Goal: Task Accomplishment & Management: Contribute content

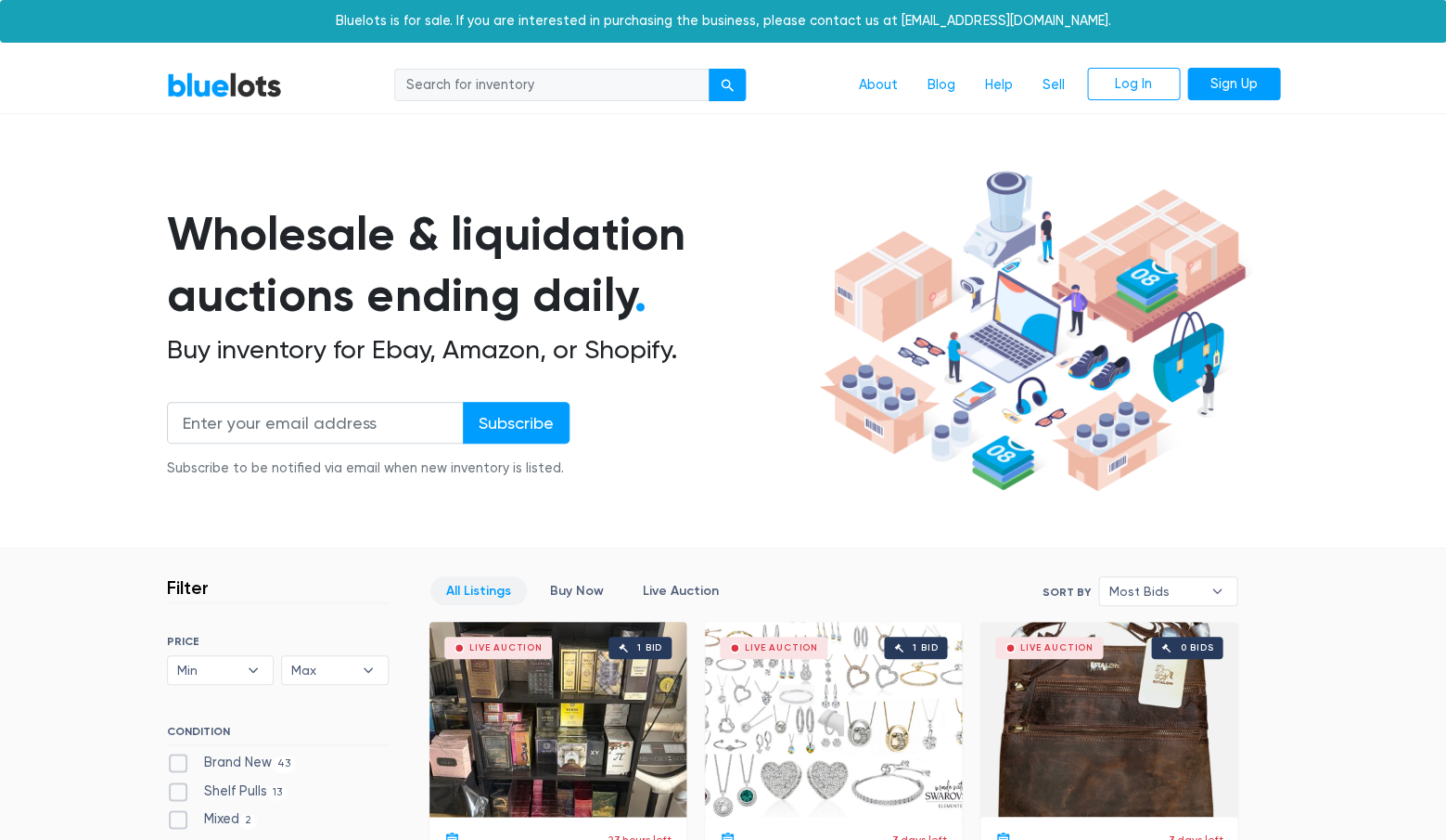
click at [492, 767] on div "Live Auction 1 bid" at bounding box center [557, 719] width 257 height 195
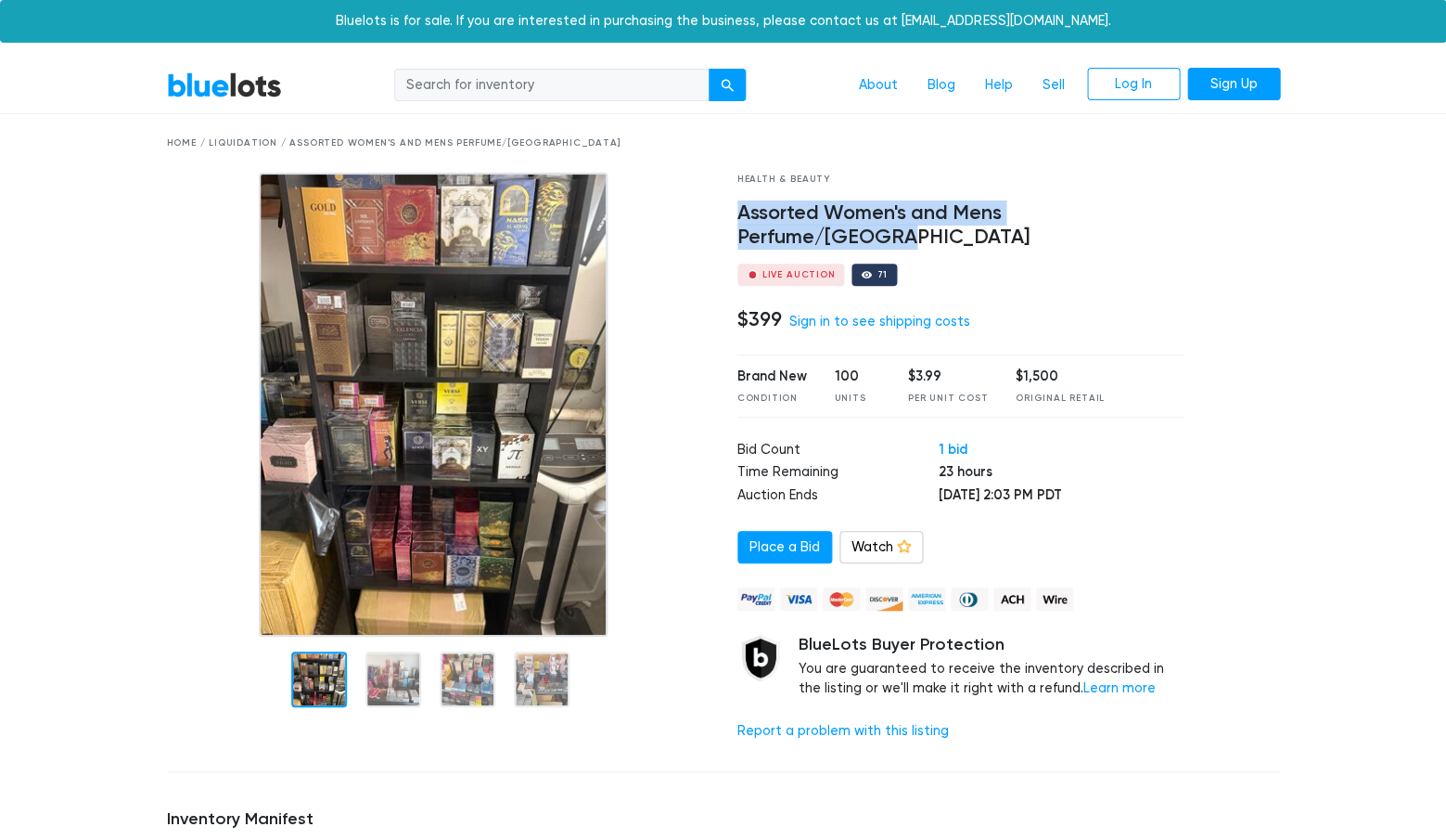
drag, startPoint x: 1175, startPoint y: 210, endPoint x: 738, endPoint y: 215, distance: 437.0
click at [738, 215] on h4 "Assorted Women's and Mens Perfume/[GEOGRAPHIC_DATA]" at bounding box center [961, 225] width 448 height 49
copy h4 "Assorted Women's and Mens Perfume/[GEOGRAPHIC_DATA]"
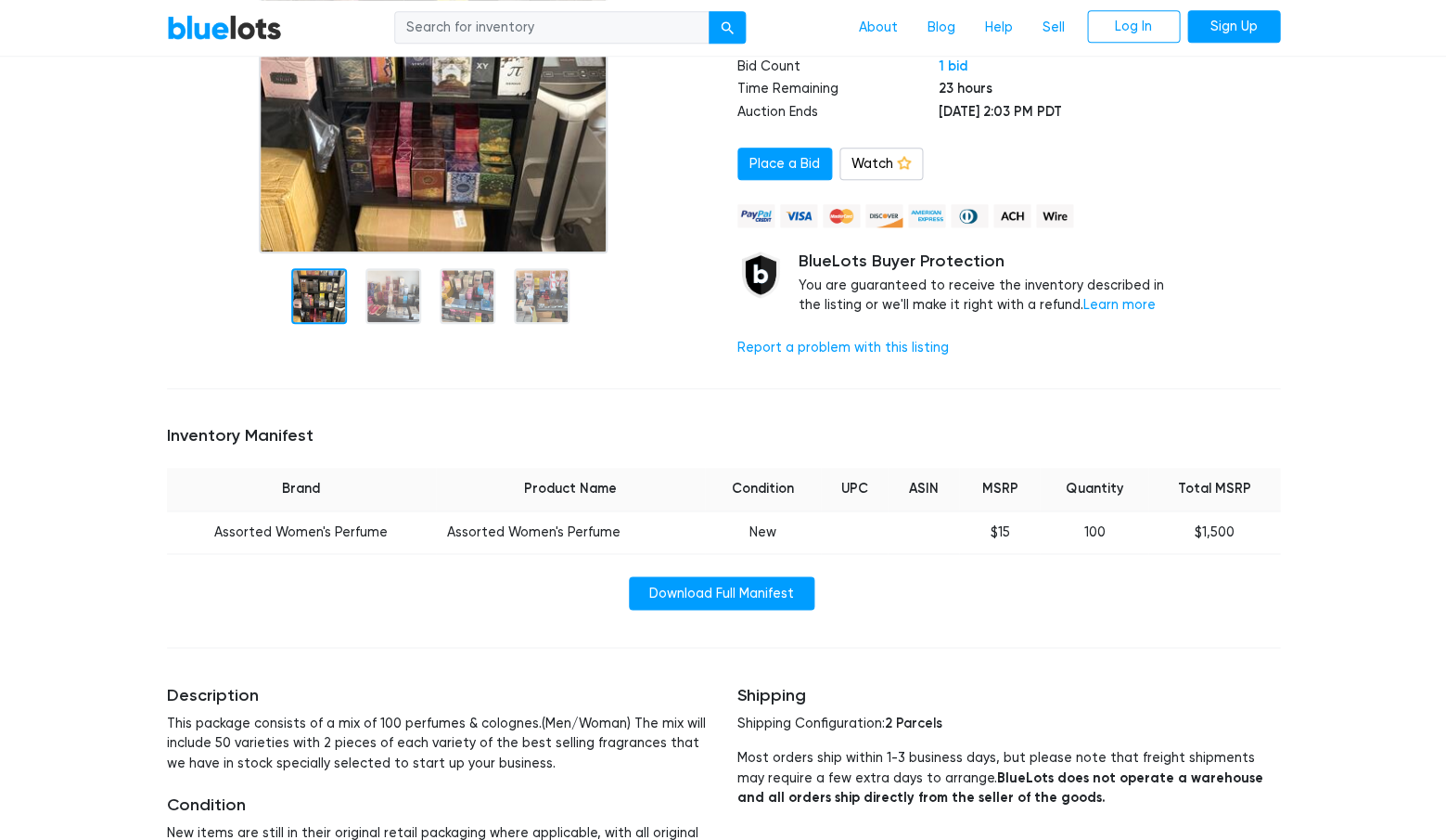
scroll to position [396, 0]
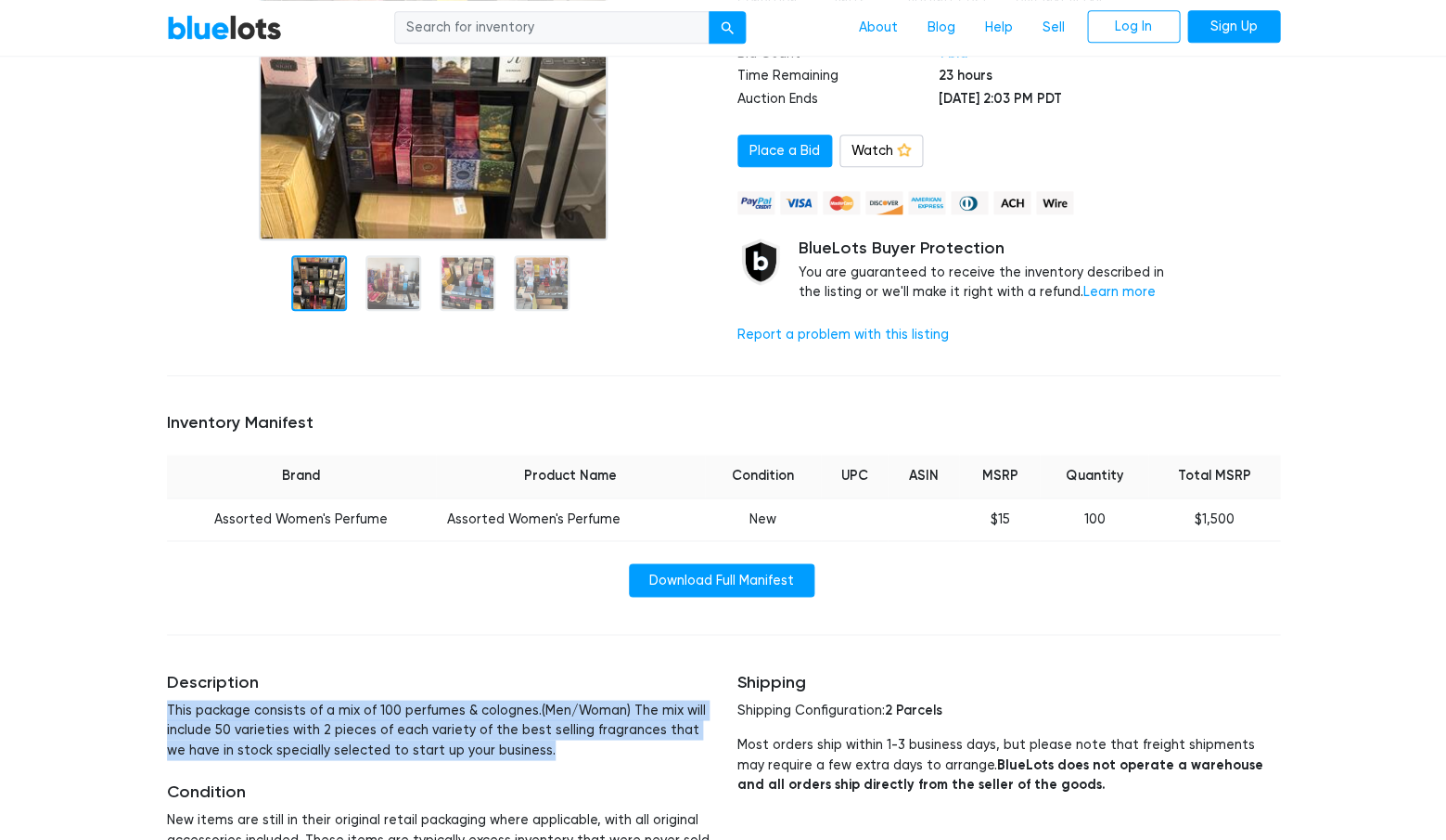
drag, startPoint x: 514, startPoint y: 714, endPoint x: 164, endPoint y: 674, distance: 352.3
click at [164, 674] on div "Description This package consists of a mix of 100 perfumes & colognes.(Men/Woma…" at bounding box center [438, 770] width 571 height 242
copy p "This package consists of a mix of 100 perfumes & colognes.(Men/Woman) The mix w…"
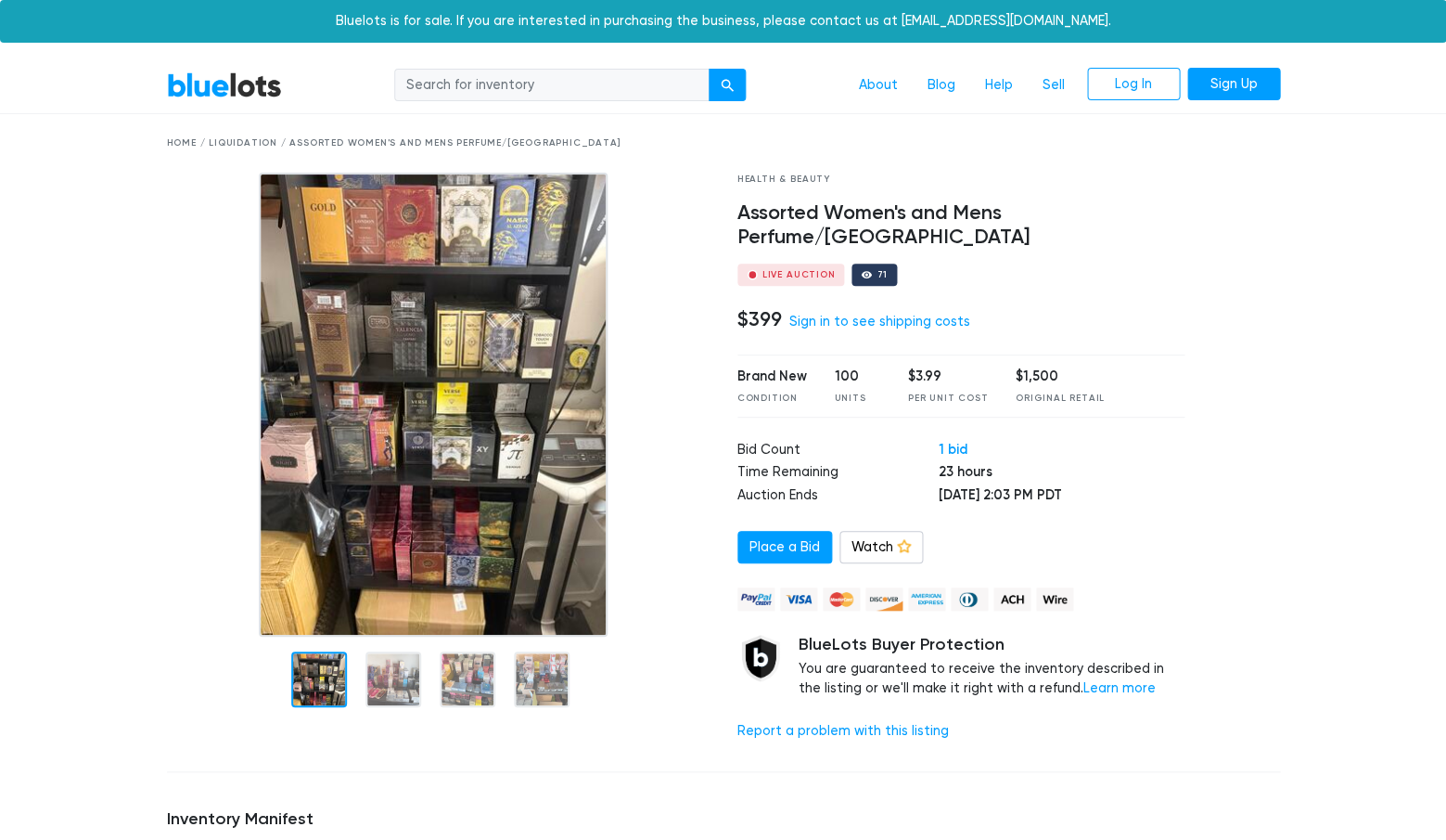
scroll to position [0, 0]
drag, startPoint x: 1177, startPoint y: 211, endPoint x: 778, endPoint y: 202, distance: 399.1
click at [778, 202] on h4 "Assorted Women's and Mens Perfume/cologne" at bounding box center [961, 225] width 448 height 49
click at [1172, 204] on h4 "Assorted Women's and Mens Perfume/cologne" at bounding box center [961, 225] width 448 height 49
drag, startPoint x: 1173, startPoint y: 210, endPoint x: 742, endPoint y: 209, distance: 431.0
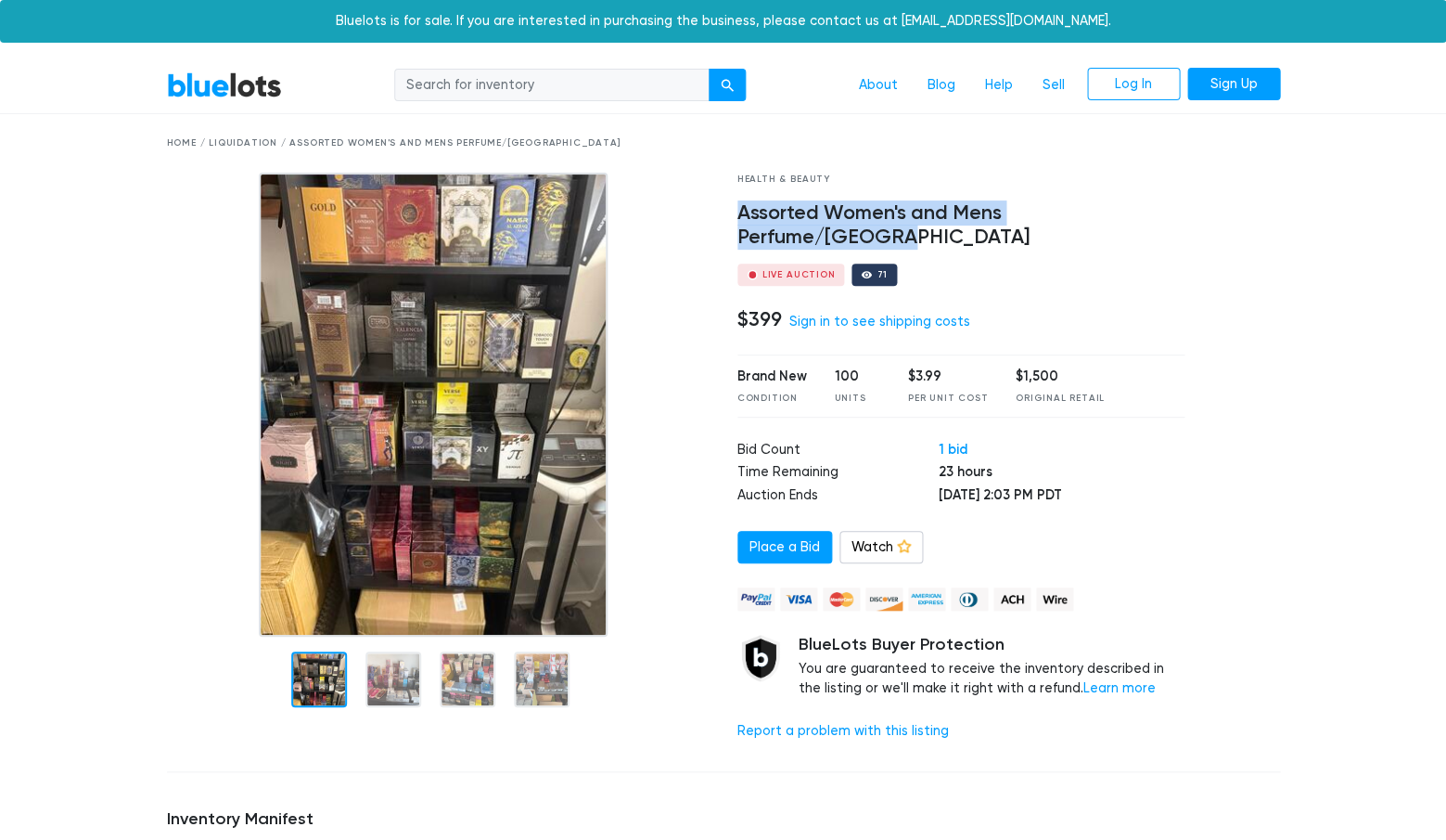
click at [742, 209] on h4 "Assorted Women's and Mens Perfume/[GEOGRAPHIC_DATA]" at bounding box center [961, 225] width 448 height 49
copy h4 "Assorted Women's and Mens Perfume/[GEOGRAPHIC_DATA]"
click at [1183, 216] on h4 "Assorted Women's and Mens Perfume/cologne" at bounding box center [961, 225] width 448 height 49
drag, startPoint x: 1183, startPoint y: 216, endPoint x: 853, endPoint y: 190, distance: 331.0
click at [853, 190] on div "Health & Beauty Assorted Women's and Mens Perfume/cologne Live Auction 71 $399 …" at bounding box center [961, 464] width 476 height 583
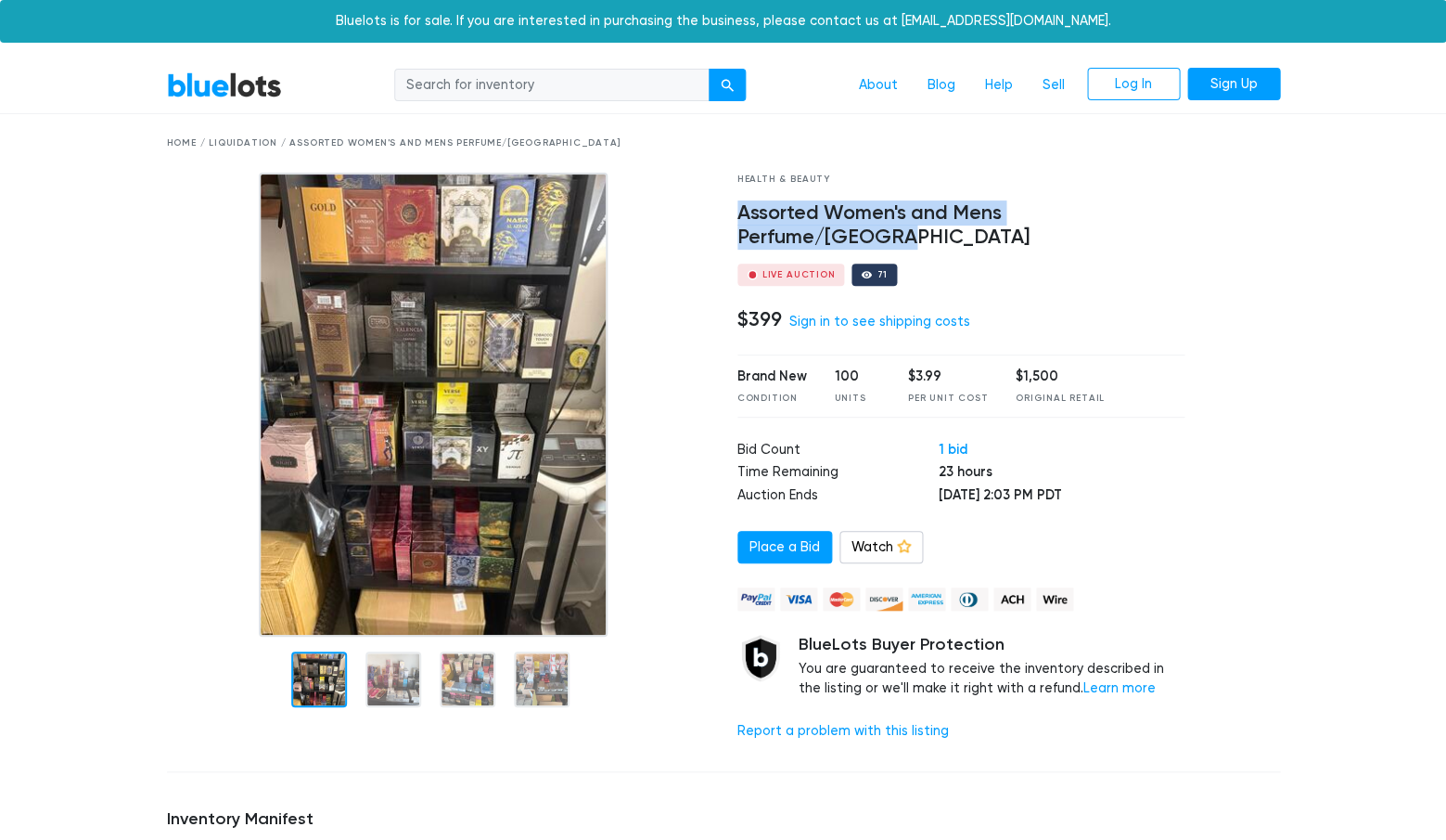
copy h4 "Assorted Women's and Mens Perfume/cologne"
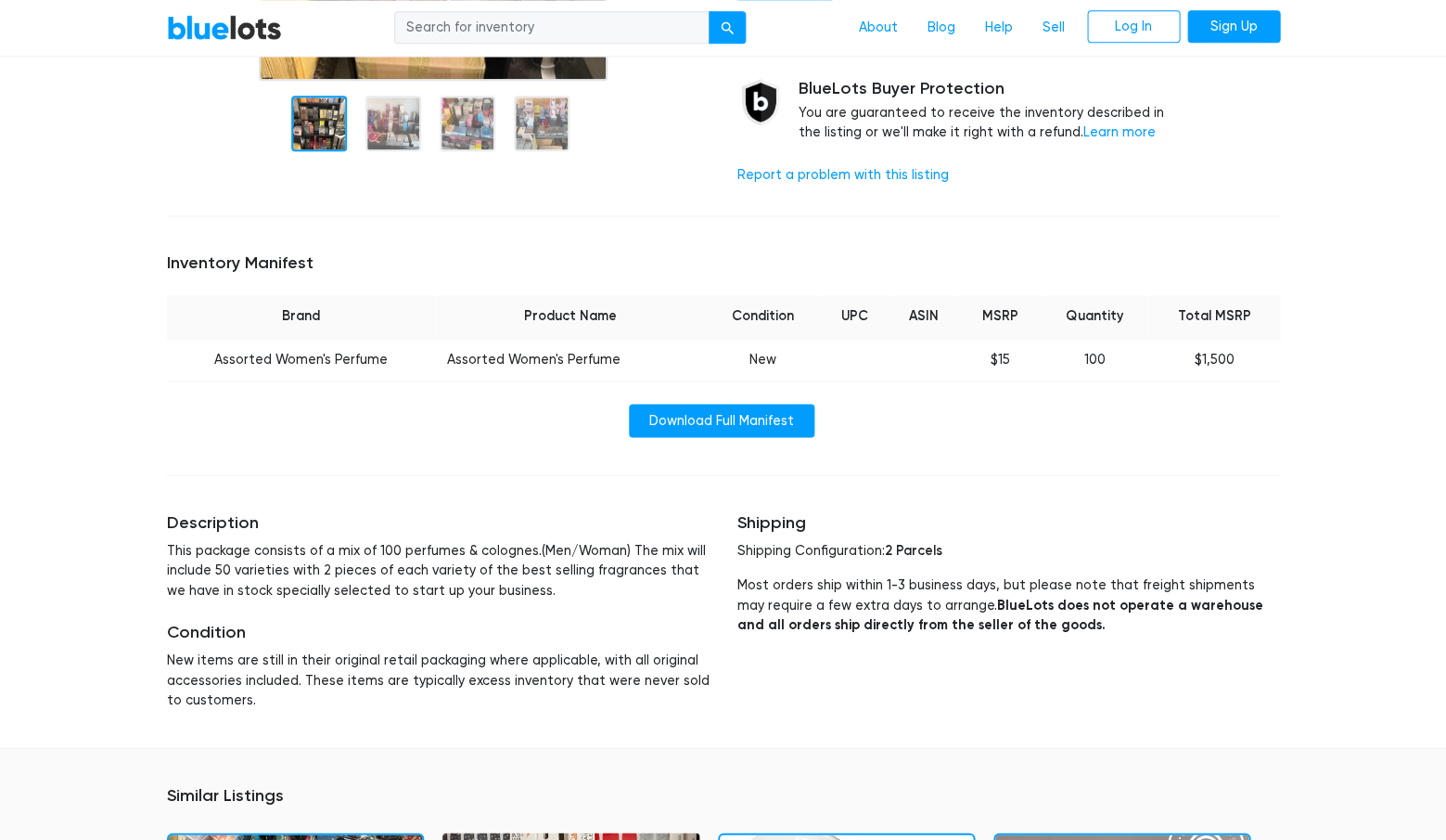
scroll to position [575, 0]
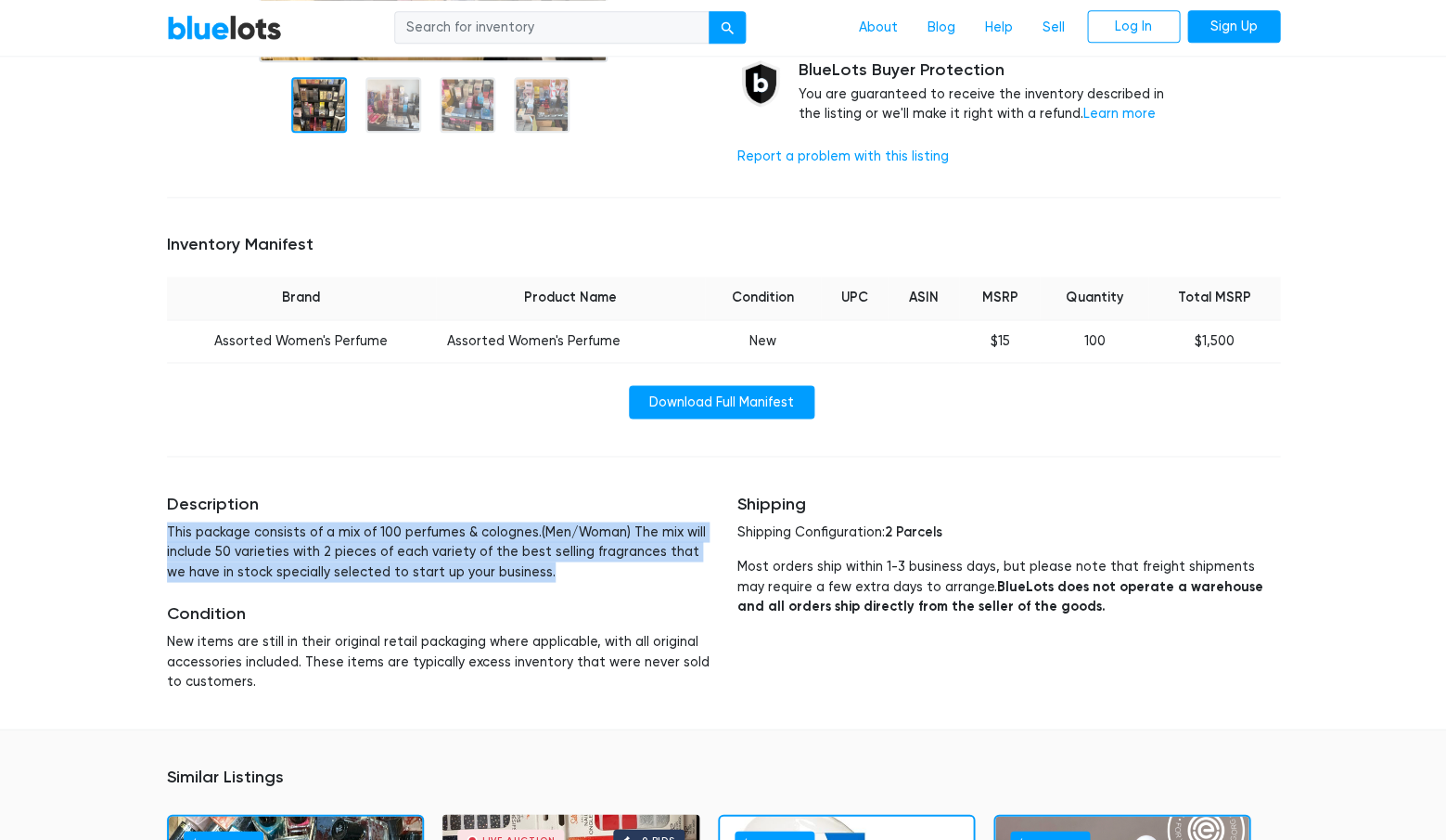
drag, startPoint x: 518, startPoint y: 533, endPoint x: 165, endPoint y: 497, distance: 354.8
click at [165, 497] on div "Description This package consists of a mix of 100 perfumes & colognes.(Men/Woma…" at bounding box center [438, 593] width 571 height 242
copy p "This package consists of a mix of 100 perfumes & colognes.(Men/Woman) The mix w…"
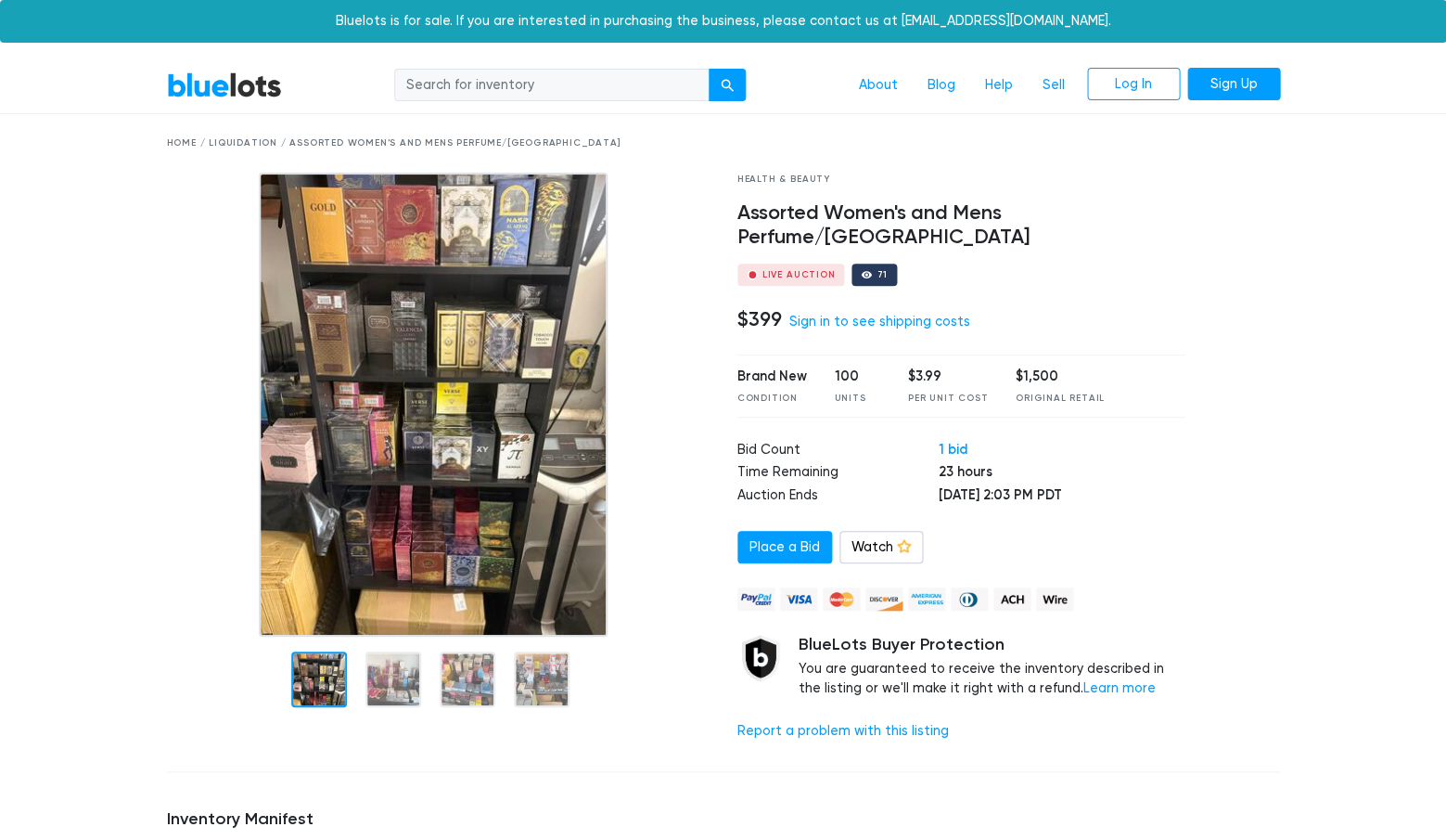
scroll to position [0, 0]
drag, startPoint x: 1177, startPoint y: 216, endPoint x: 826, endPoint y: 198, distance: 351.5
click at [826, 198] on div "Health & Beauty Assorted Women's and Mens Perfume/cologne Live Auction 71 $399 …" at bounding box center [961, 464] width 476 height 583
copy h4 "Assorted Women's and Mens Perfume/cologne"
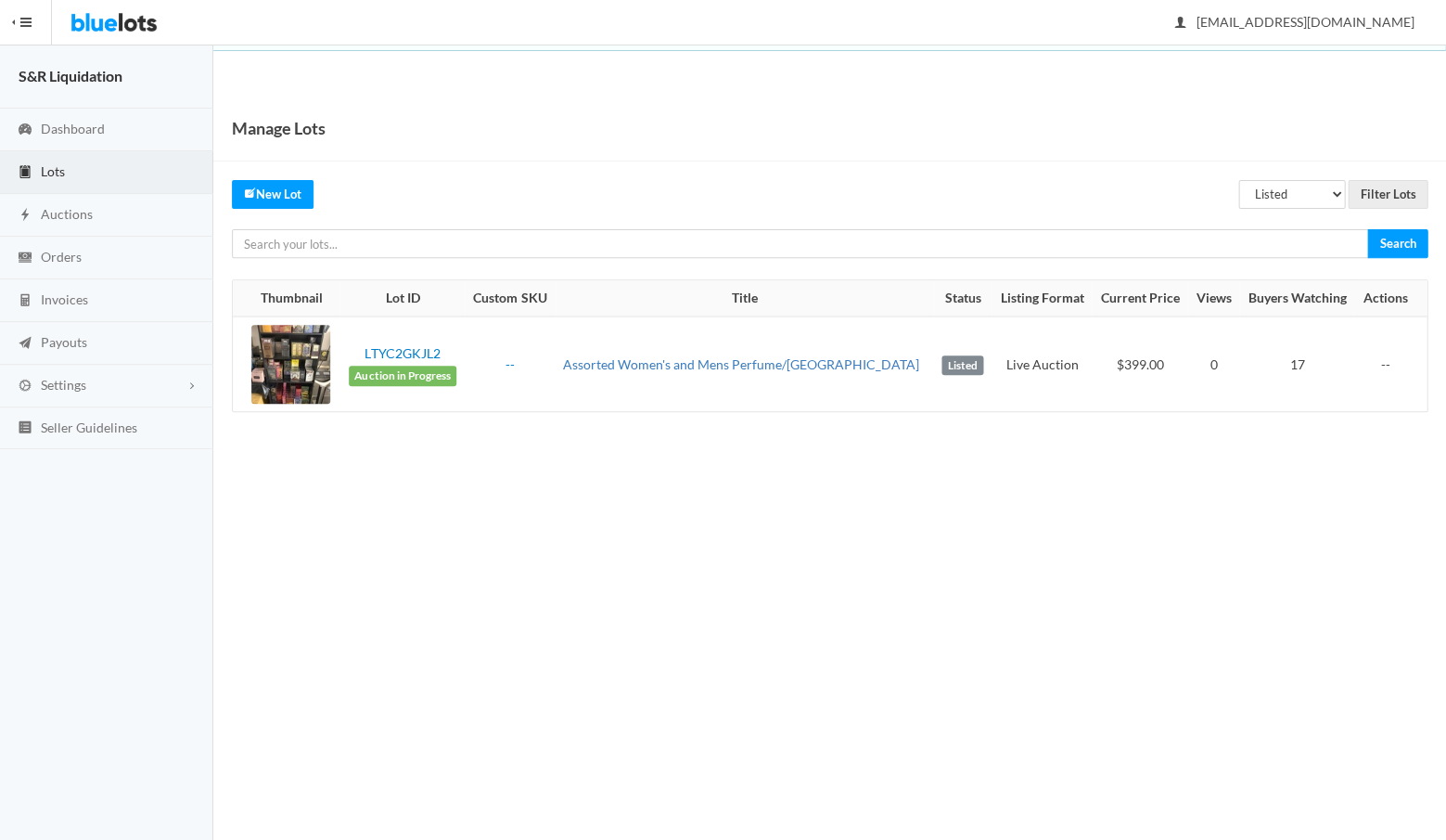
click at [642, 365] on link "Assorted Women's and Mens Perfume/[GEOGRAPHIC_DATA]" at bounding box center [740, 364] width 356 height 16
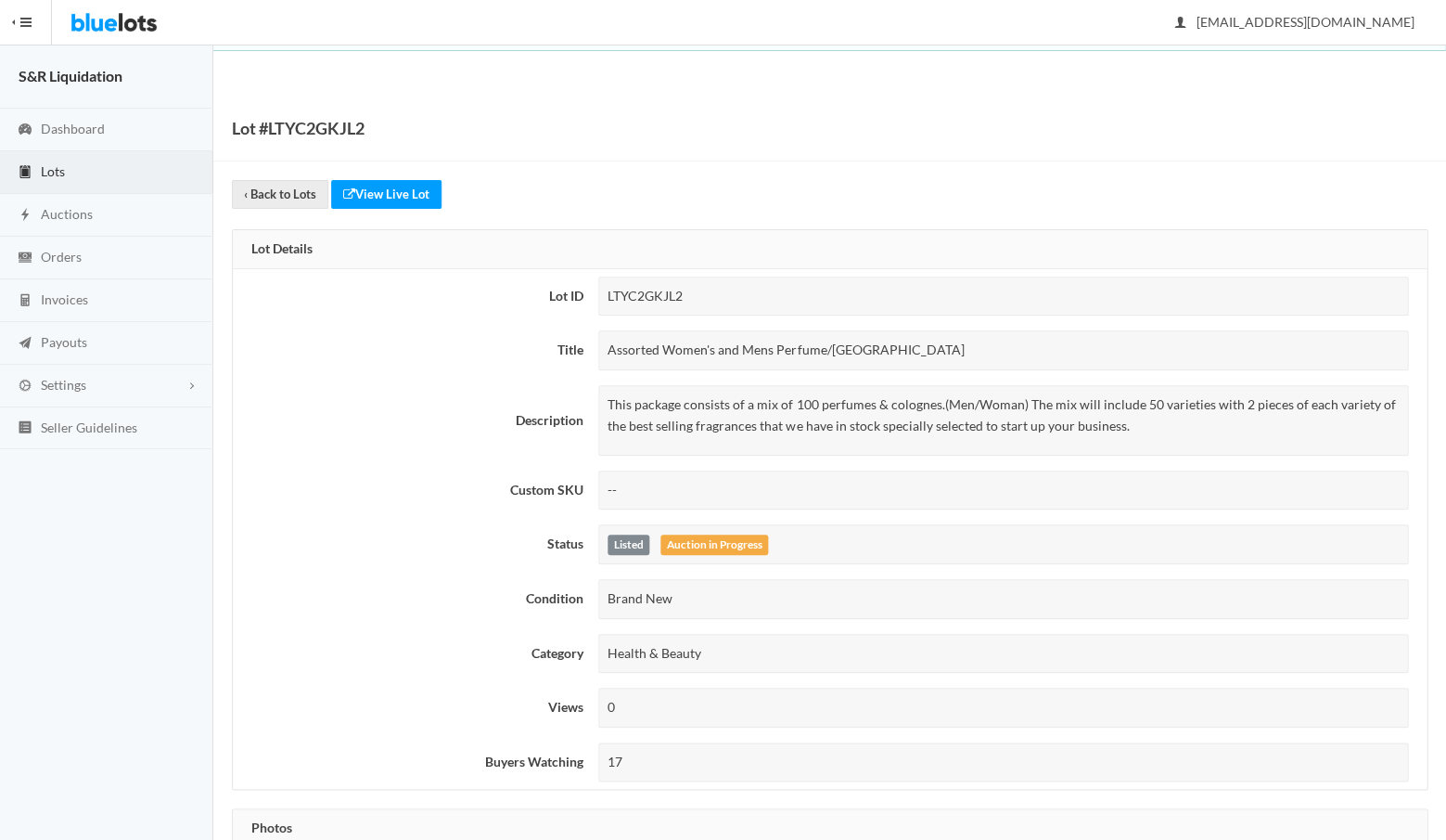
click at [55, 174] on span "Lots" at bounding box center [52, 171] width 24 height 16
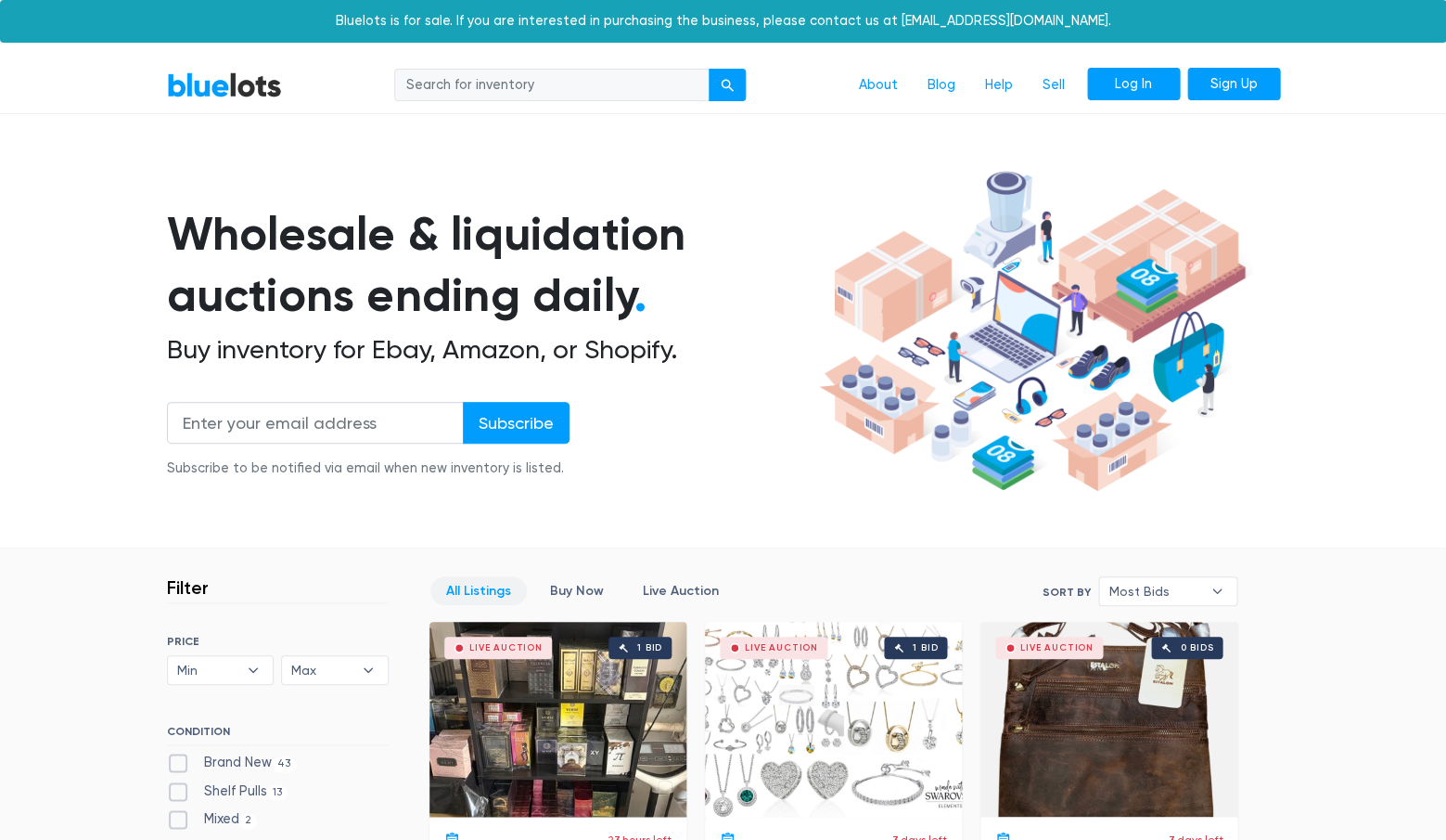
click at [1124, 88] on link "Log In" at bounding box center [1133, 84] width 93 height 33
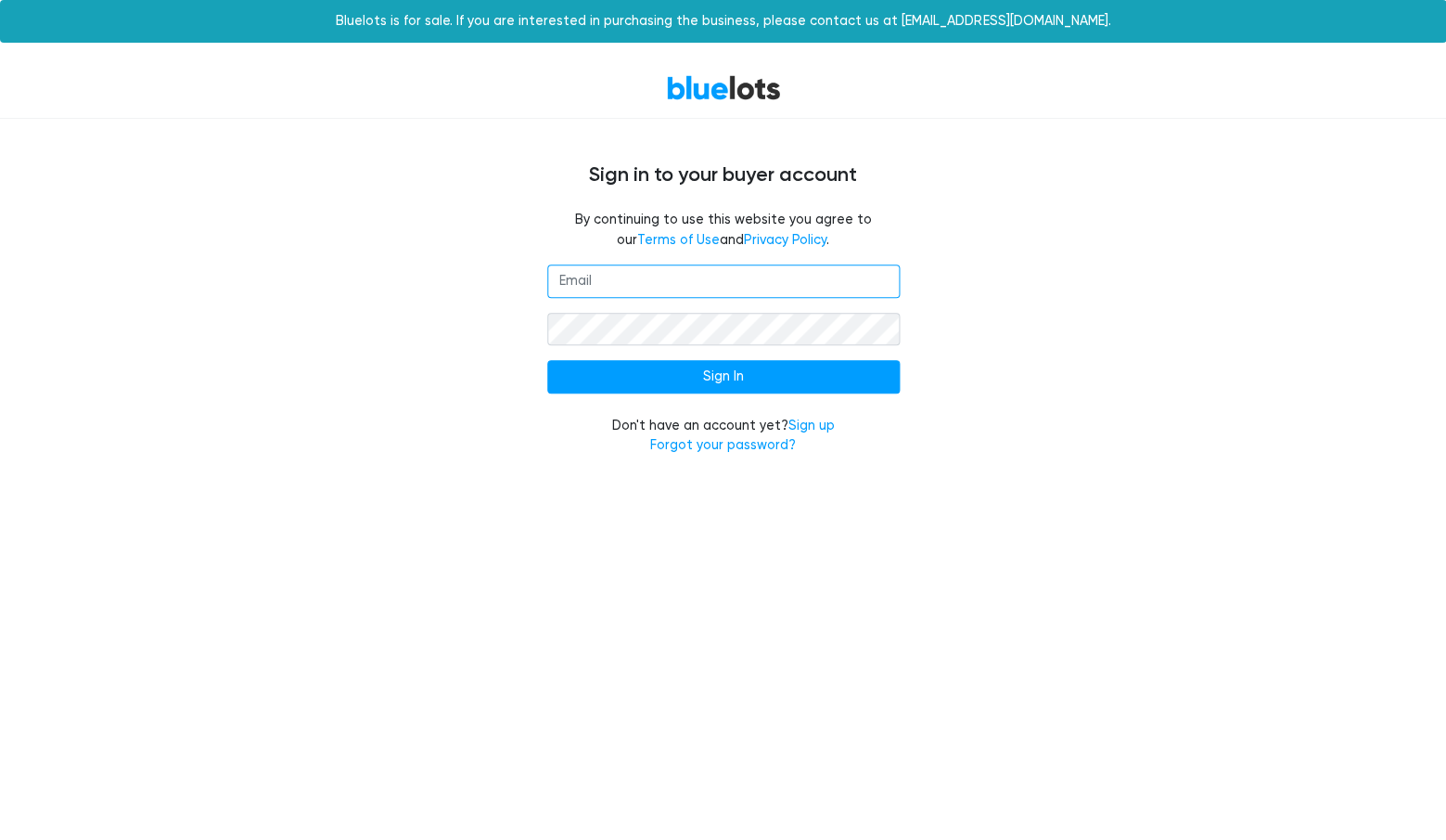
type input "[EMAIL_ADDRESS][DOMAIN_NAME]"
click at [723, 373] on input "Sign In" at bounding box center [723, 376] width 352 height 33
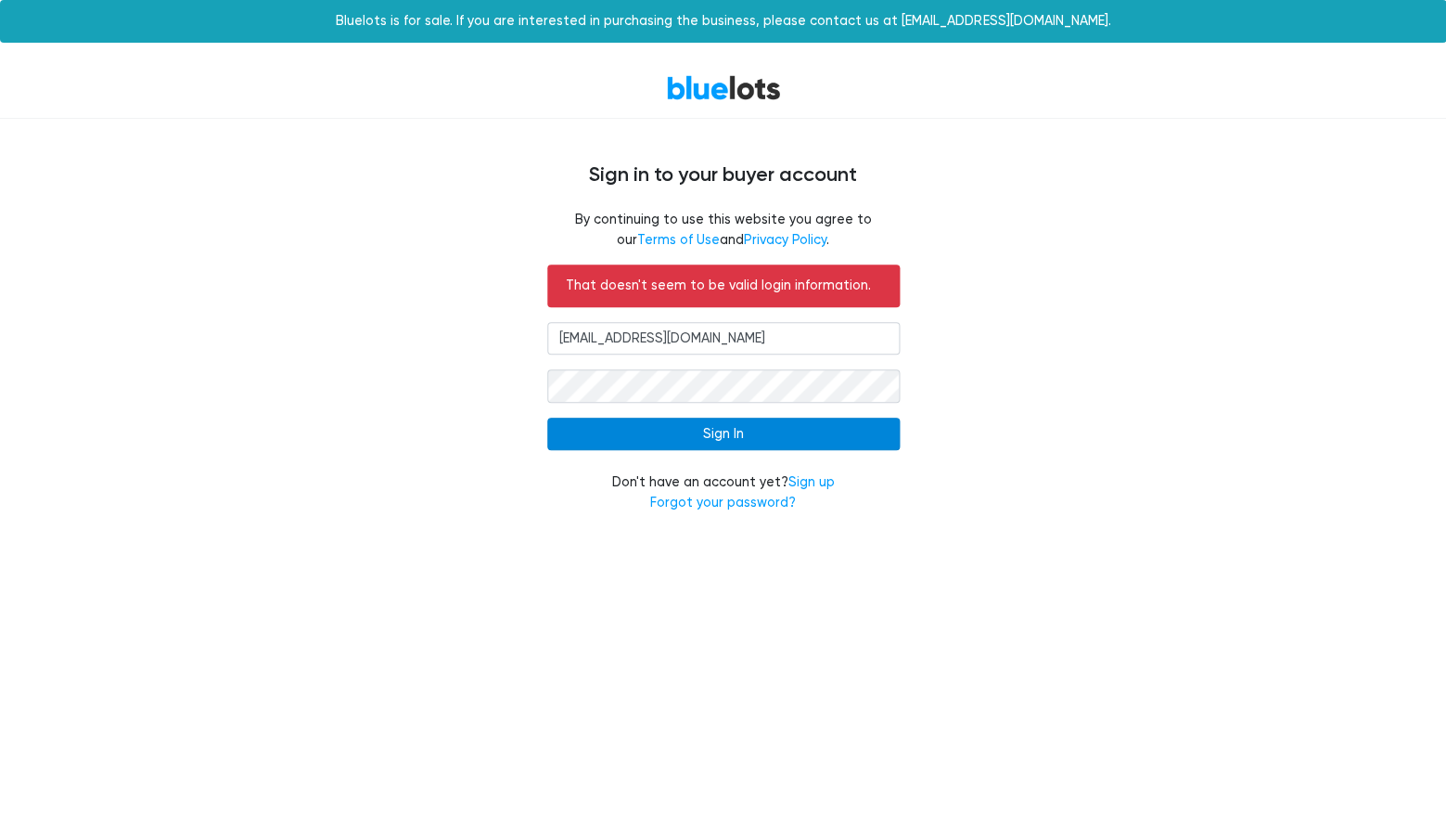
click at [708, 435] on input "Sign In" at bounding box center [723, 433] width 352 height 33
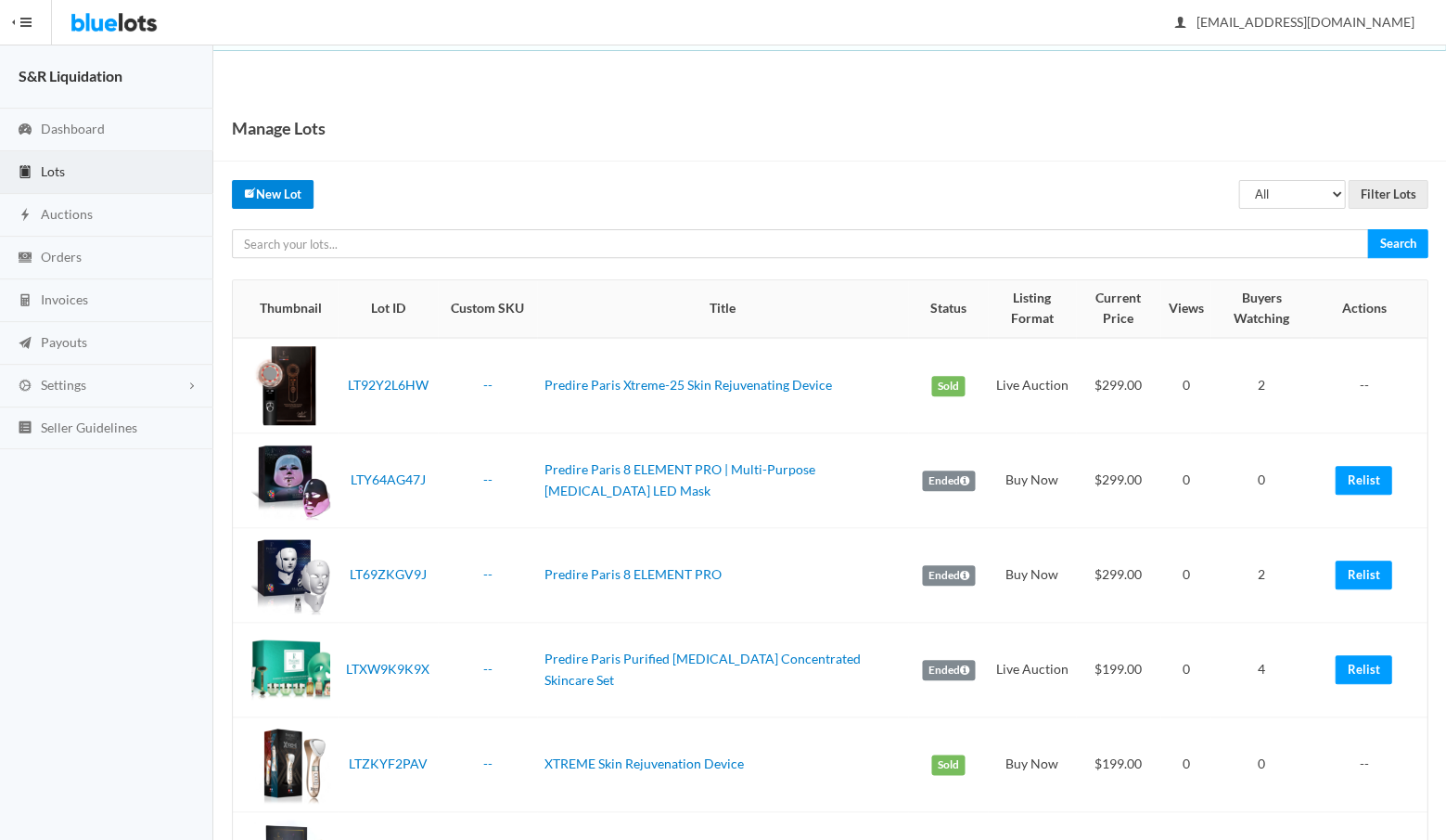
click at [283, 199] on link "New Lot" at bounding box center [273, 195] width 82 height 29
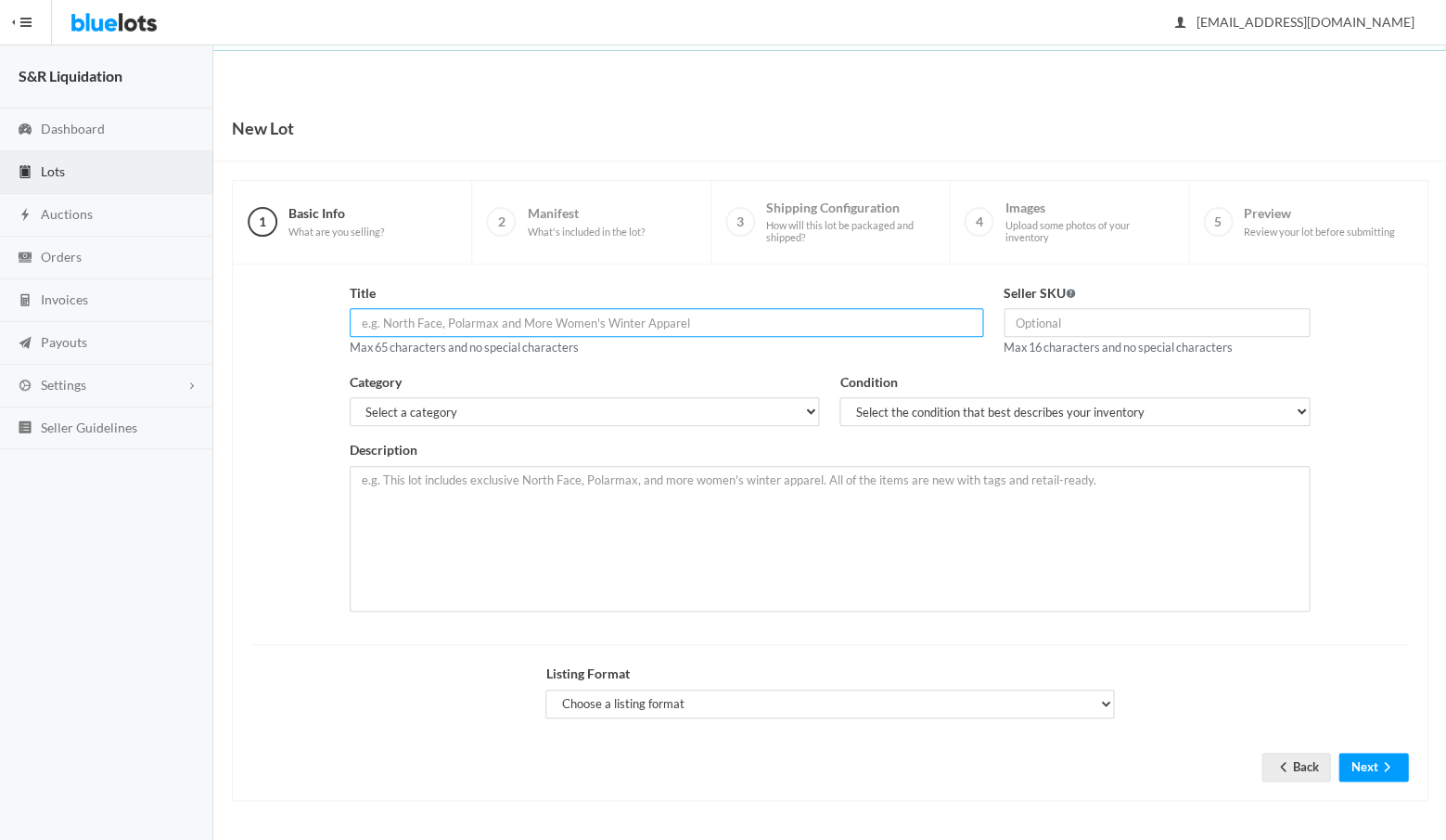
click at [427, 319] on input "text" at bounding box center [666, 323] width 634 height 29
paste input "Assorted Women's and Mens Perfume/cologne"
type input "Assorted Women's and Mens Perfume/cologne"
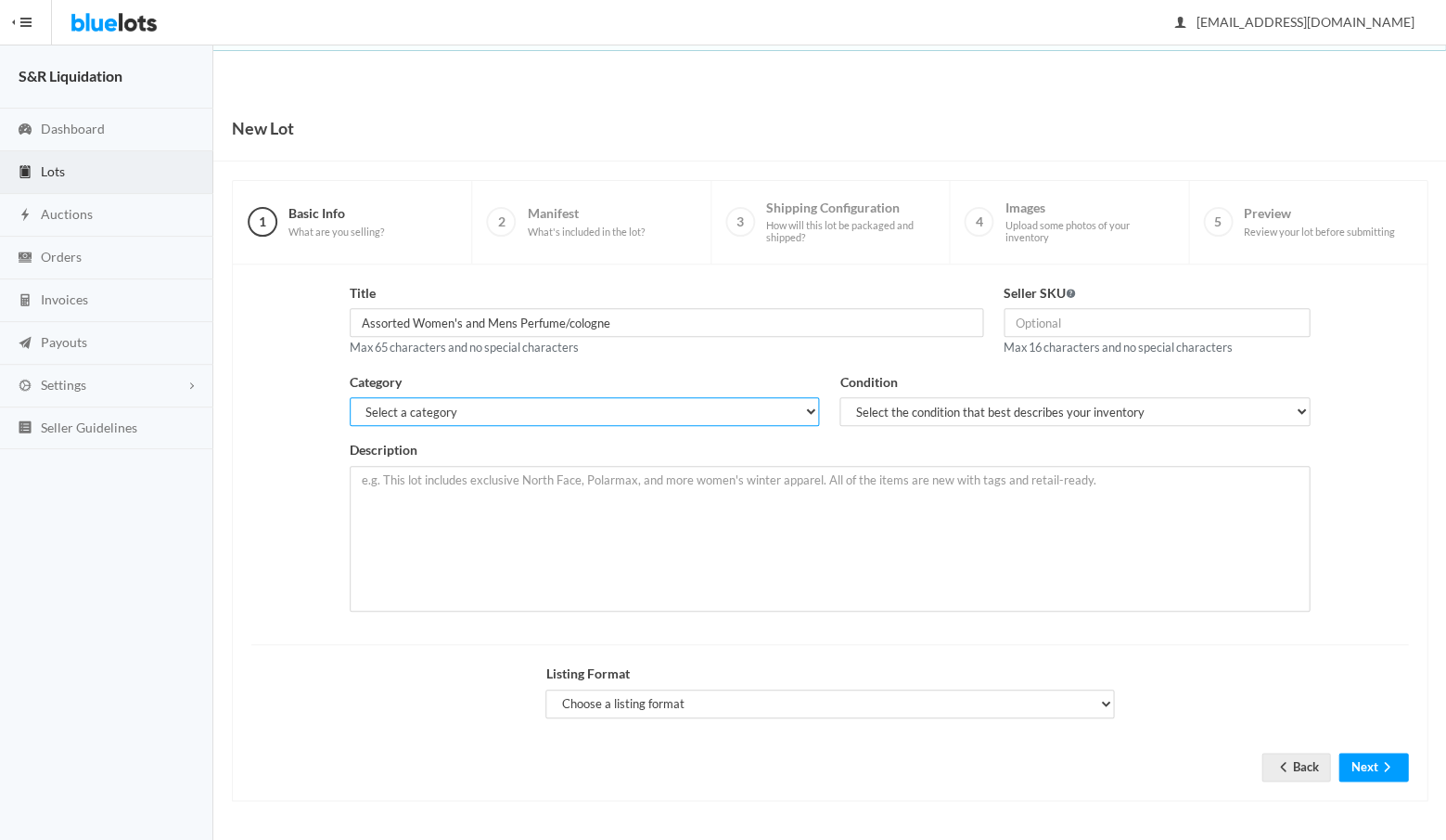
select select "7"
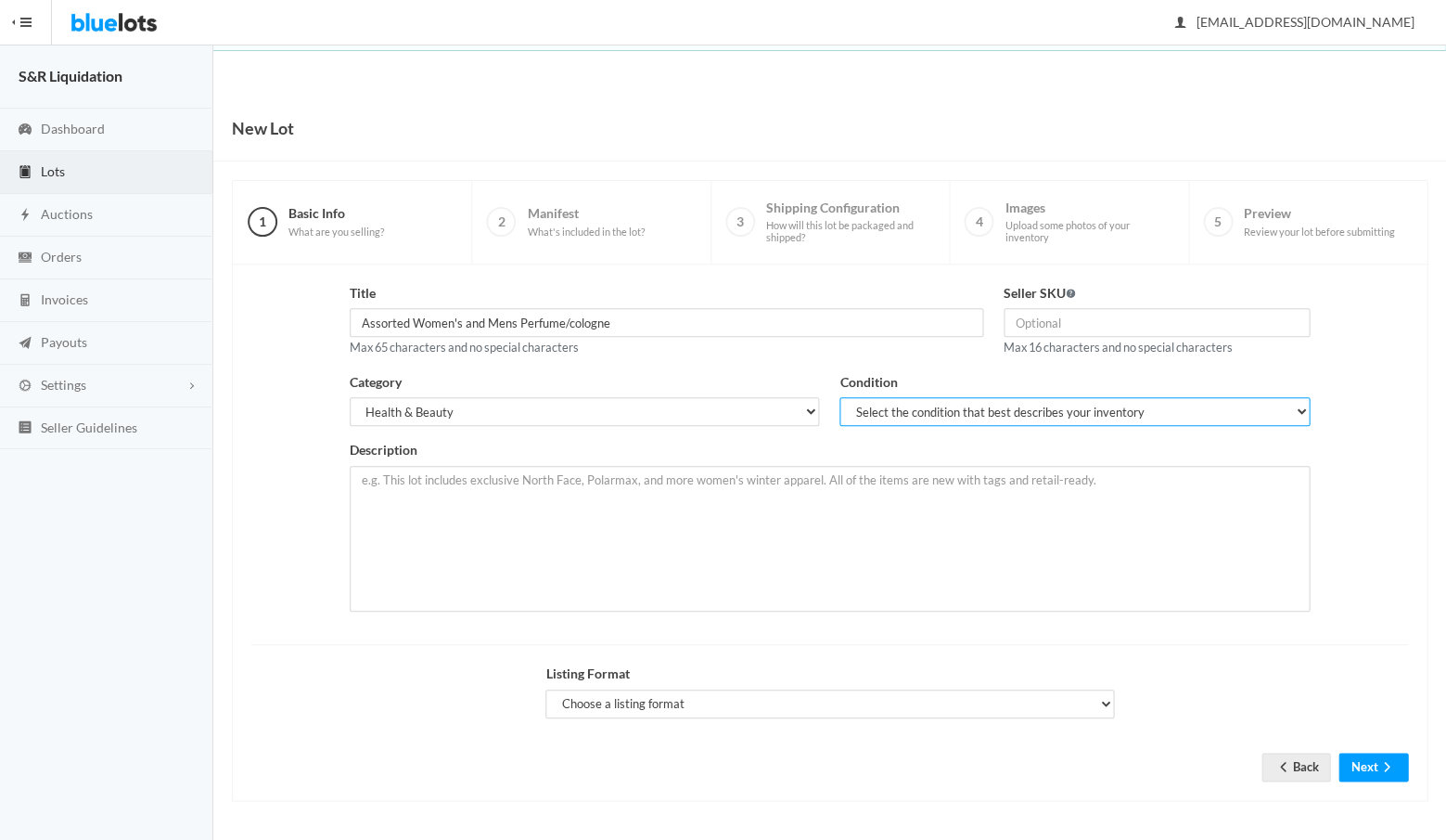
select select "1"
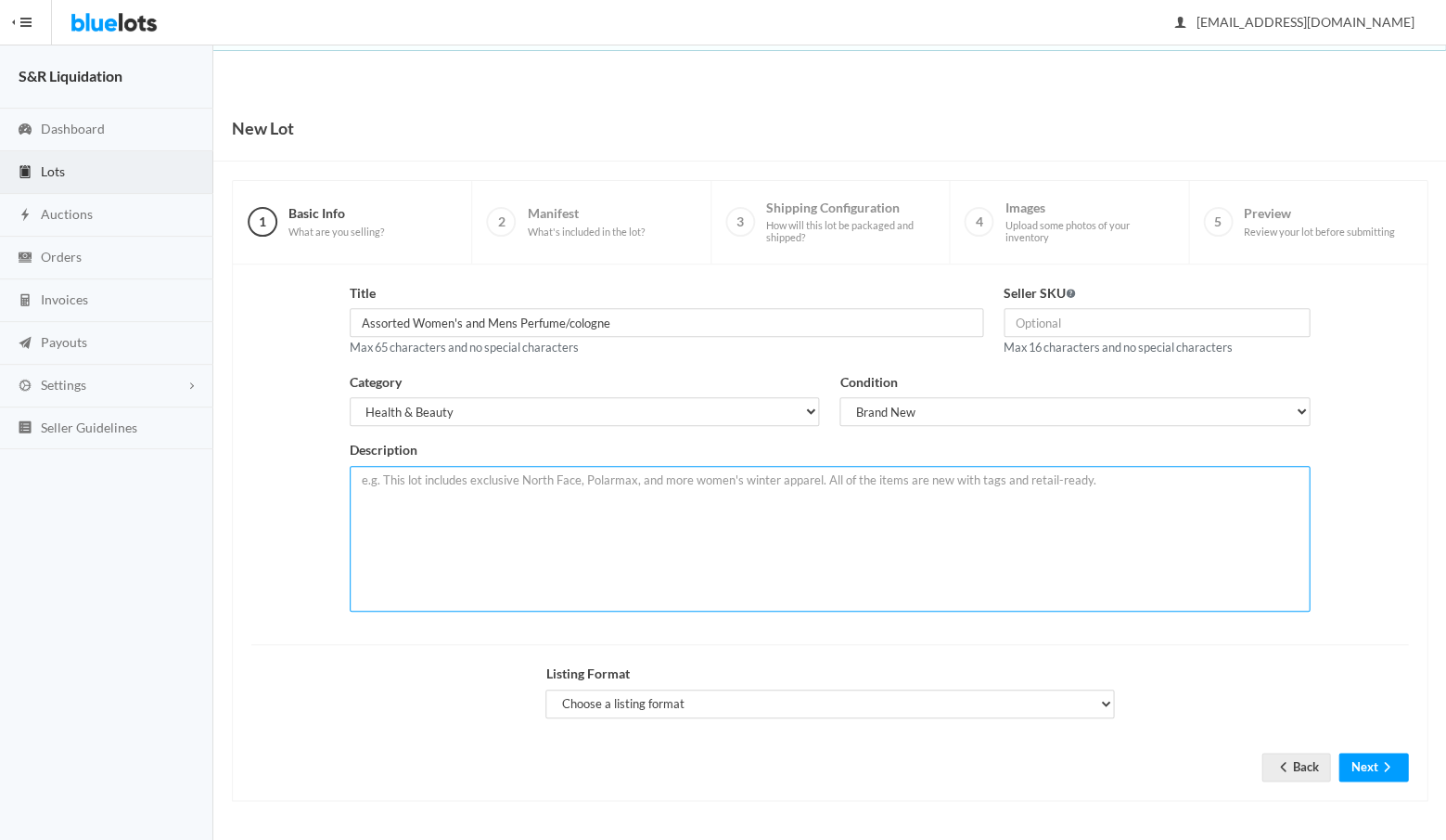
click at [513, 474] on textarea at bounding box center [829, 538] width 960 height 146
paste textarea "Assorted Women's and Mens Perfume/cologne"
paste textarea "This package consists of a mix of 100 perfumes & colognes.(Men/Woman) The mix w…"
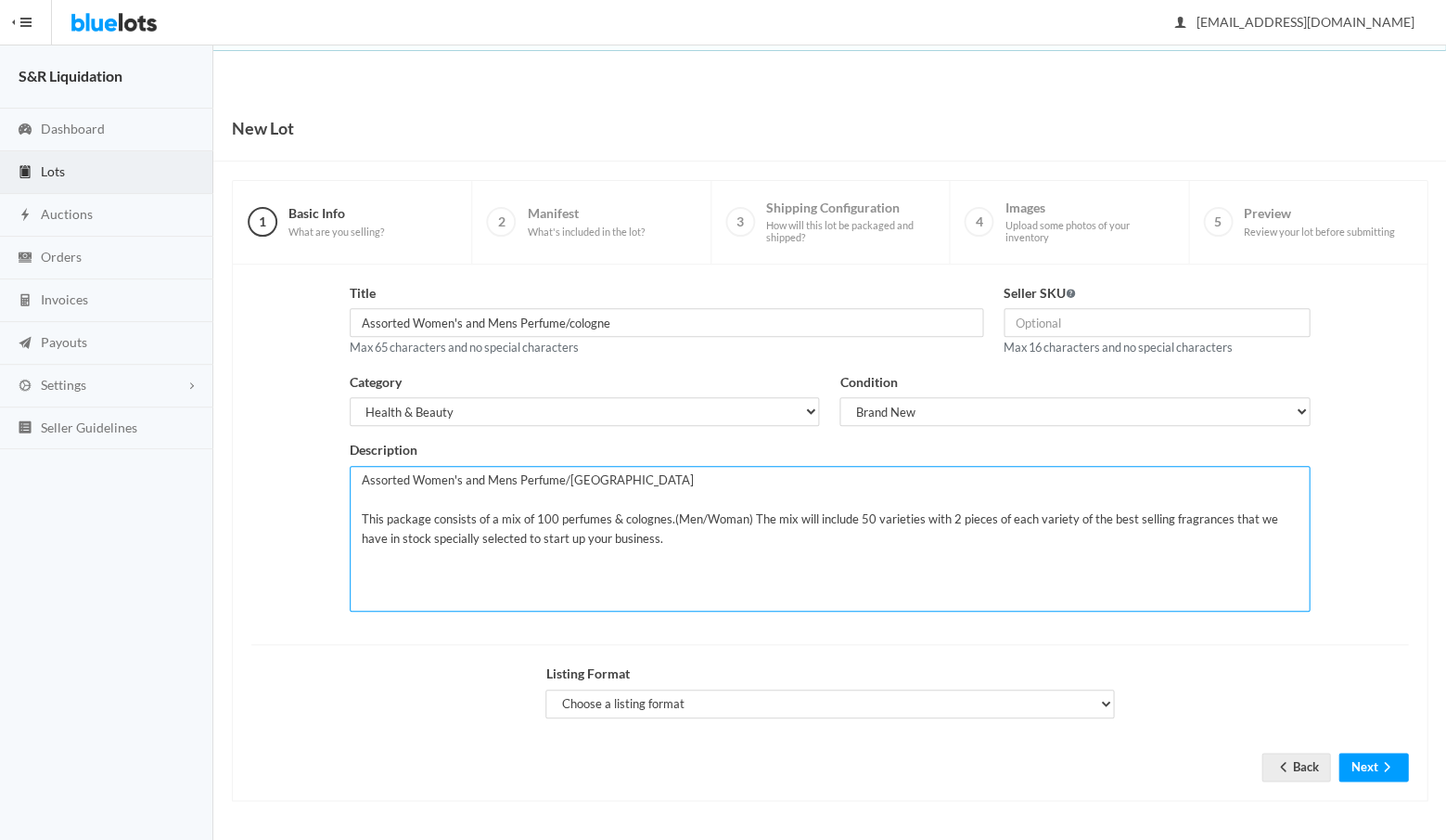
type textarea "Assorted Women's and Mens Perfume/[GEOGRAPHIC_DATA] This package consists of a …"
select select "true"
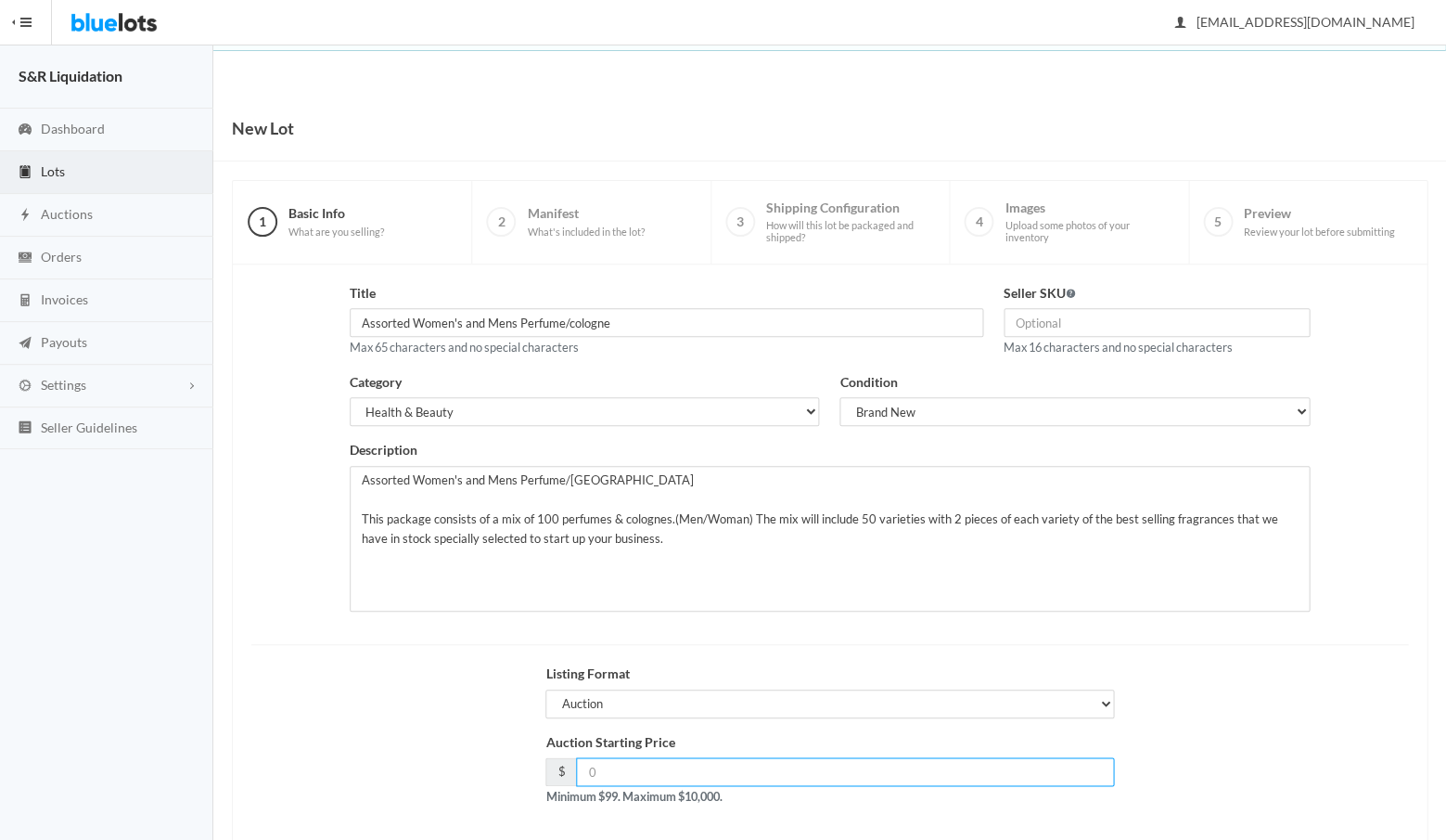
click at [659, 767] on input "number" at bounding box center [846, 771] width 538 height 29
type input "399"
click at [506, 757] on div "Auction Starting Price $ 399 Minimum $99. Maximum $10,000." at bounding box center [829, 776] width 1177 height 89
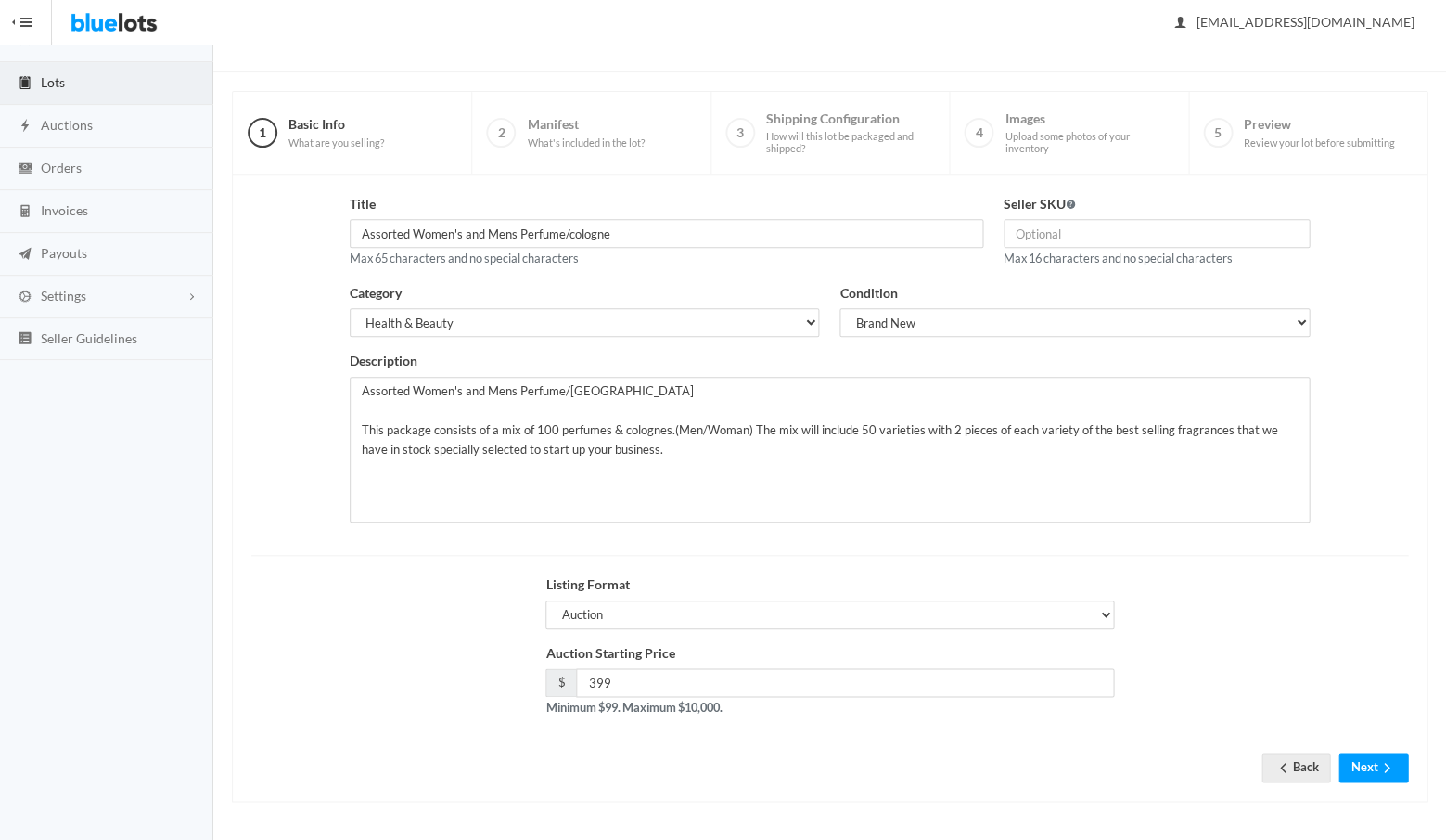
scroll to position [79, 0]
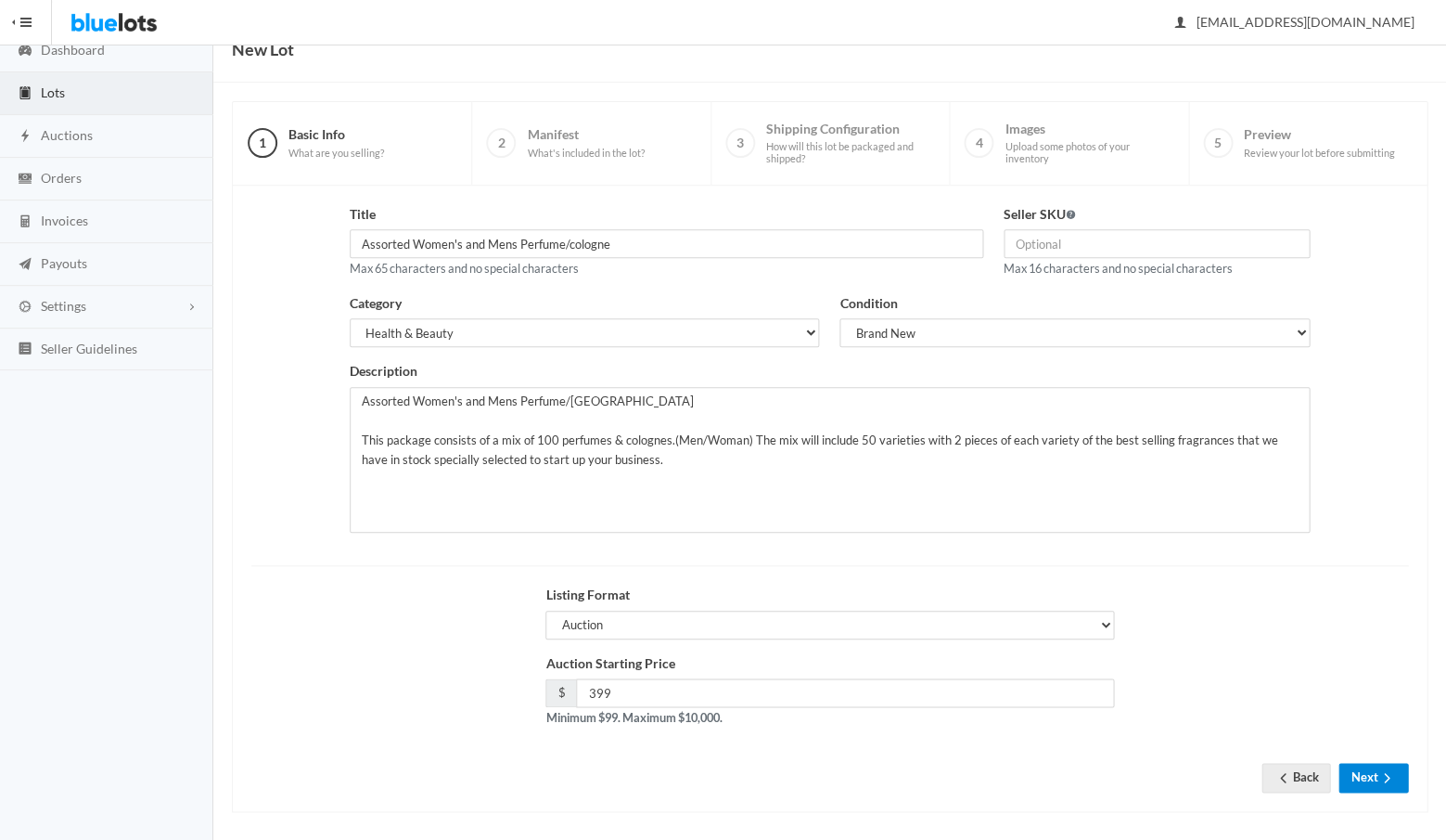
click at [1361, 768] on button "Next" at bounding box center [1373, 777] width 70 height 29
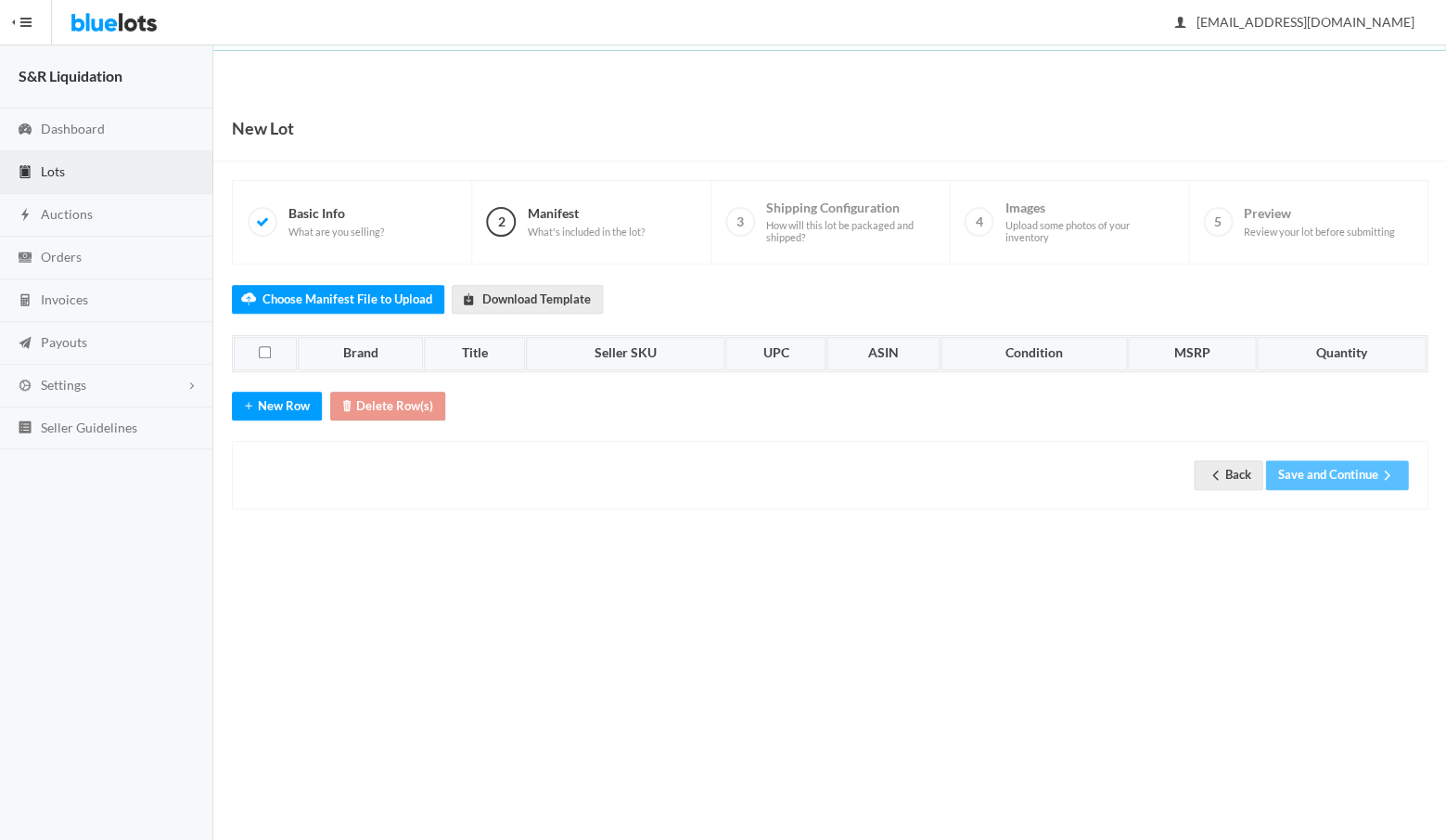
click at [366, 351] on th "Brand" at bounding box center [361, 353] width 126 height 33
click at [291, 397] on button "New Row" at bounding box center [277, 406] width 90 height 29
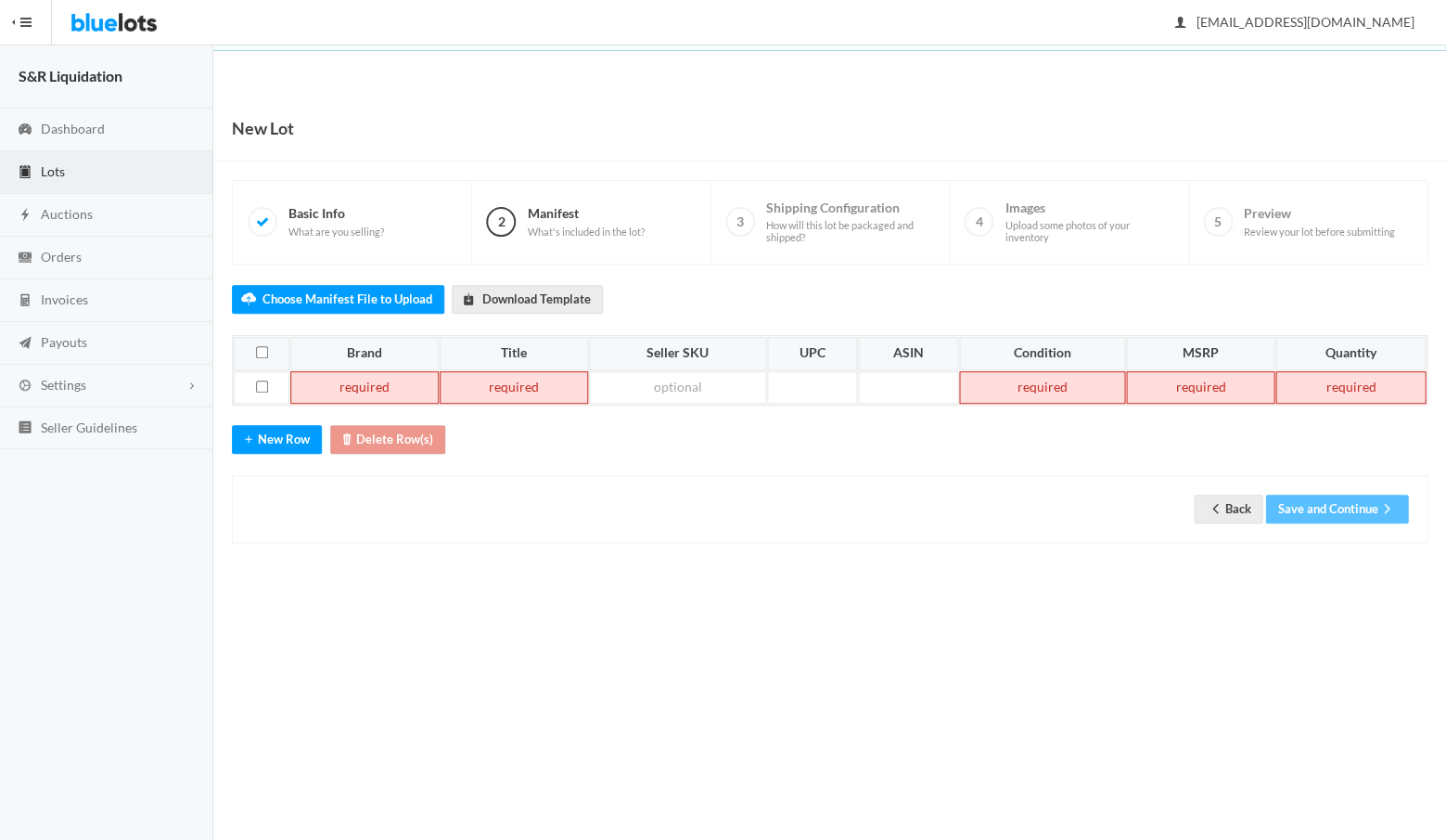
click at [368, 372] on td at bounding box center [364, 388] width 148 height 33
paste td
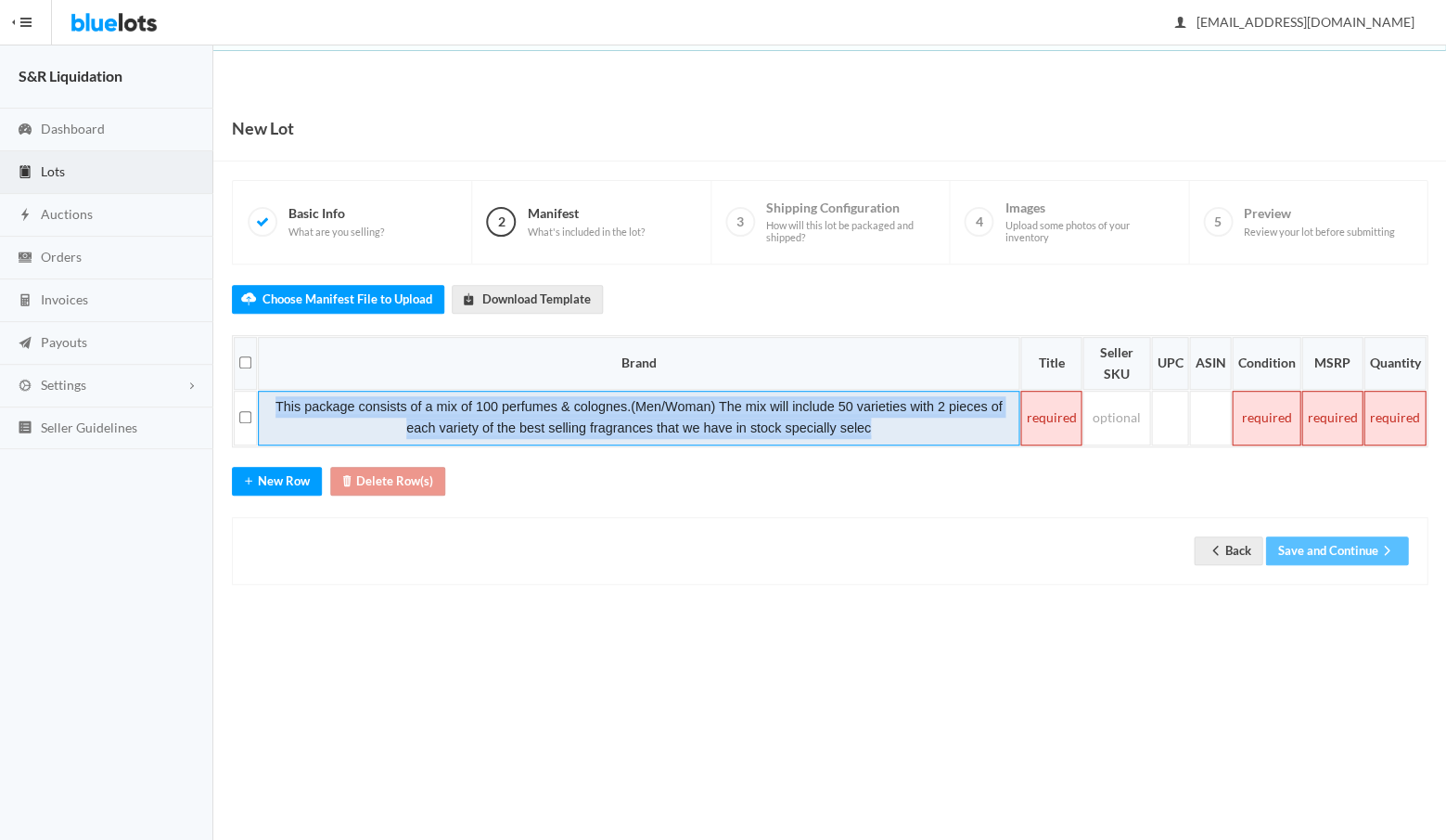
drag, startPoint x: 872, startPoint y: 428, endPoint x: 272, endPoint y: 387, distance: 601.4
click at [272, 390] on td "This package consists of a mix of 100 perfumes & colognes.(Men/Woman) The mix w…" at bounding box center [639, 417] width 762 height 54
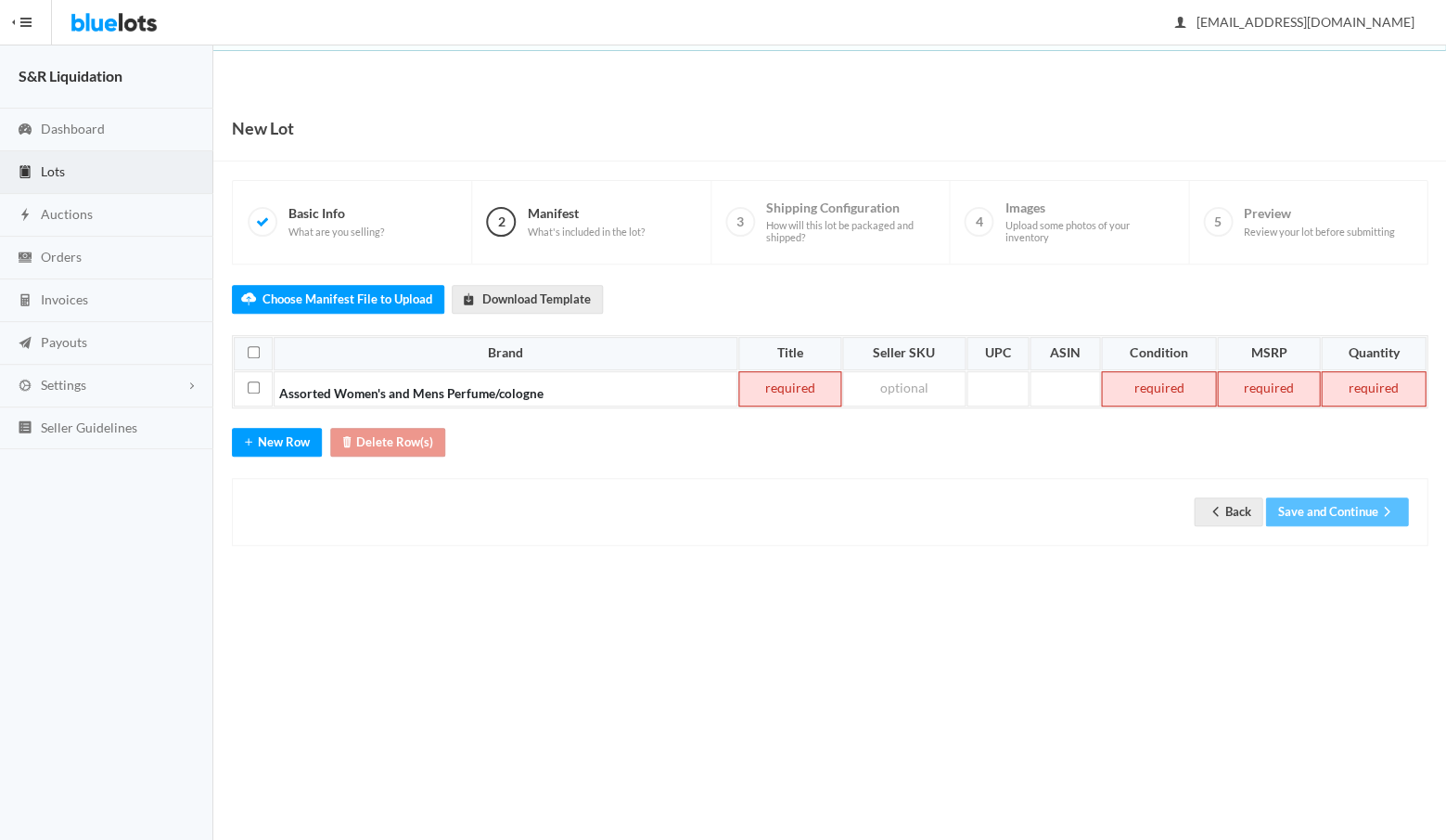
click at [780, 386] on td at bounding box center [790, 388] width 103 height 35
paste td
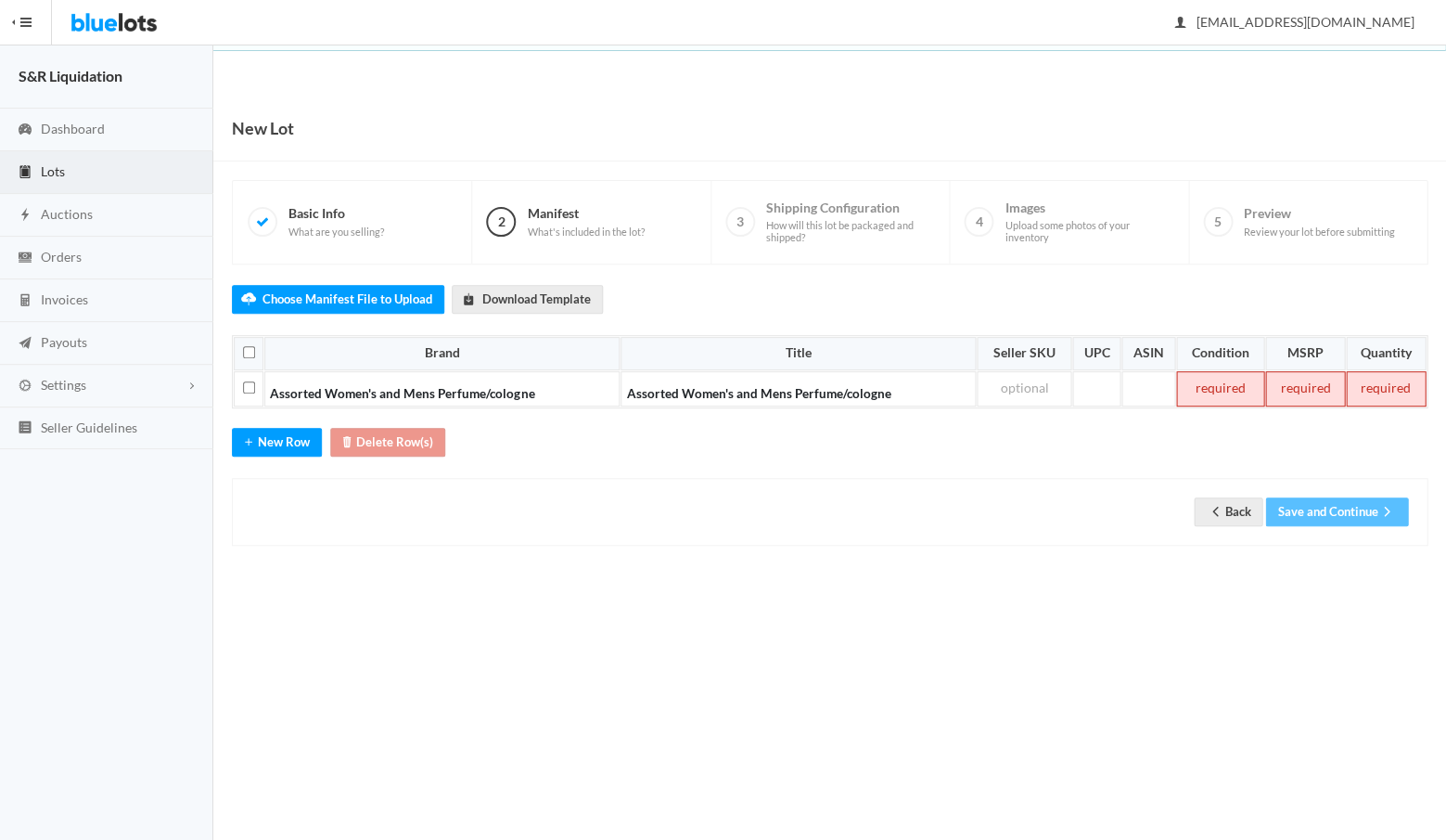
click at [1219, 384] on td at bounding box center [1220, 388] width 88 height 35
click at [1318, 374] on td at bounding box center [1305, 388] width 79 height 35
click at [1387, 381] on td at bounding box center [1385, 388] width 82 height 35
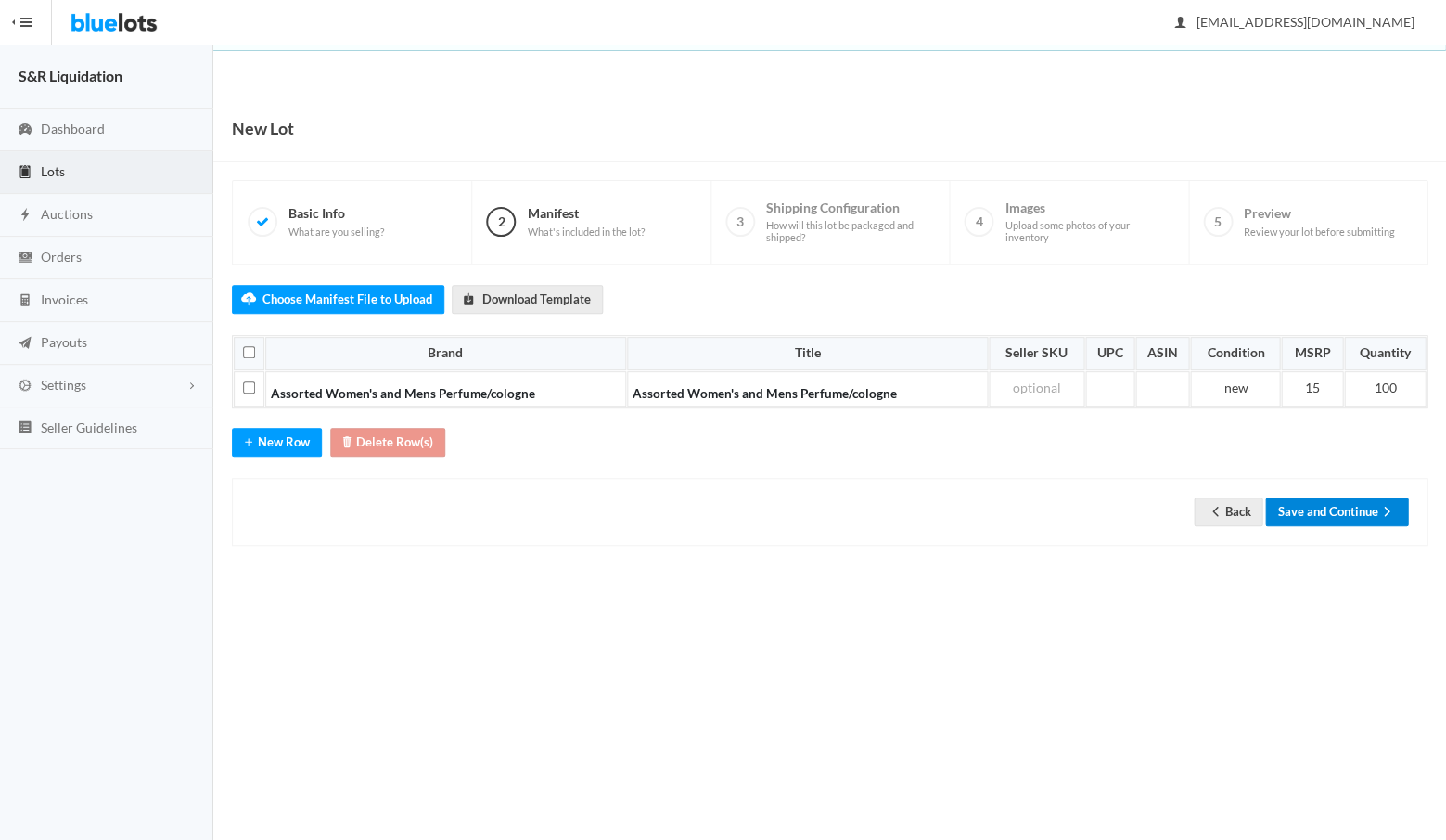
click at [1318, 507] on button "Save and Continue" at bounding box center [1337, 512] width 143 height 29
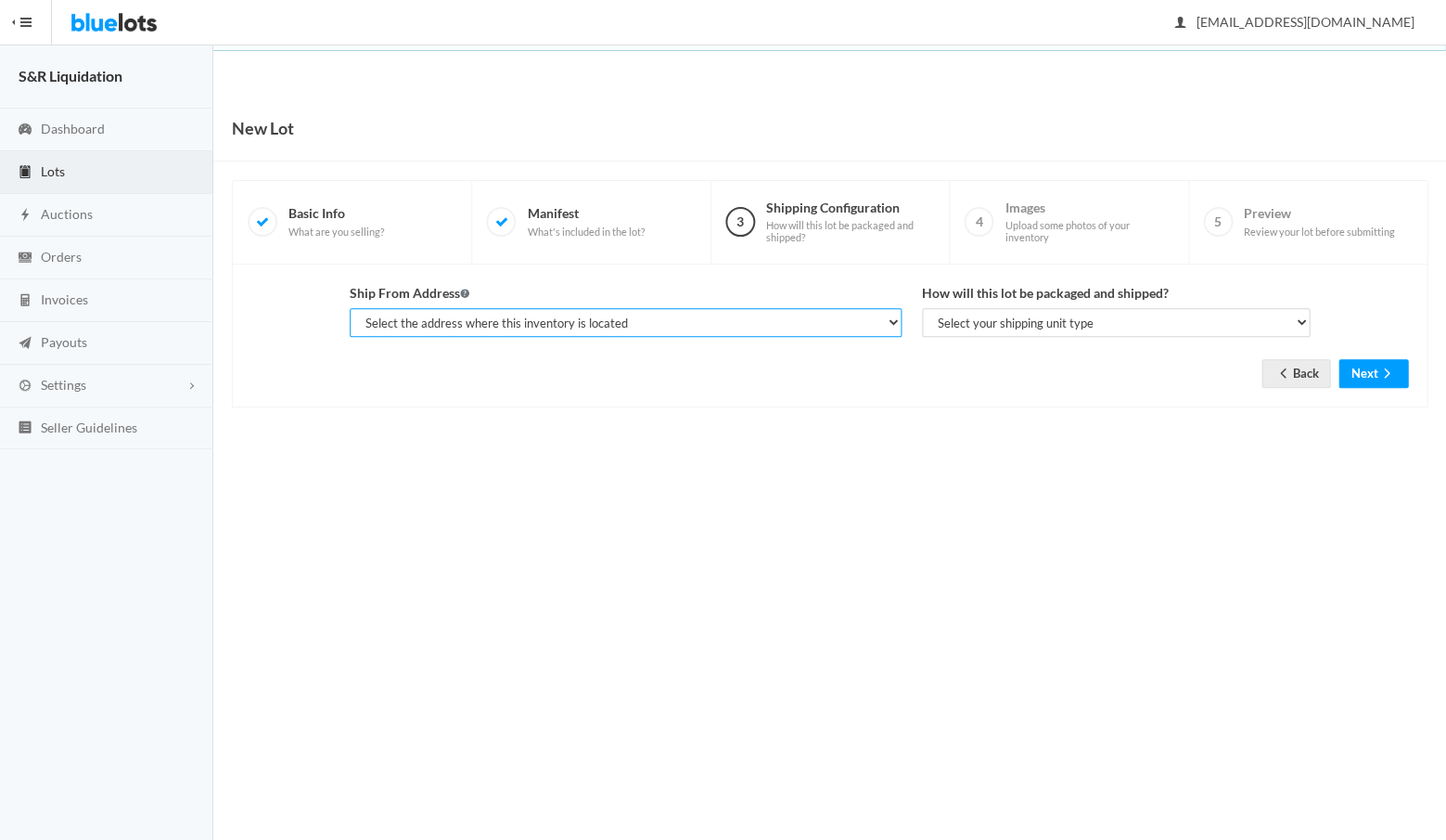
select select "14233"
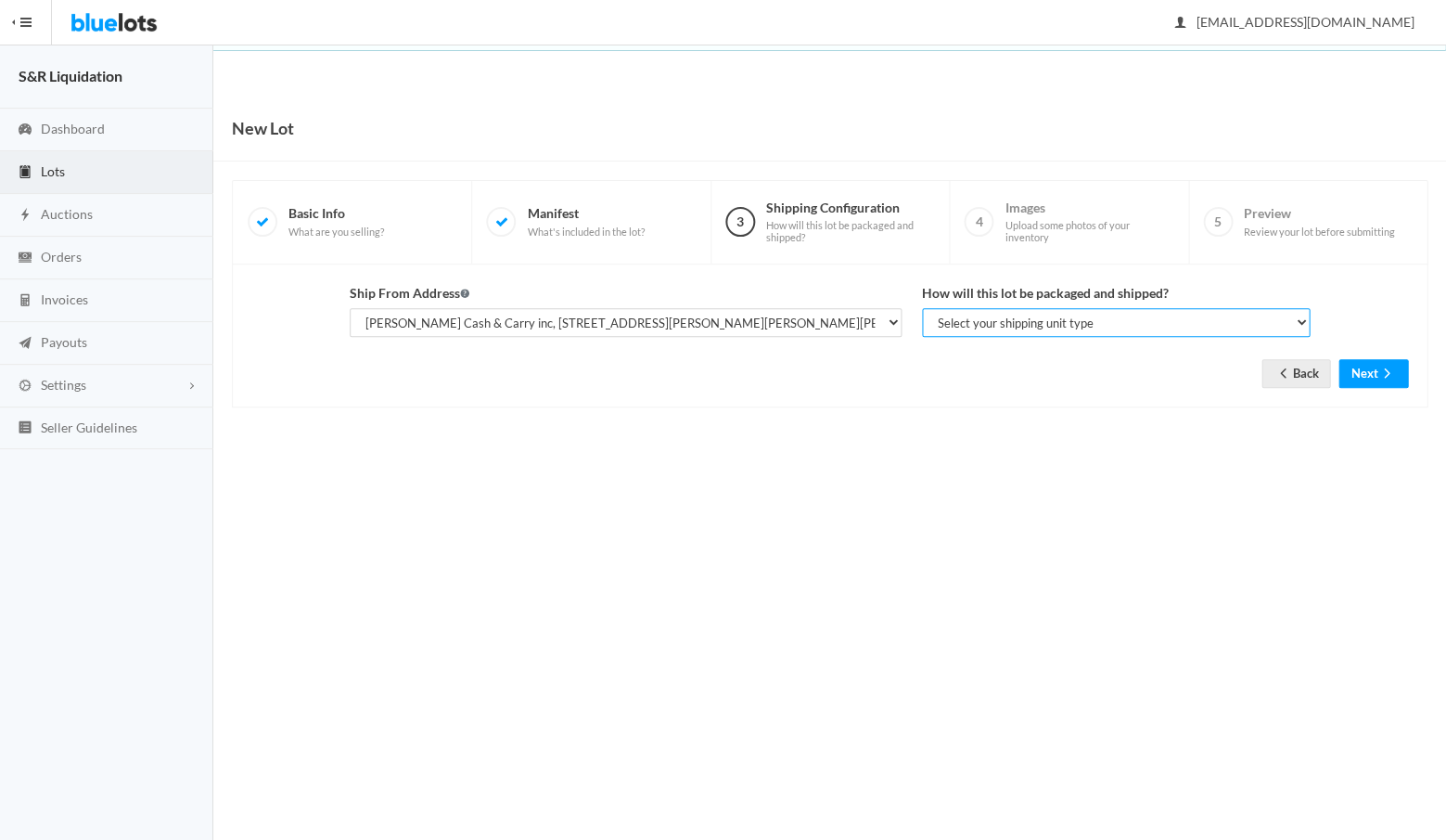
select select "parcel"
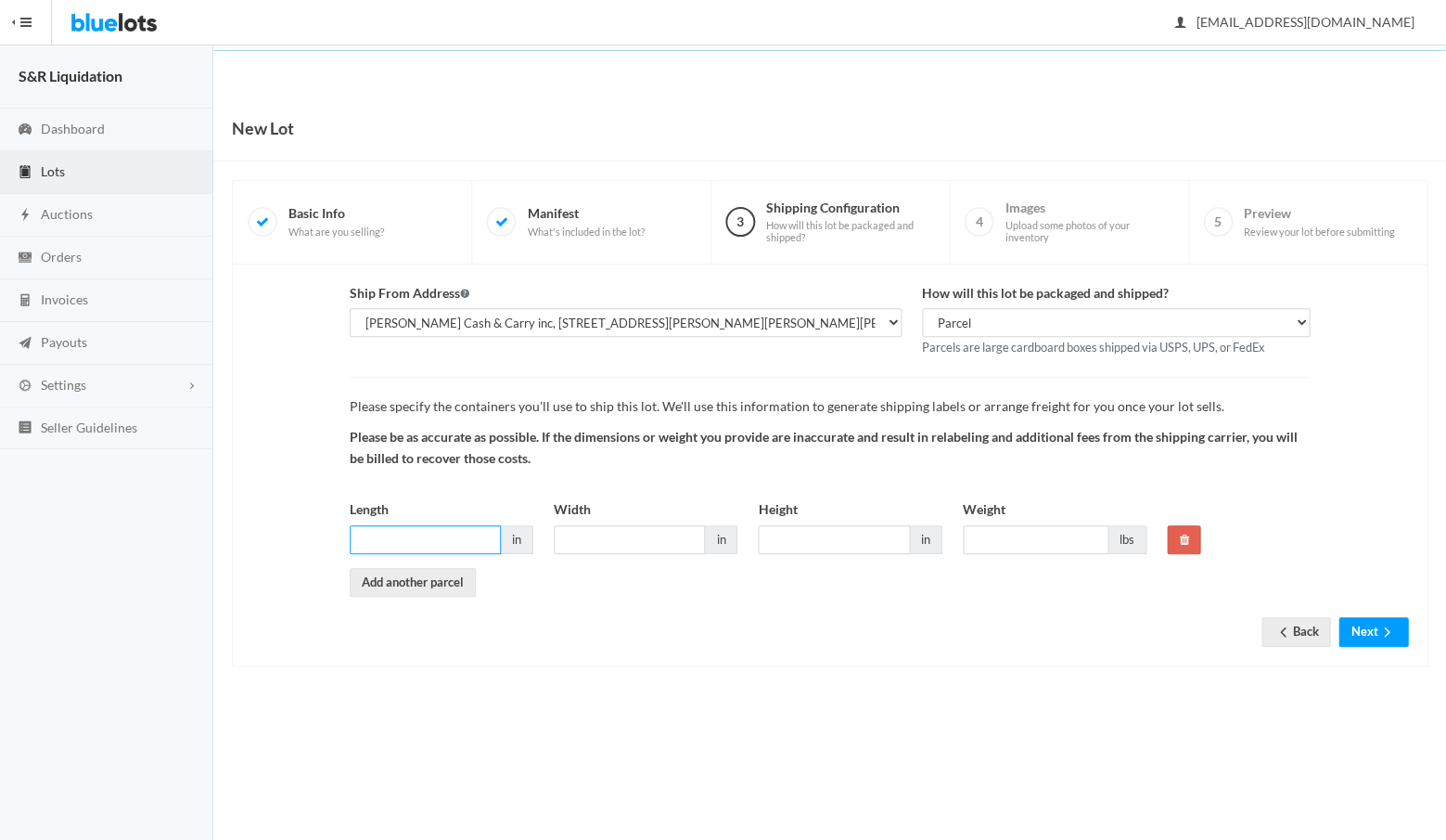
click at [452, 537] on input "Length" at bounding box center [425, 539] width 151 height 29
type input "18"
click at [580, 535] on input "Width" at bounding box center [629, 539] width 151 height 29
type input "18"
click at [786, 530] on input "Height" at bounding box center [833, 539] width 151 height 29
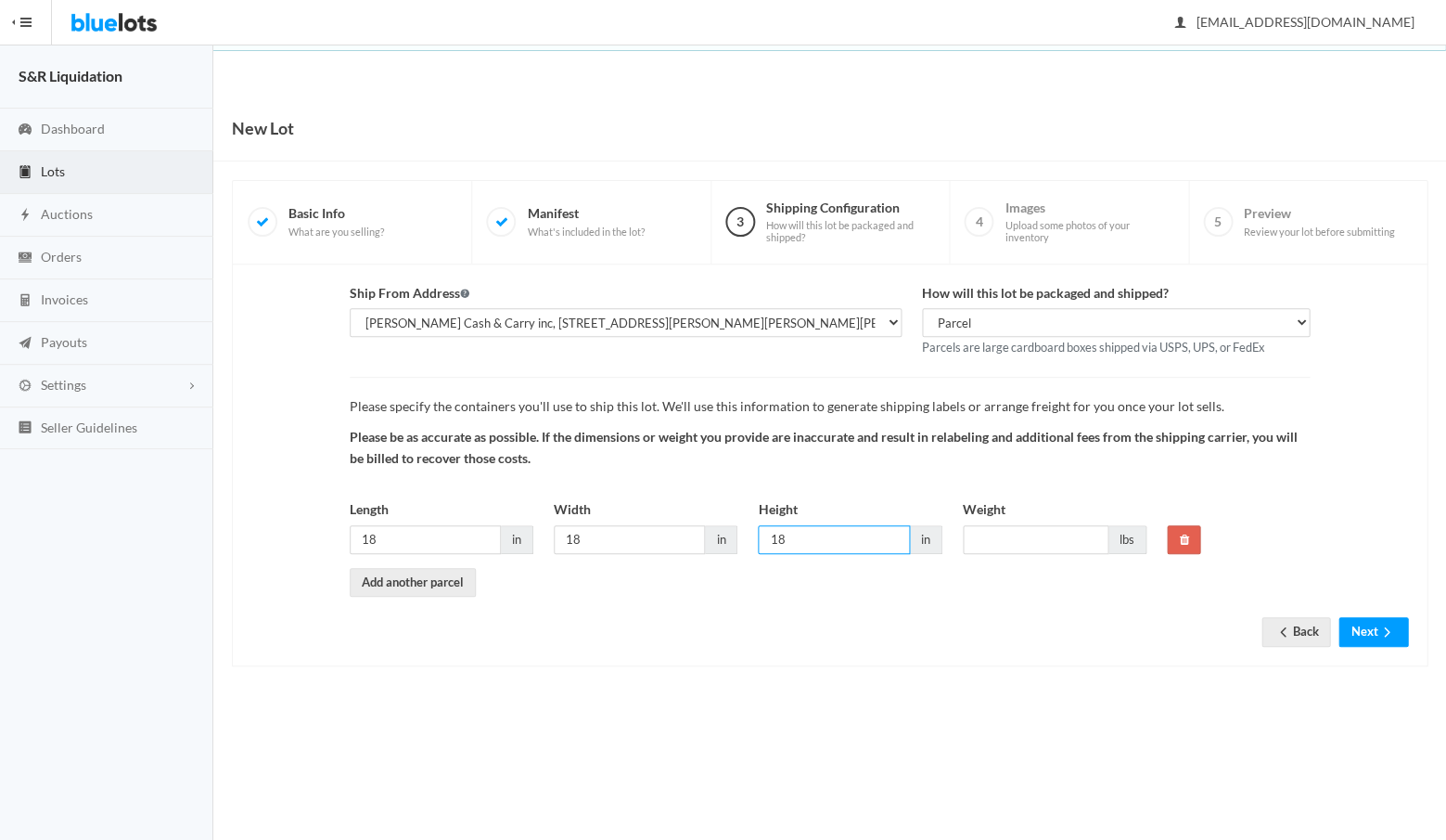
type input "18"
click at [992, 532] on input "Weight" at bounding box center [1036, 539] width 146 height 29
type input "40"
click at [412, 573] on link "Add another parcel" at bounding box center [412, 582] width 126 height 29
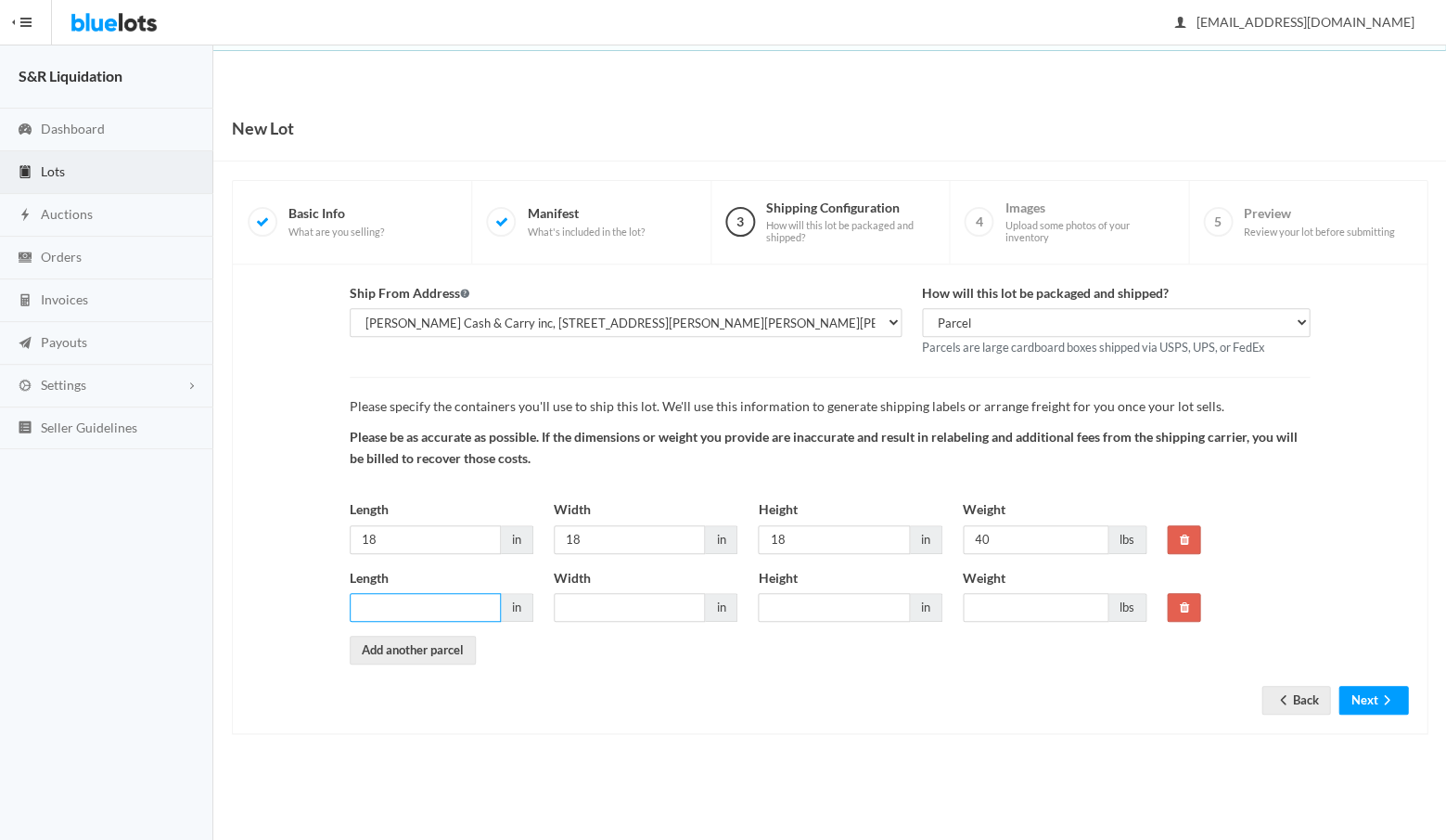
click at [409, 598] on input "Length" at bounding box center [425, 607] width 151 height 29
type input "18"
click at [584, 599] on input "Width" at bounding box center [629, 607] width 151 height 29
type input "18"
click at [807, 600] on input "Height" at bounding box center [833, 607] width 151 height 29
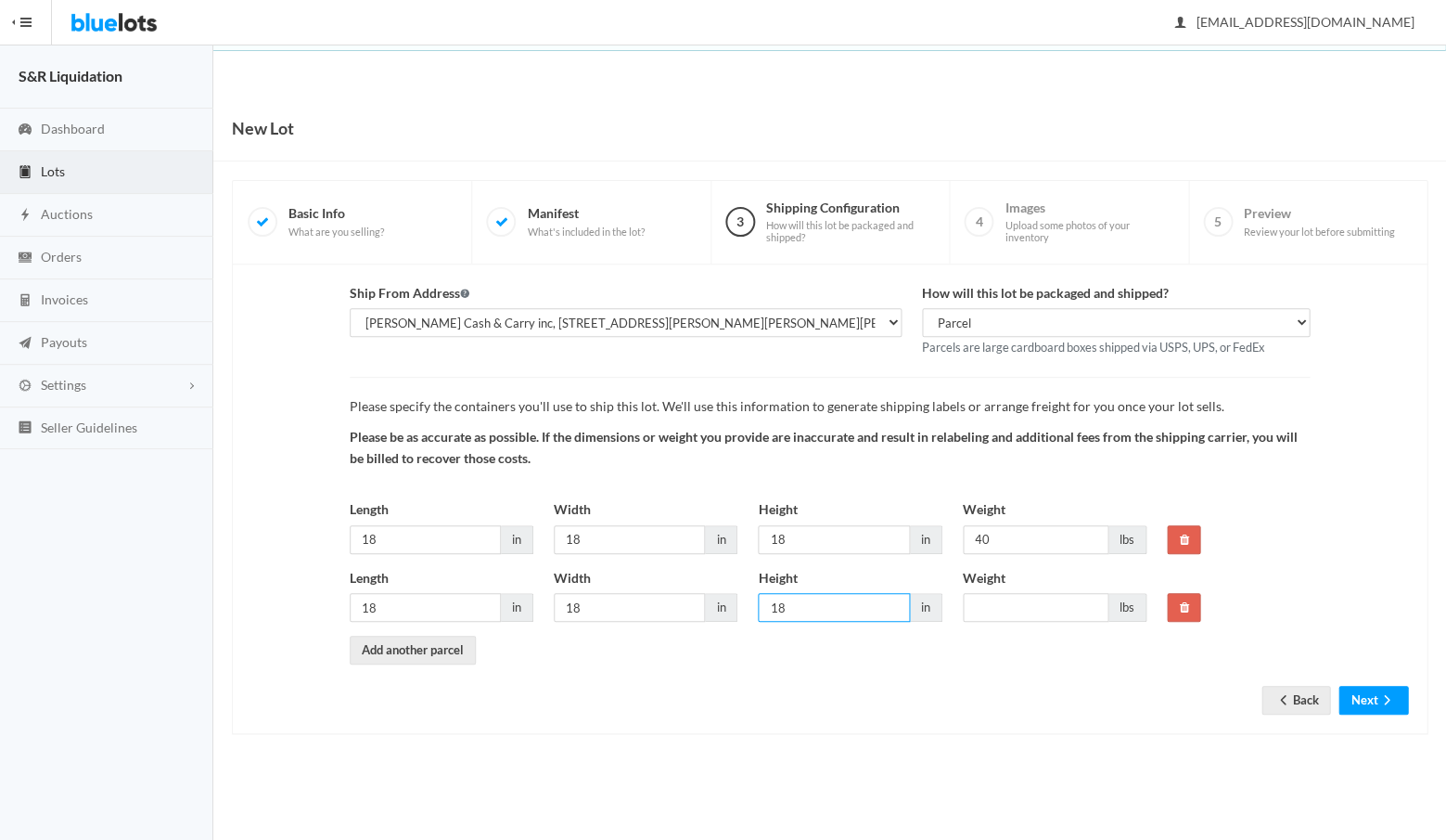
type input "18"
click at [1027, 598] on input "Weight" at bounding box center [1036, 607] width 146 height 29
type input "40"
click at [1375, 690] on button "Next" at bounding box center [1373, 700] width 70 height 29
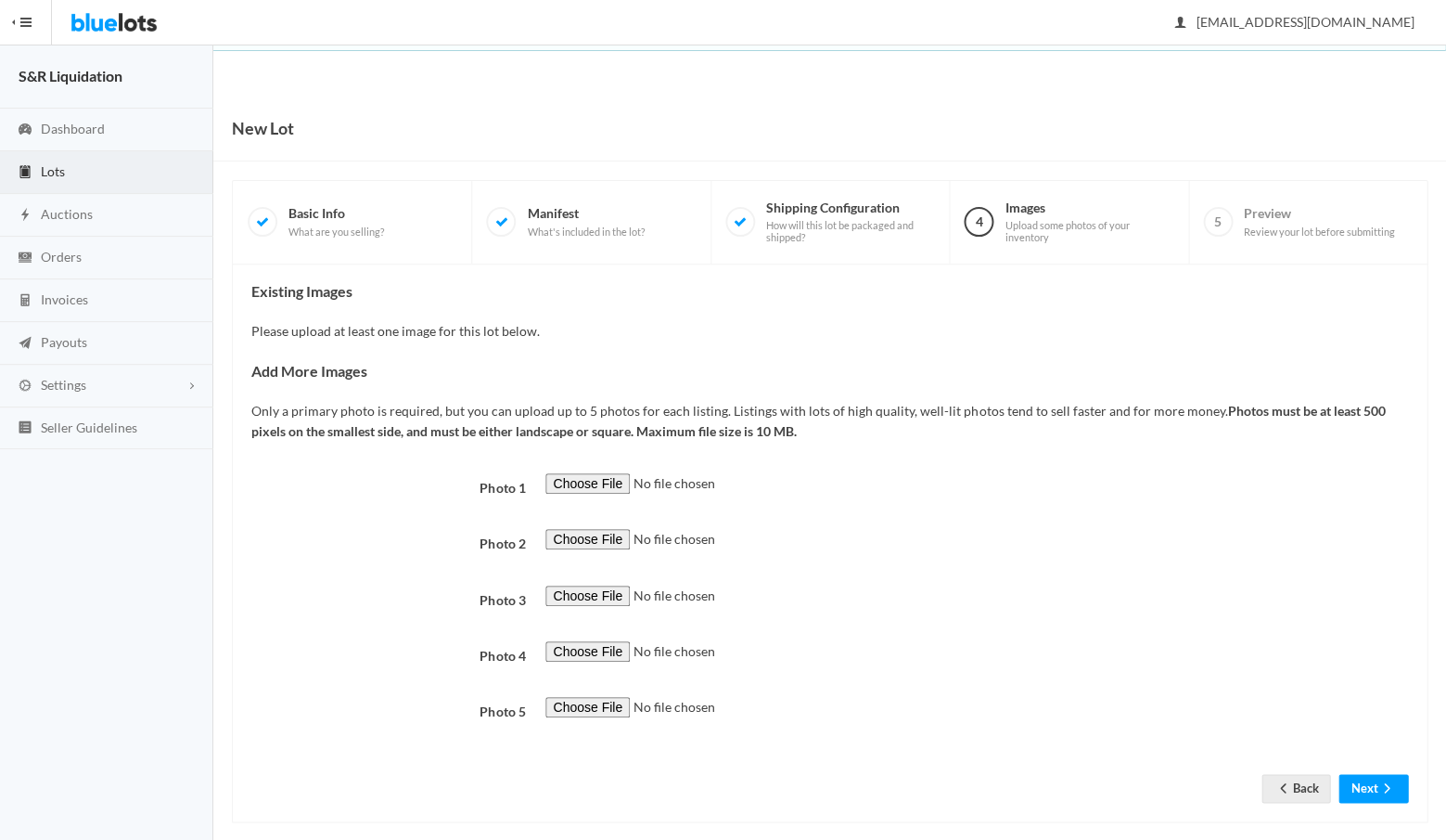
click at [591, 473] on input "file" at bounding box center [671, 484] width 252 height 21
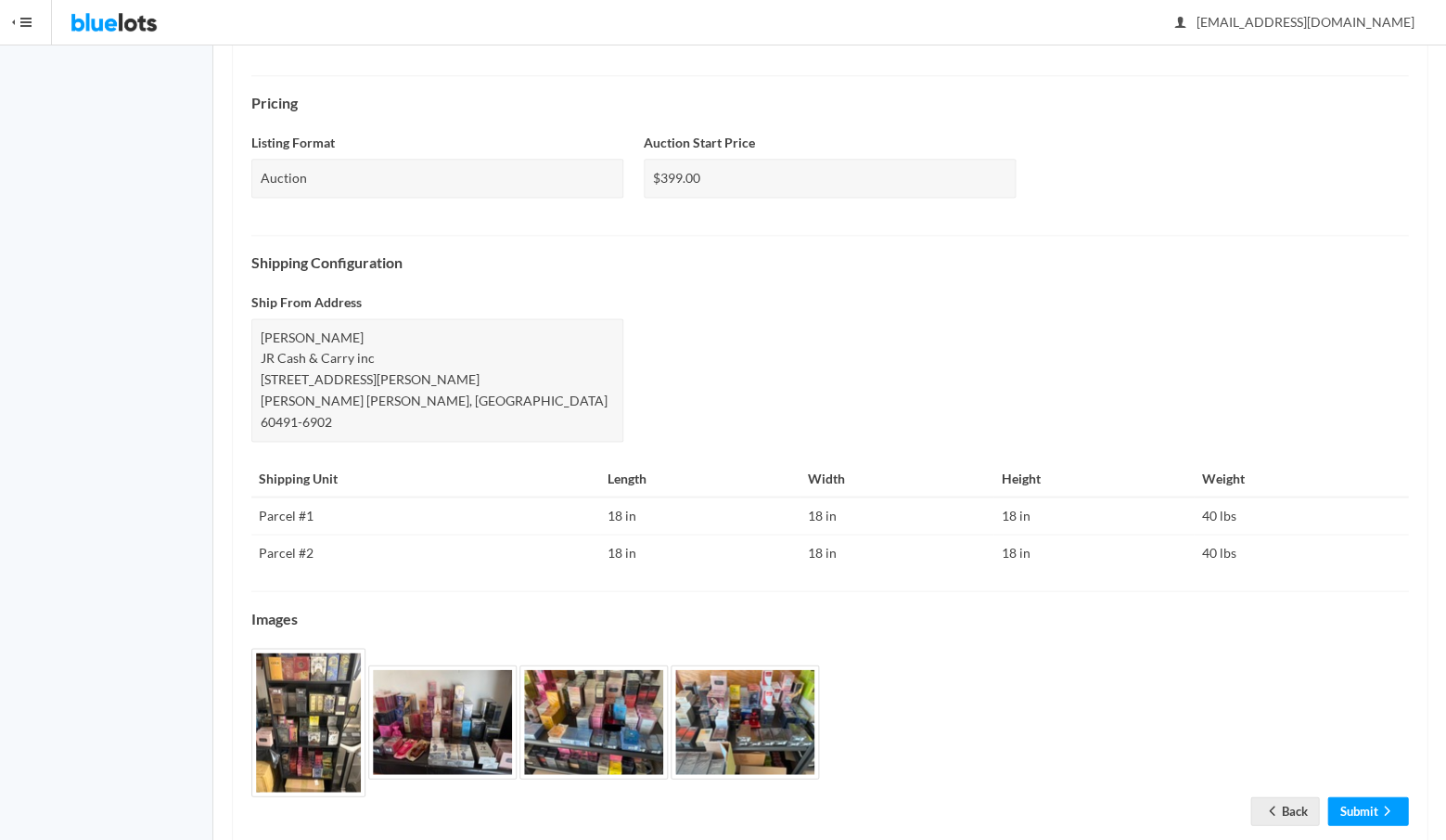
scroll to position [566, 0]
click at [1360, 797] on link "Submit" at bounding box center [1368, 811] width 81 height 29
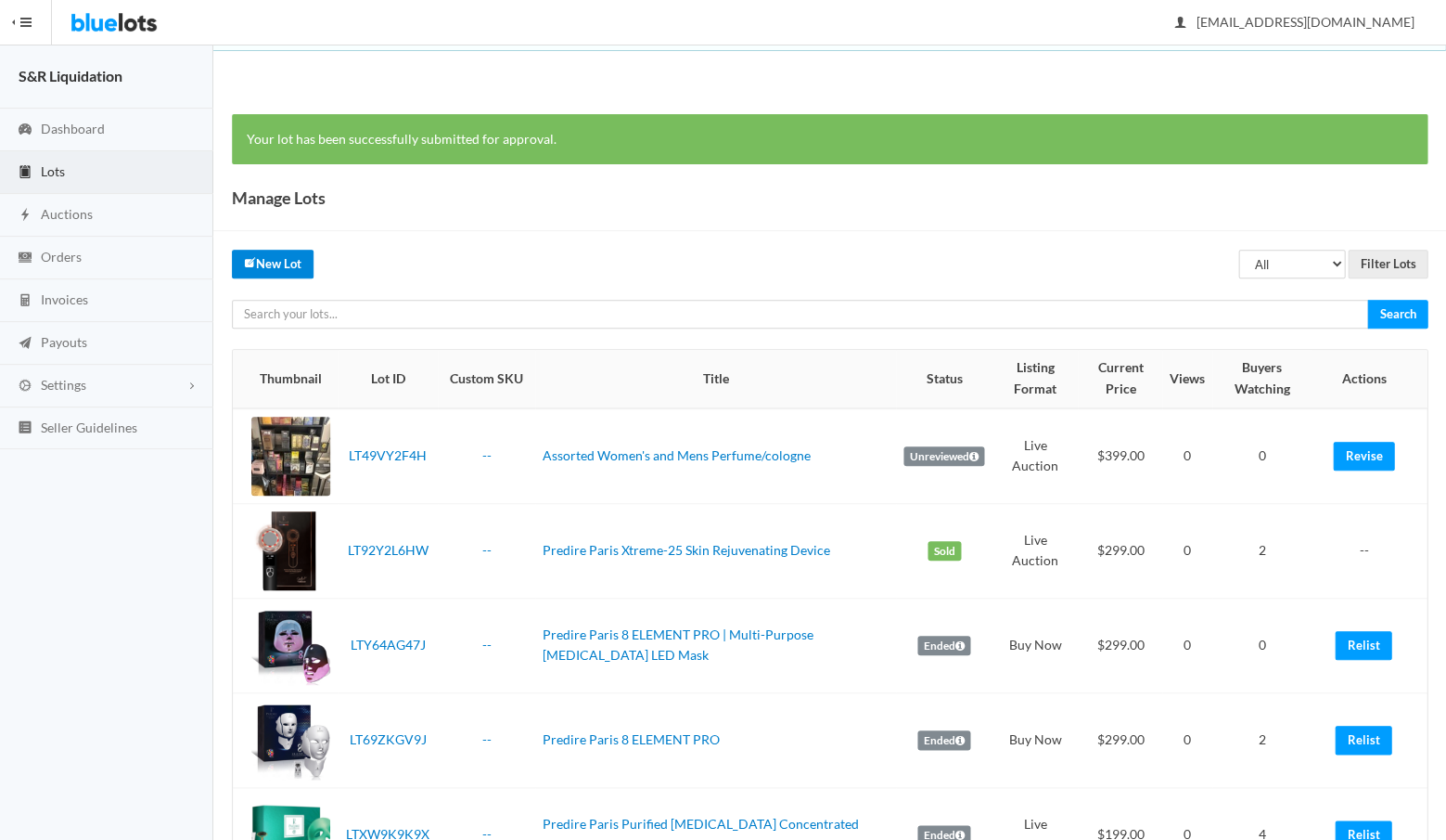
click at [283, 265] on link "New Lot" at bounding box center [273, 263] width 82 height 29
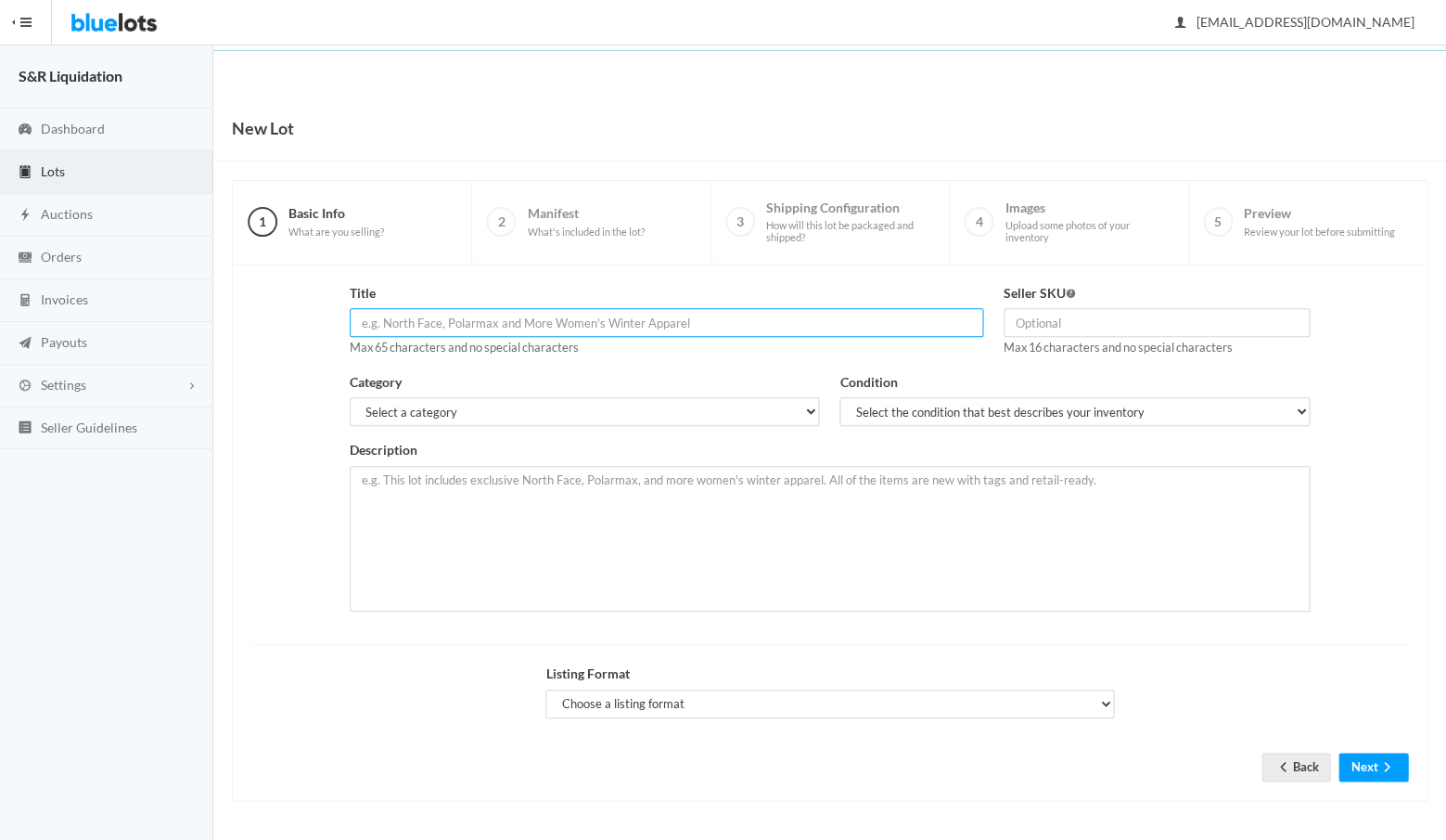
click at [509, 322] on input "text" at bounding box center [666, 323] width 634 height 29
paste input "Assorted Women's and Mens Perfume/cologne"
type input "Assorted Women's and Mens Perfume/cologne"
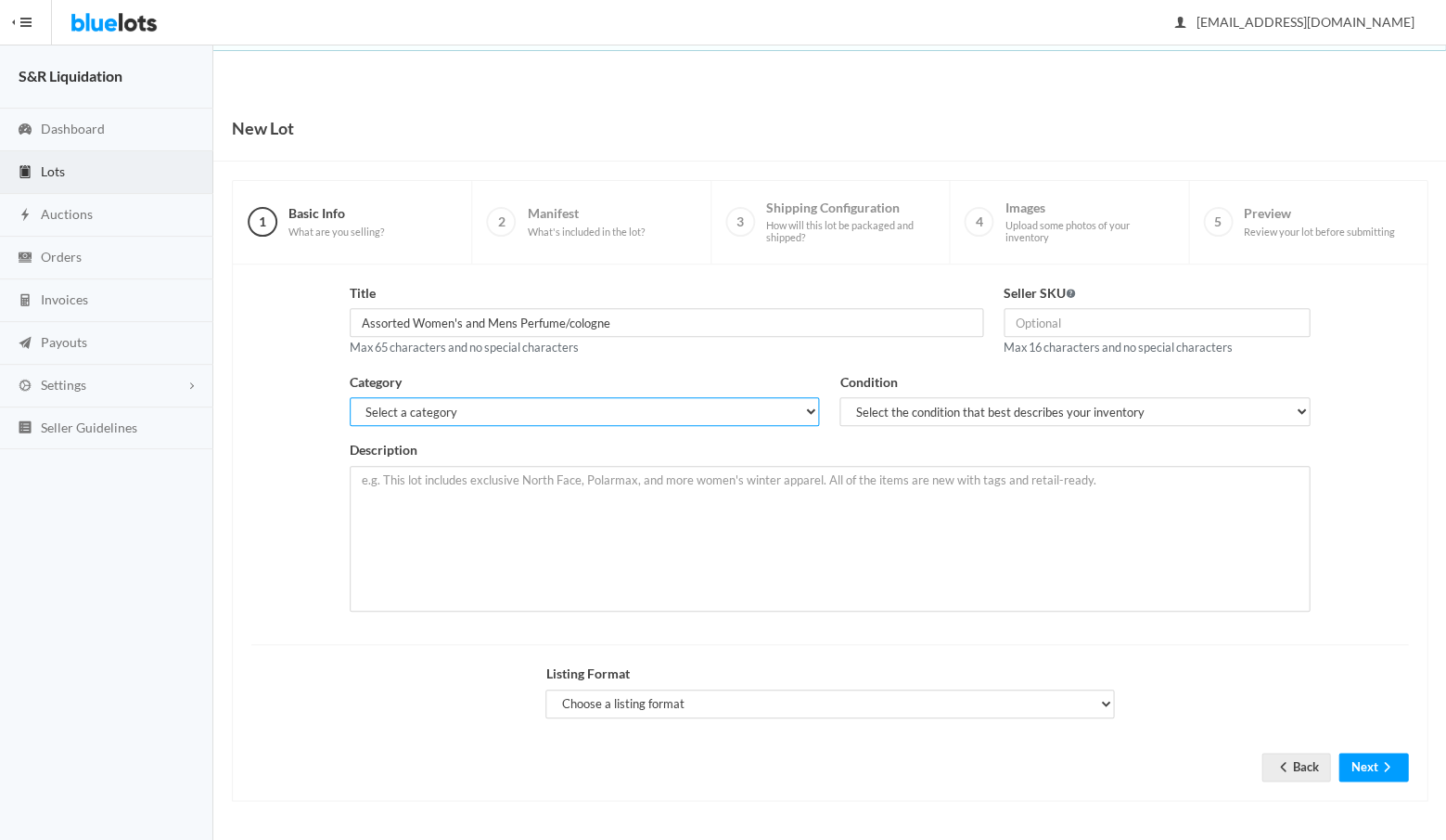
select select "7"
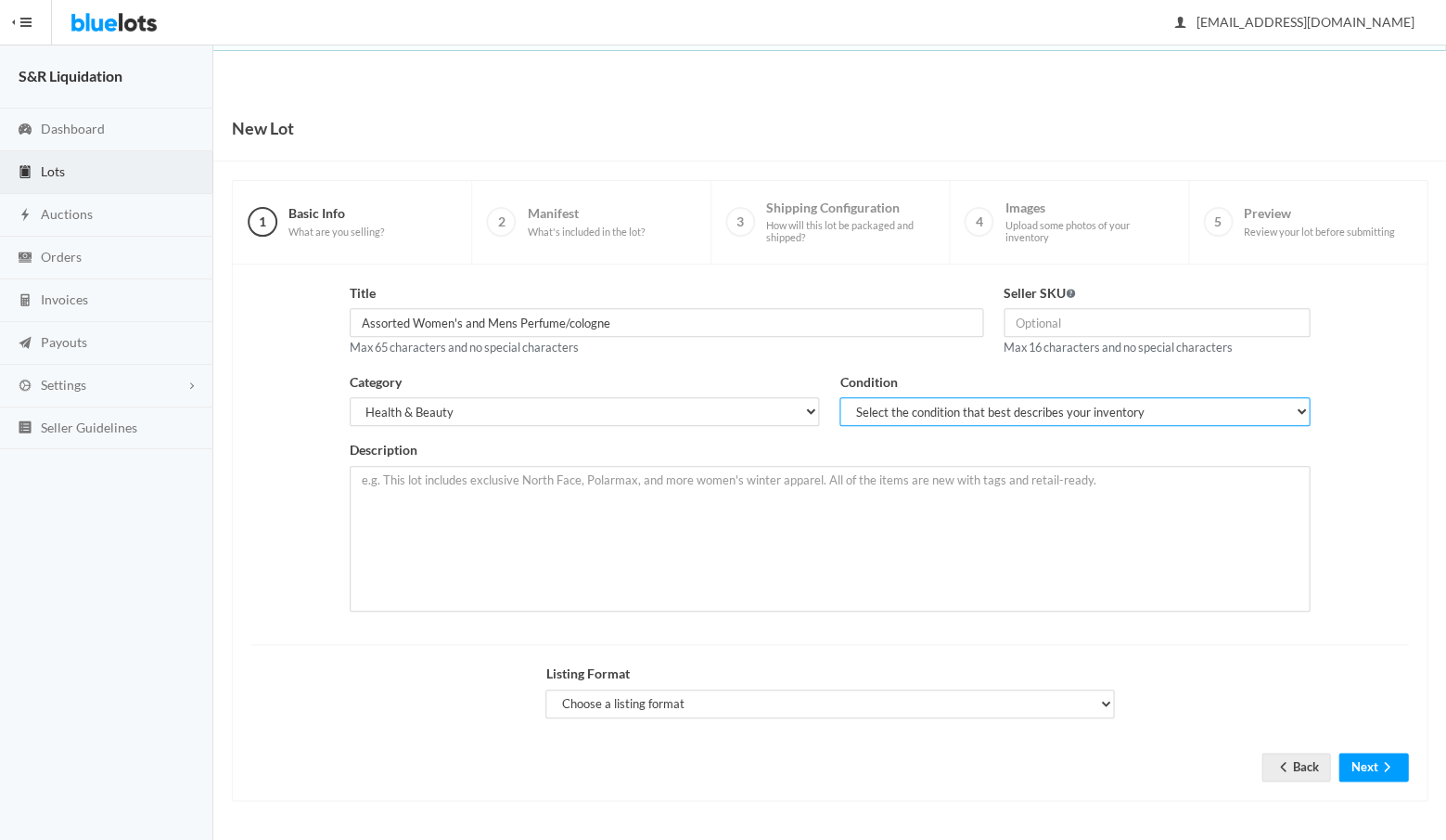
select select "1"
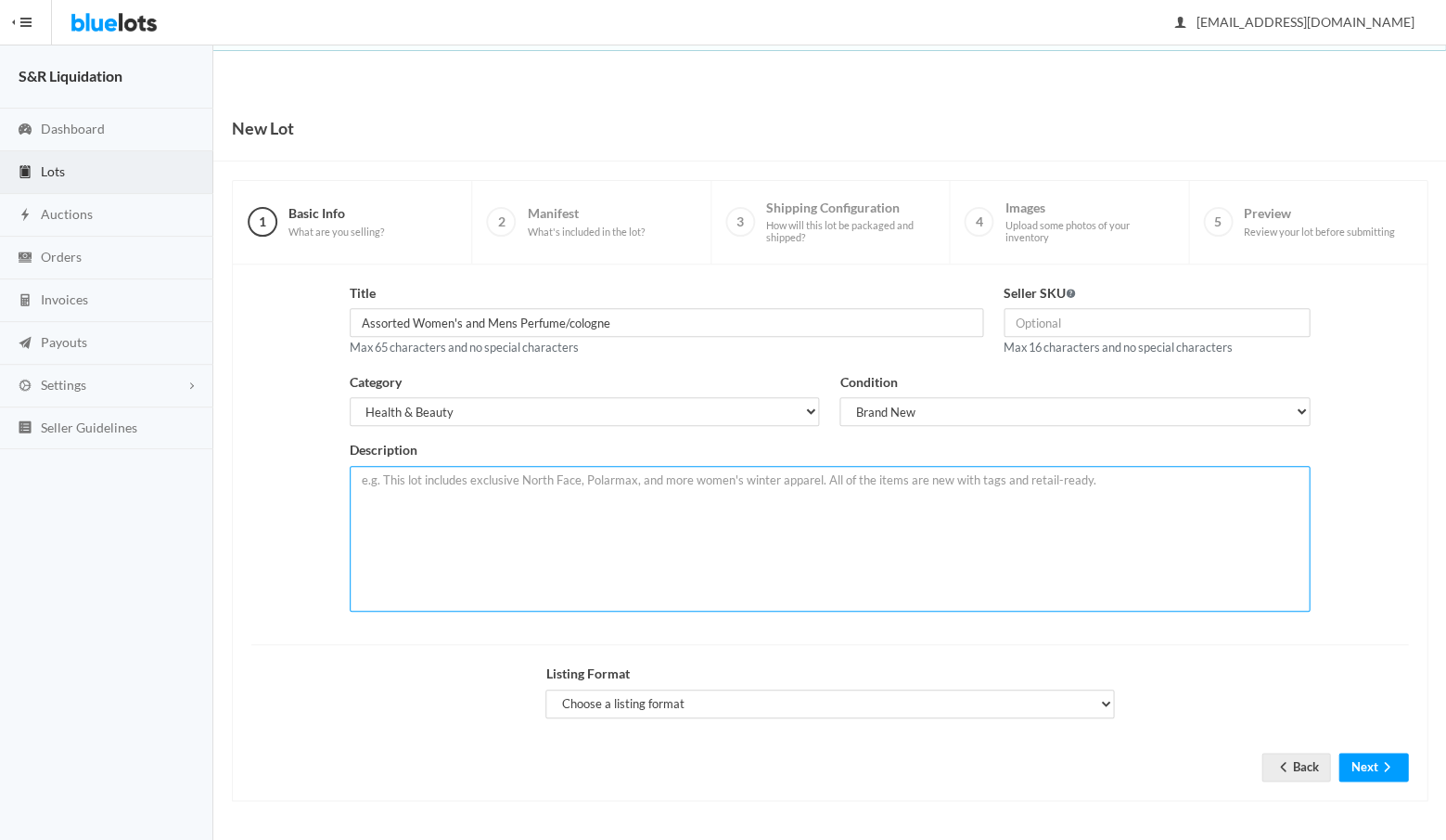
click at [749, 486] on textarea at bounding box center [829, 538] width 960 height 146
paste textarea "Assorted Women's and Mens Perfume/cologne"
paste textarea "This package consists of a mix of 100 perfumes & colognes.(Men/Woman) The mix w…"
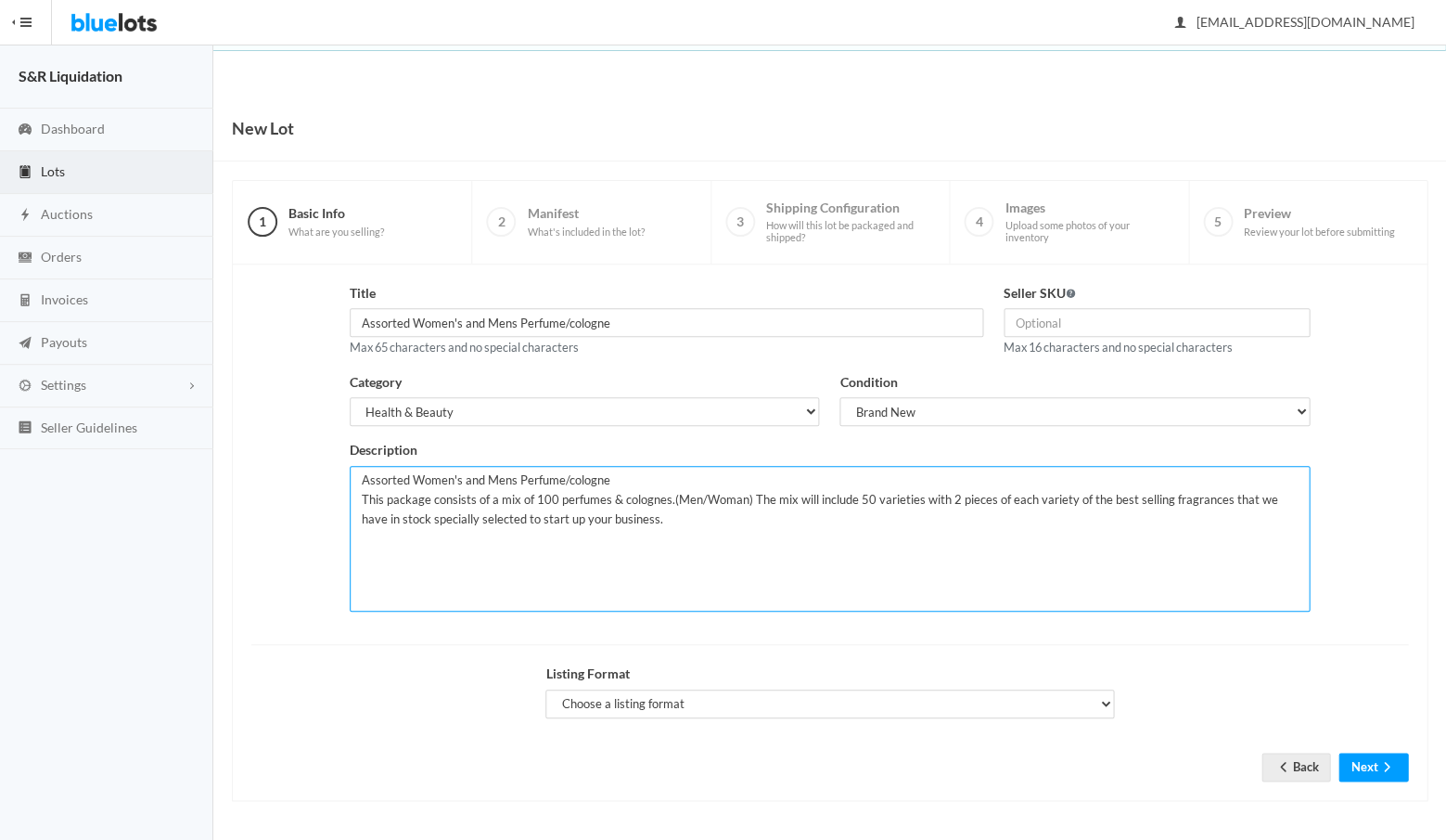
type textarea "Assorted Women's and Mens Perfume/cologne This package consists of a mix of 100…"
select select "false"
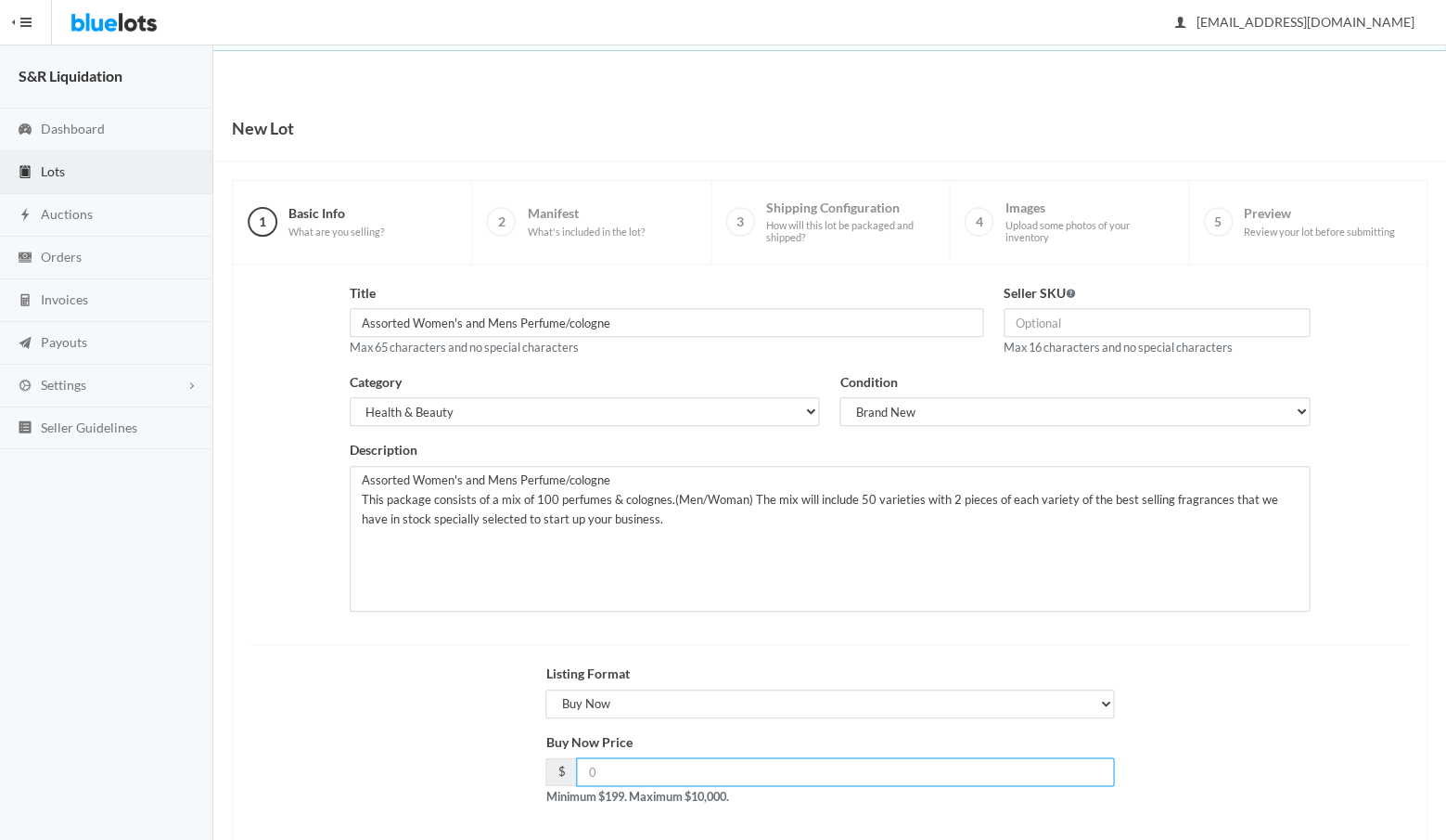
click at [725, 768] on input "number" at bounding box center [846, 771] width 538 height 29
type input "449"
click at [914, 812] on form "Title Assorted Women's and Mens Perfume/cologne Max 65 characters and no specia…" at bounding box center [829, 562] width 1157 height 559
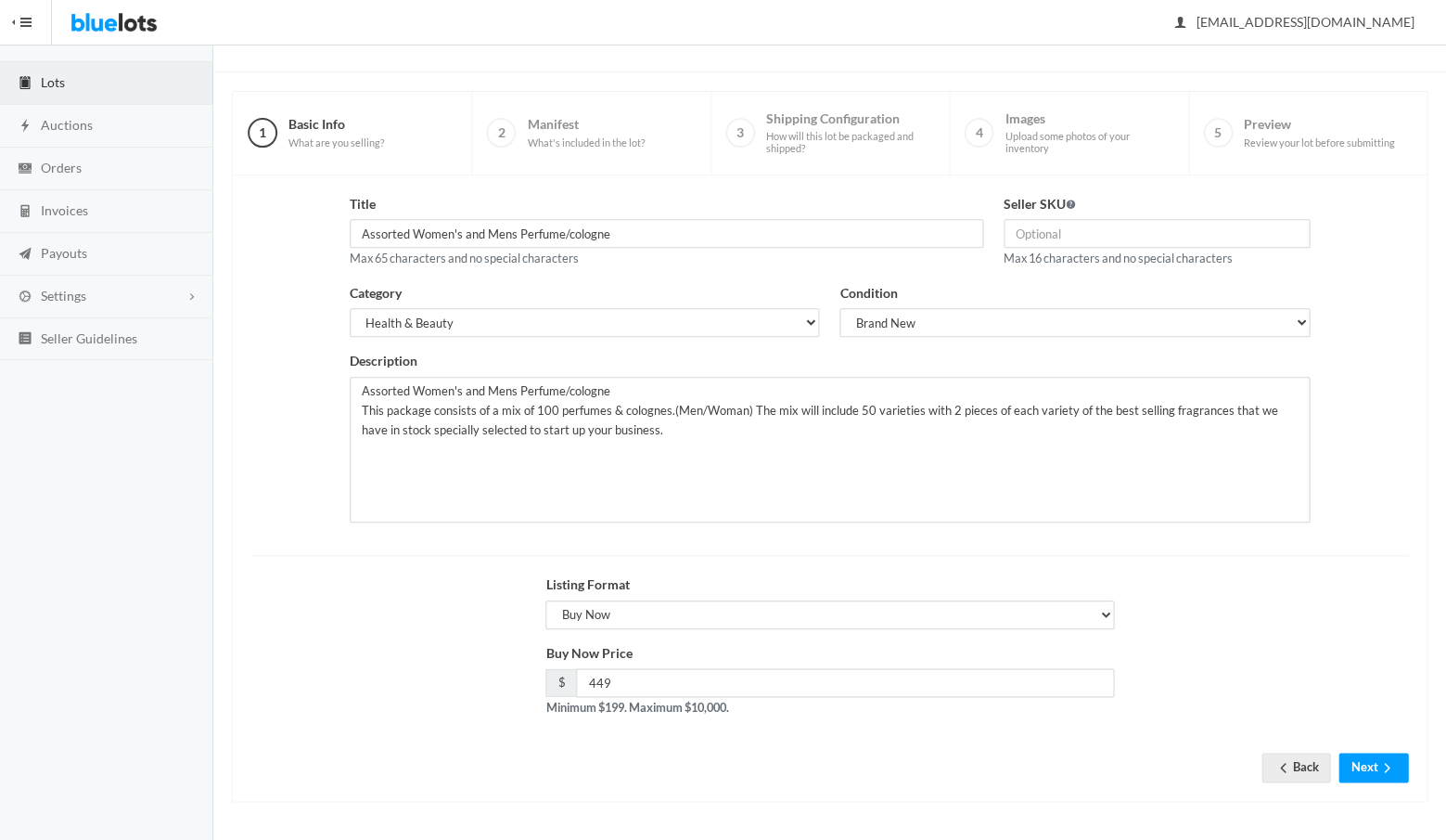
scroll to position [79, 0]
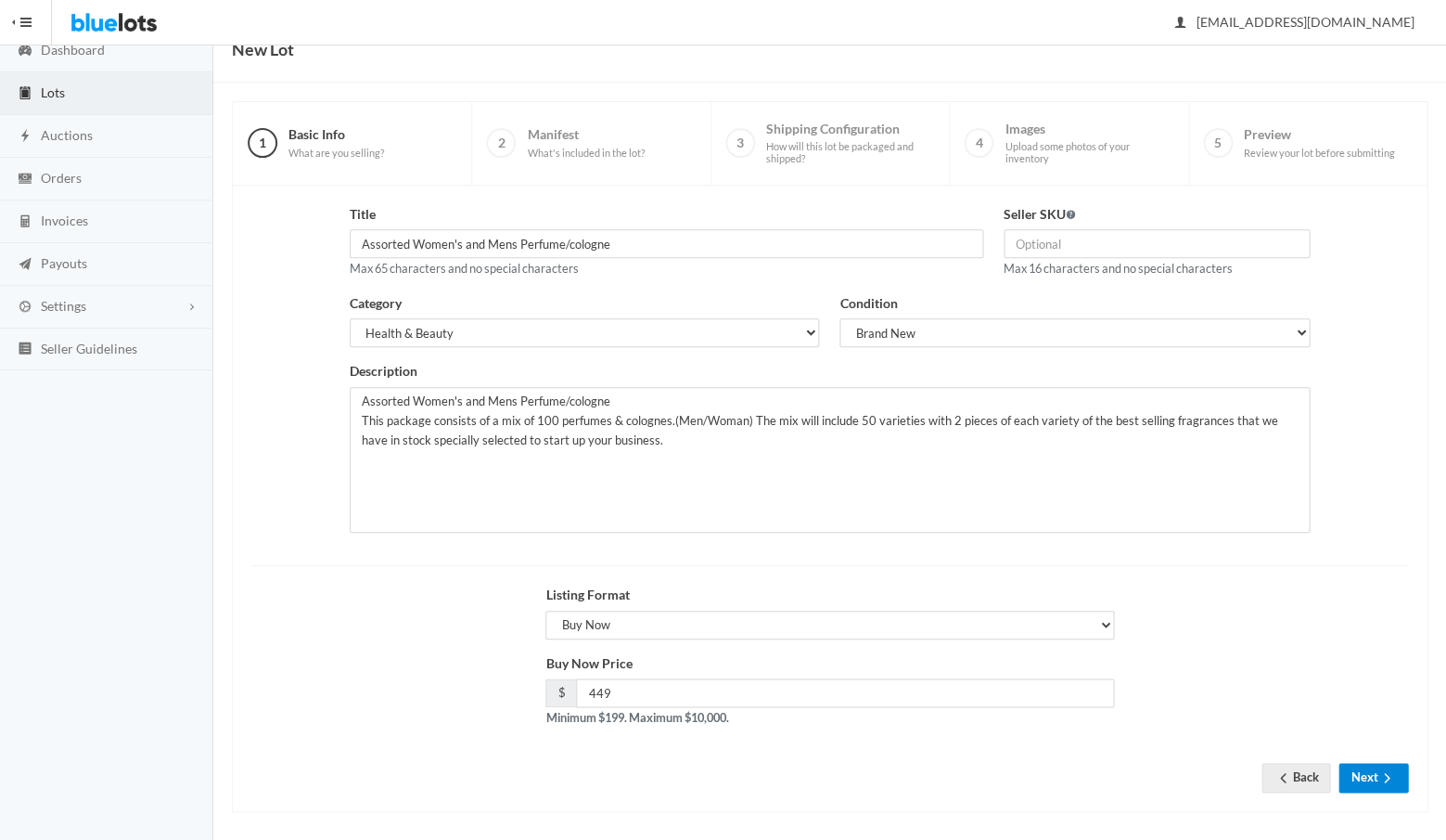
click at [1368, 766] on button "Next" at bounding box center [1373, 777] width 70 height 29
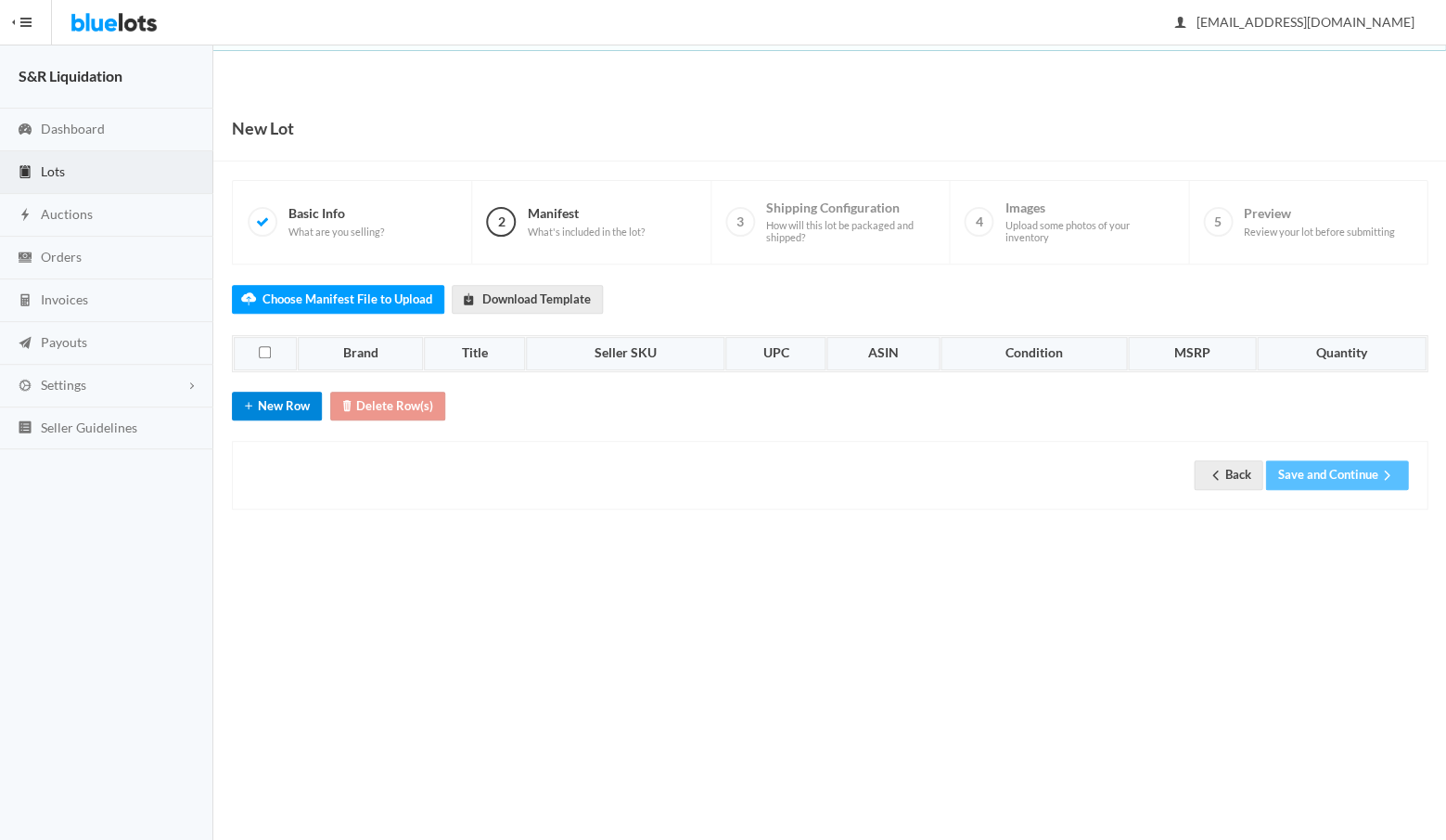
click at [276, 402] on button "New Row" at bounding box center [277, 406] width 90 height 29
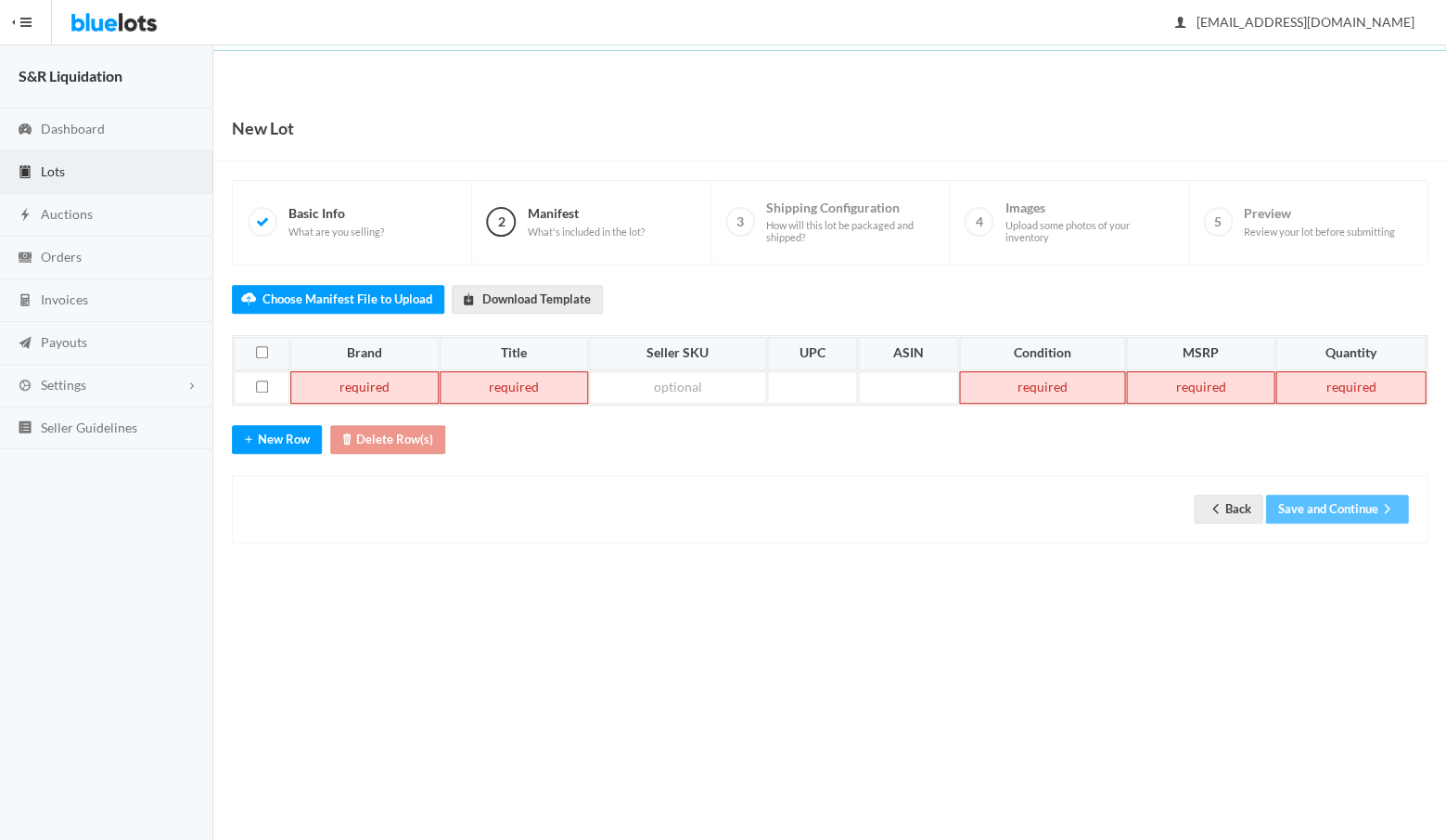
click at [352, 377] on td at bounding box center [364, 388] width 148 height 33
paste td
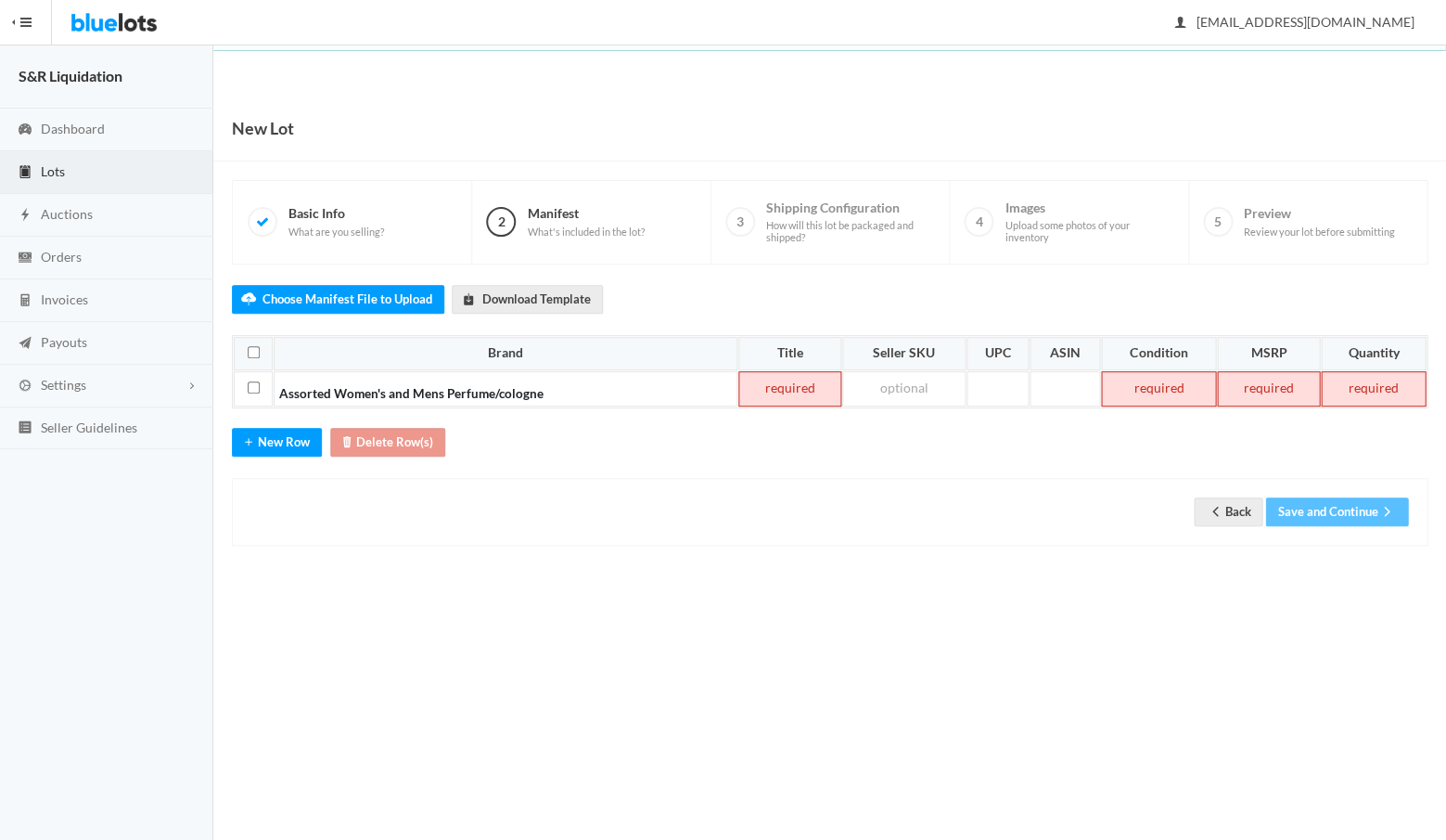
click at [754, 384] on td at bounding box center [790, 388] width 103 height 35
paste td
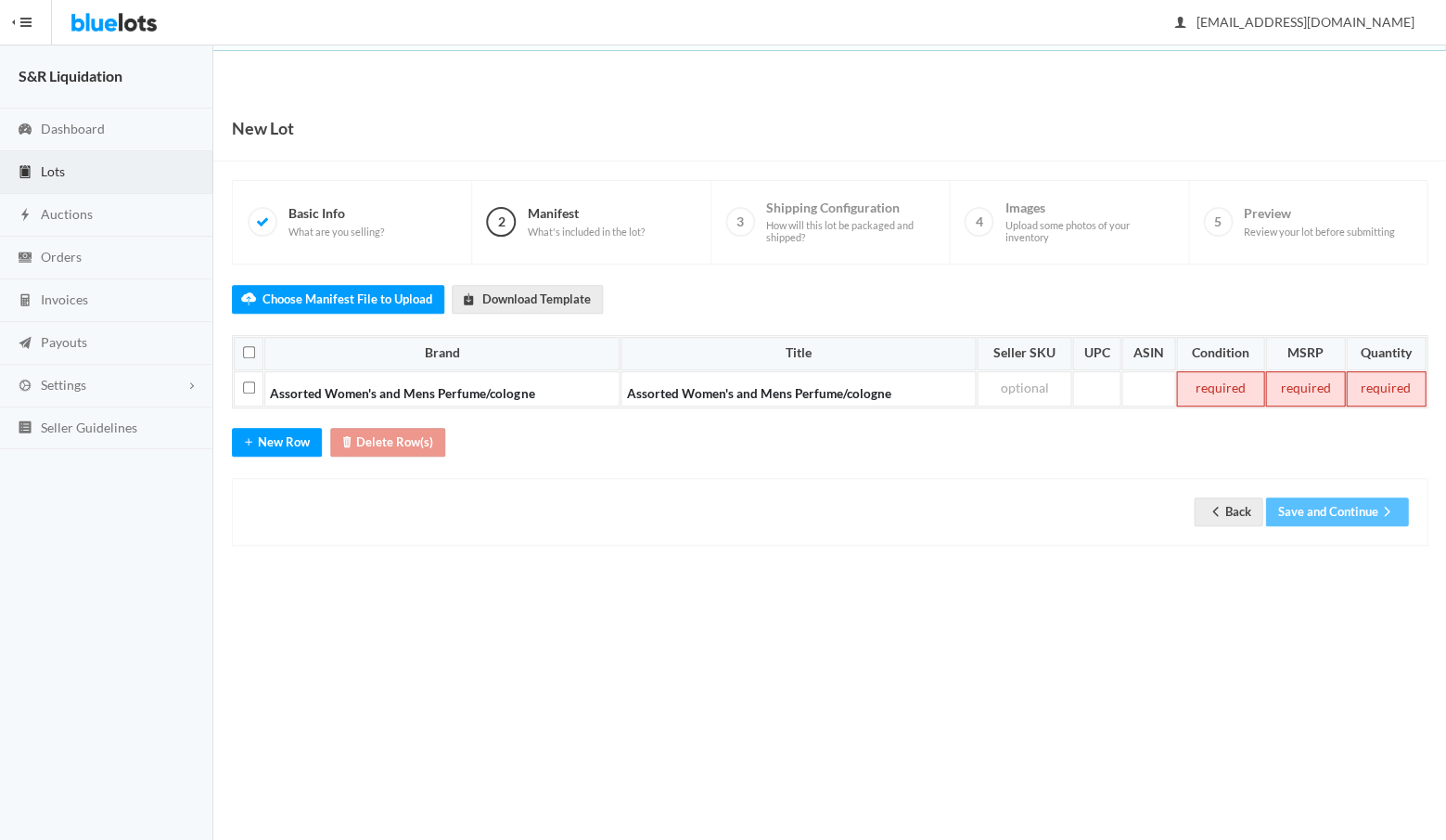
click at [1218, 385] on td at bounding box center [1220, 388] width 88 height 35
click at [1330, 383] on td at bounding box center [1305, 388] width 79 height 35
click at [1392, 389] on td at bounding box center [1385, 388] width 82 height 35
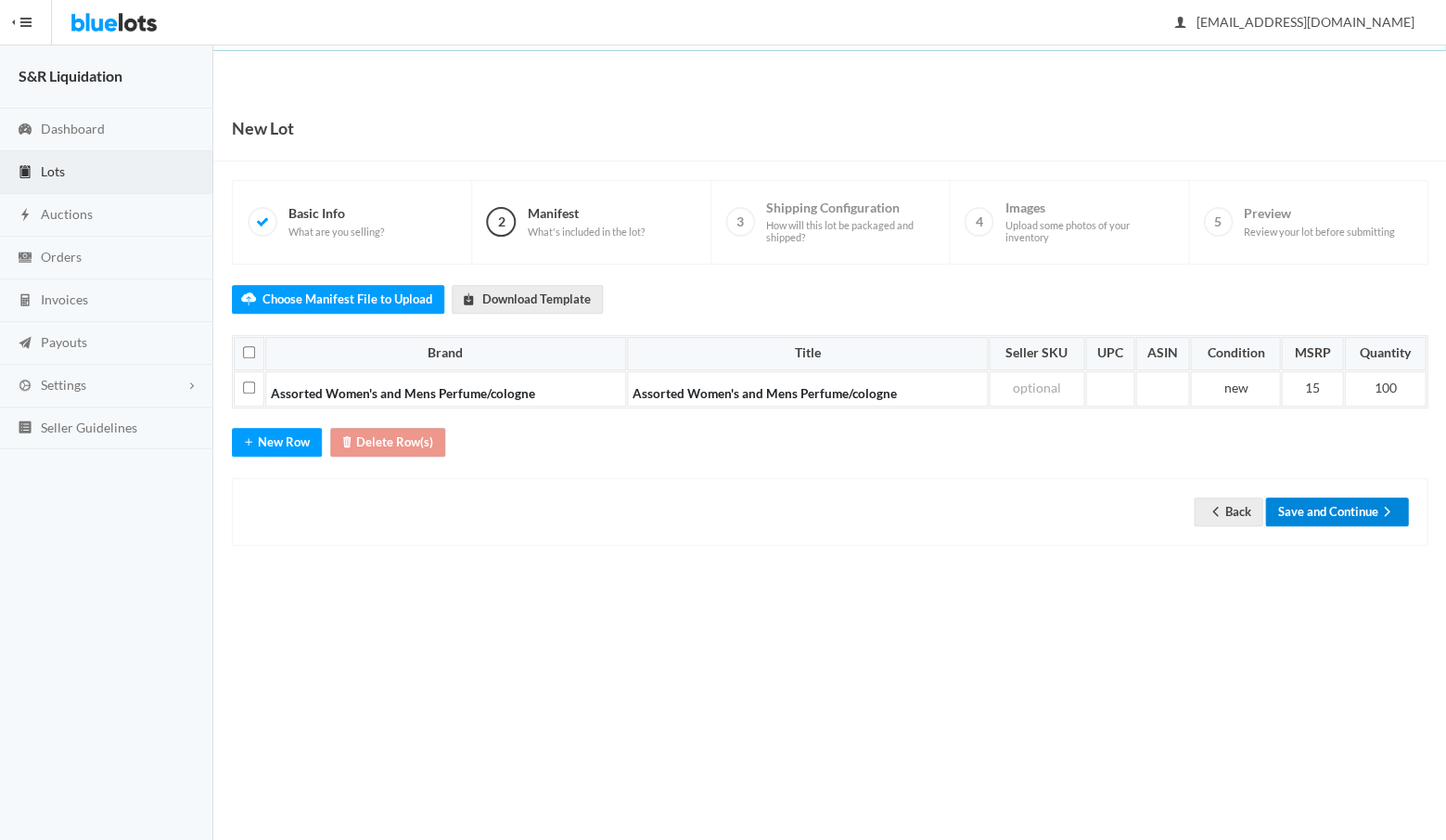
click at [1330, 505] on button "Save and Continue" at bounding box center [1337, 512] width 143 height 29
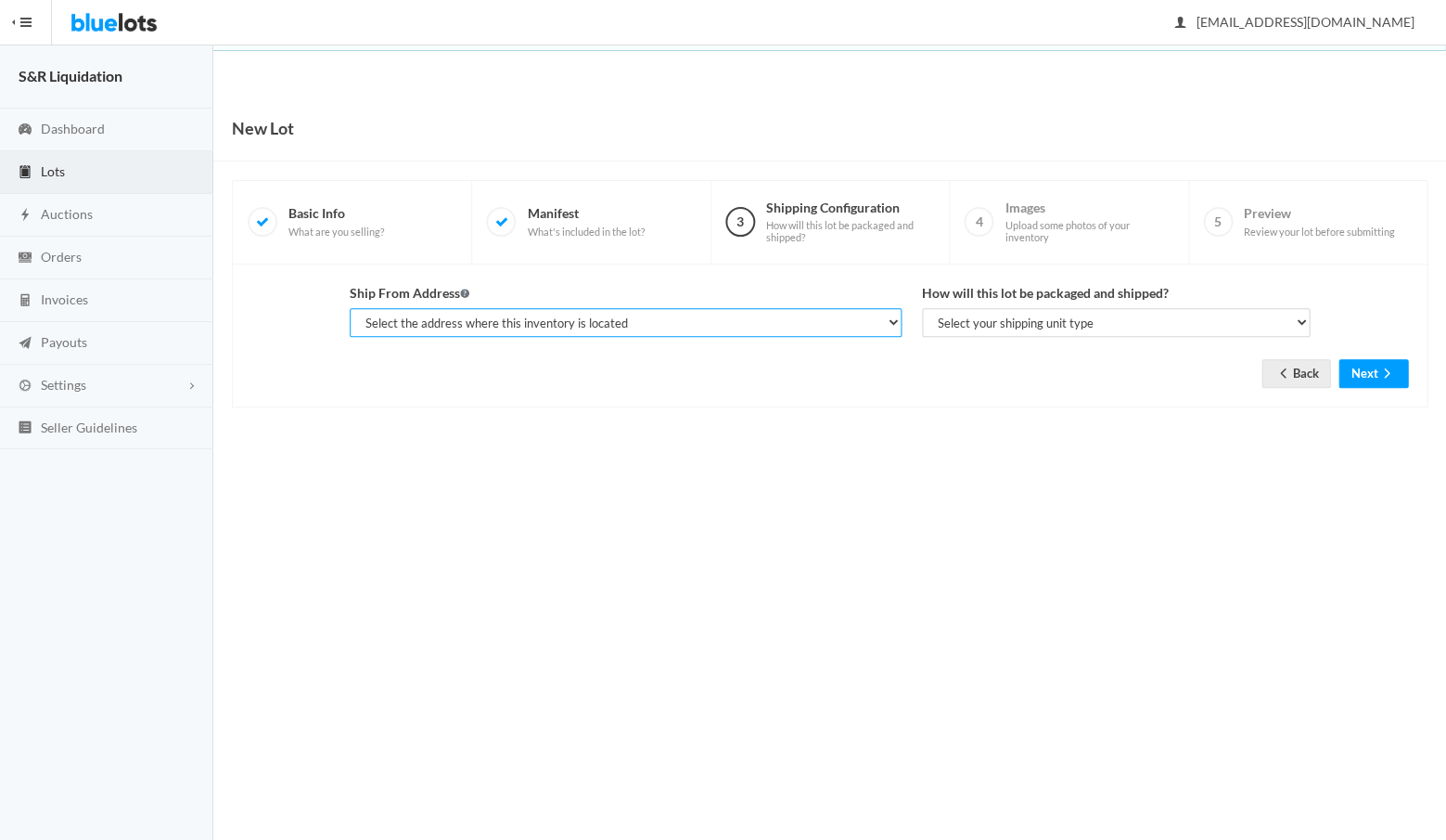
select select "14233"
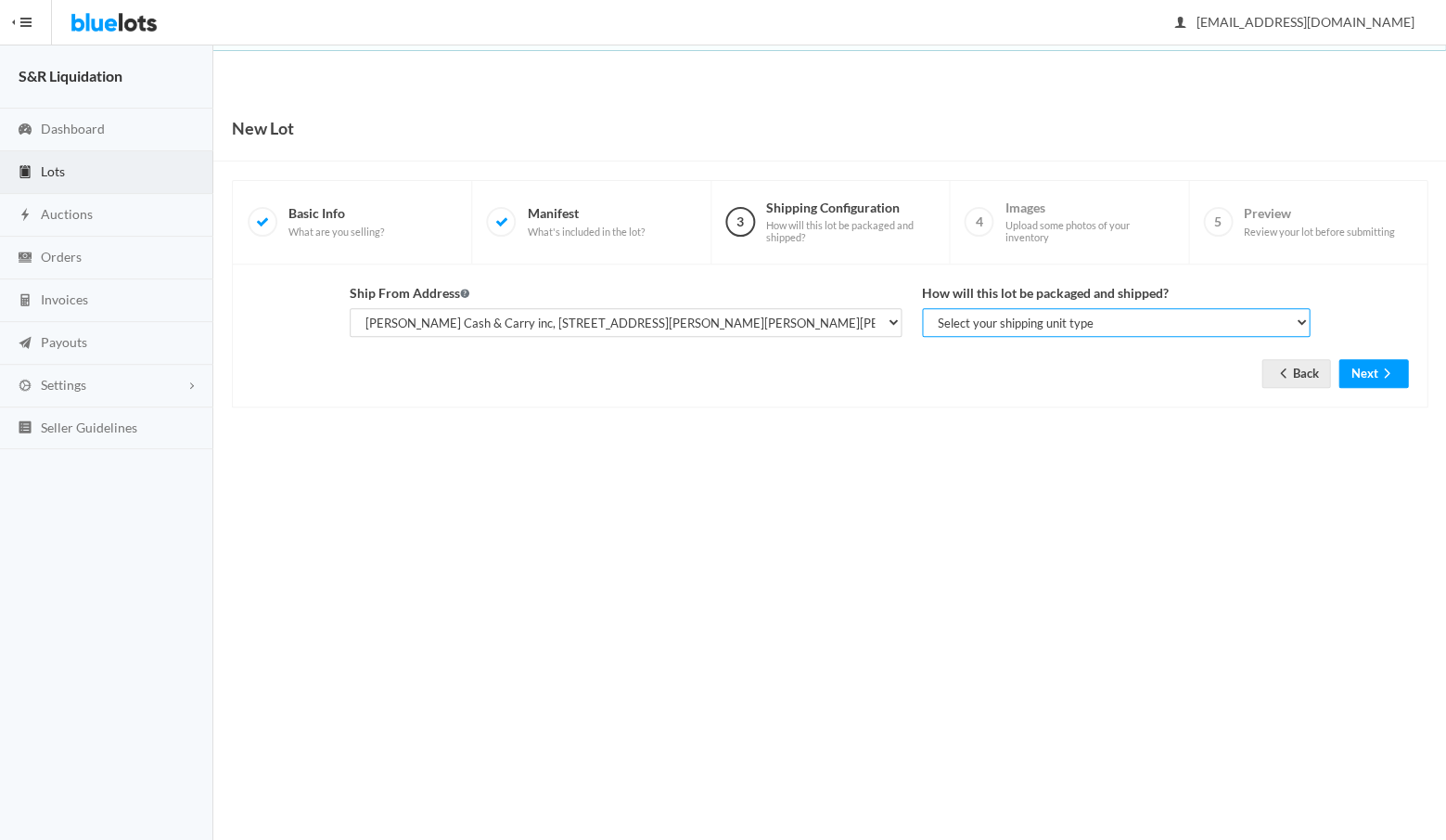
select select "parcel"
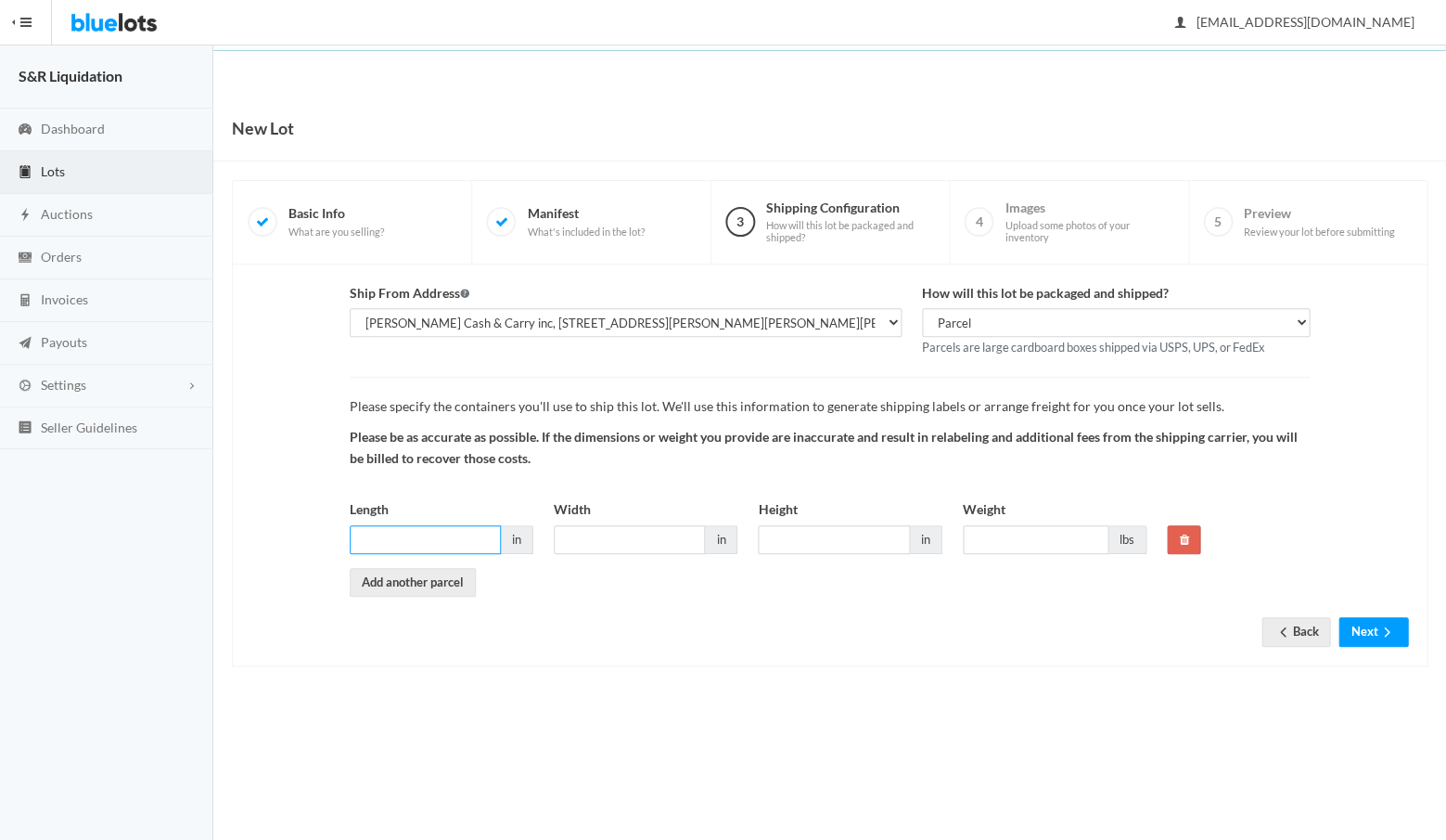
click at [464, 532] on input "Length" at bounding box center [425, 539] width 151 height 29
type input "18"
click at [598, 535] on input "Width" at bounding box center [629, 539] width 151 height 29
type input "18"
click at [784, 530] on input "Height" at bounding box center [833, 539] width 151 height 29
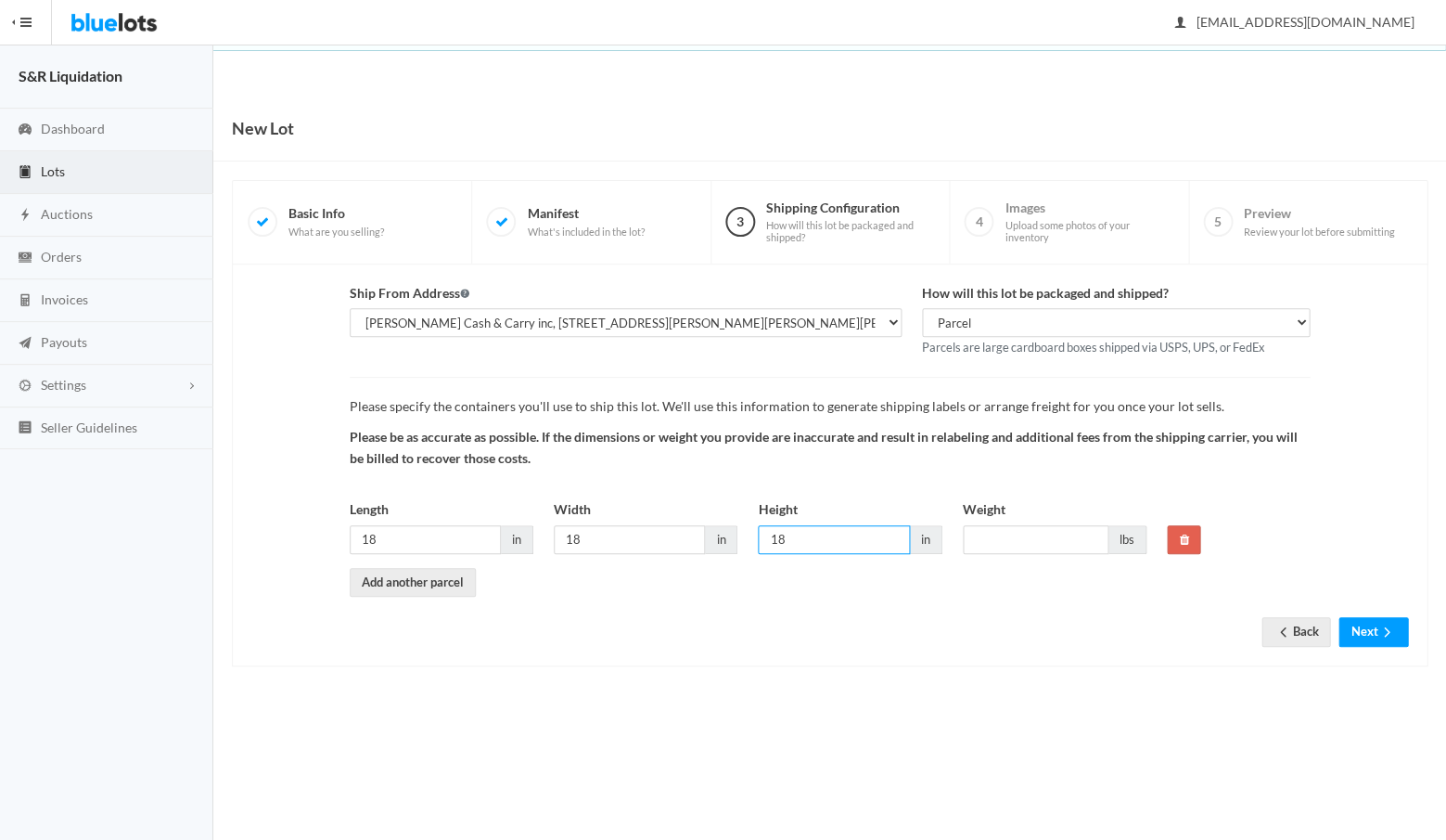
type input "18"
click at [1002, 525] on input "Weight" at bounding box center [1036, 539] width 146 height 29
type input "40"
click at [1211, 645] on div "Ship From Address Select the address where this inventory is located James Oref…" at bounding box center [829, 465] width 1196 height 402
click at [1362, 621] on button "Next" at bounding box center [1373, 631] width 70 height 29
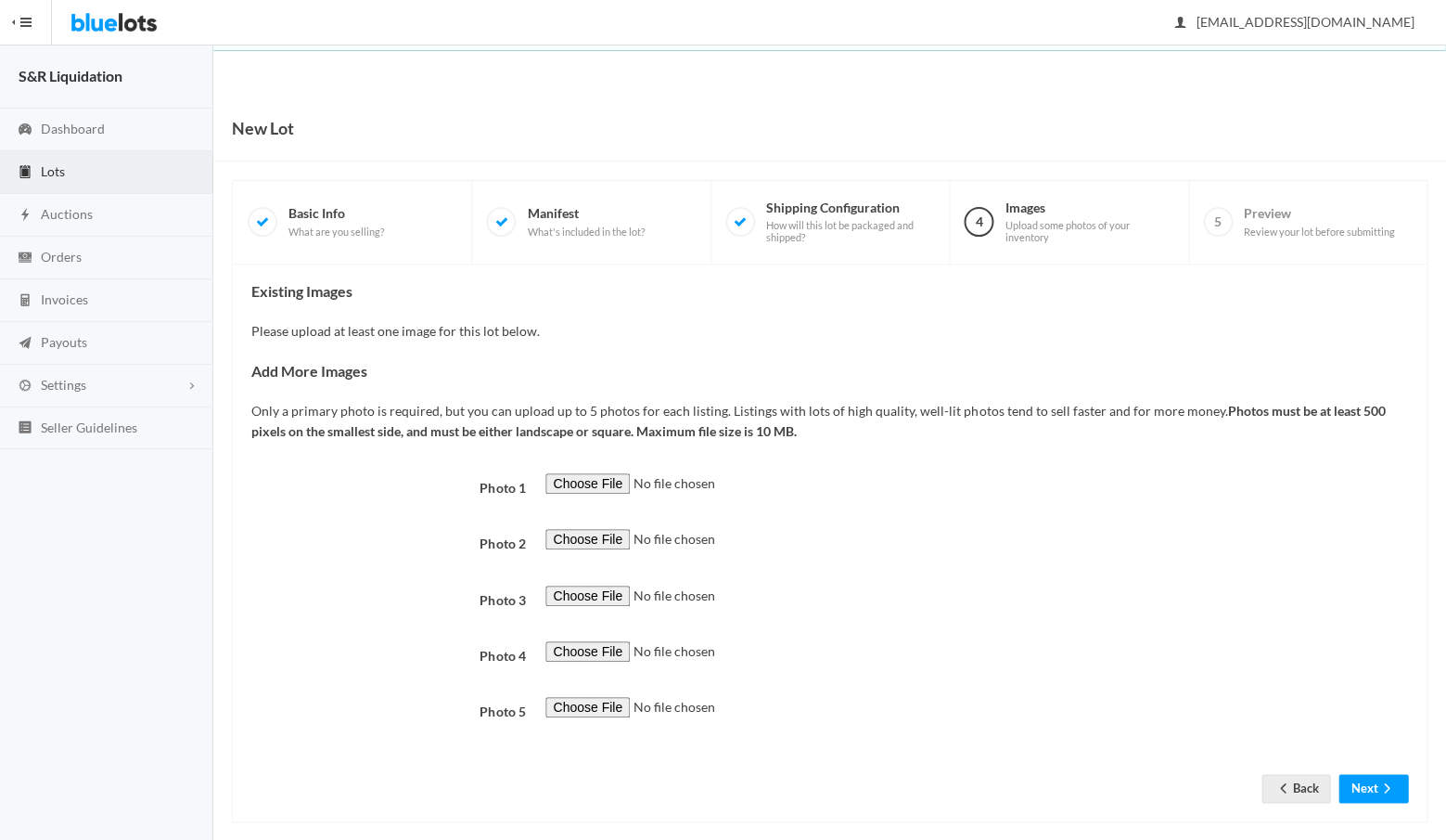
click at [578, 475] on input "file" at bounding box center [671, 484] width 252 height 21
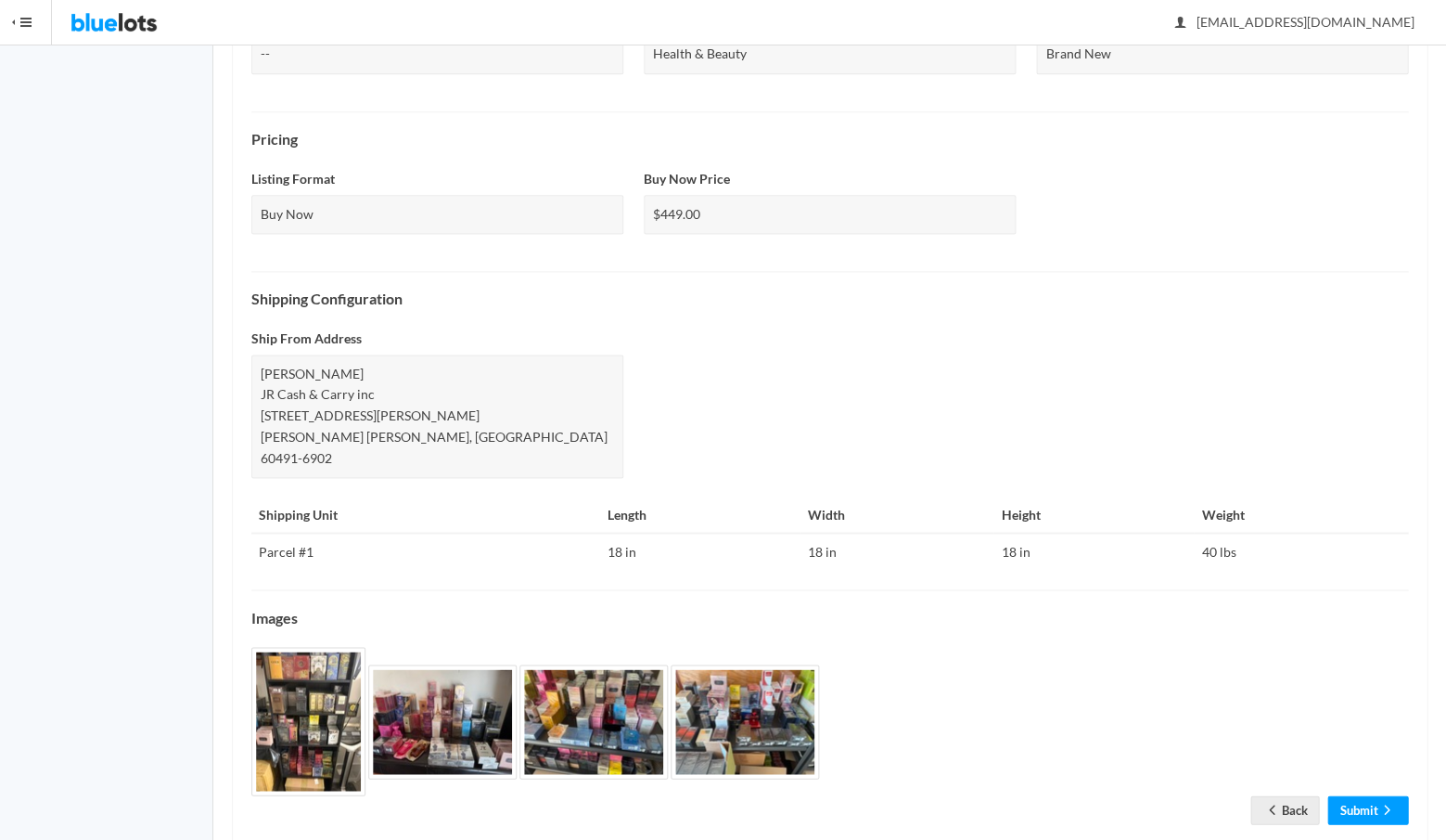
scroll to position [530, 0]
click at [1354, 796] on link "Submit" at bounding box center [1368, 810] width 81 height 29
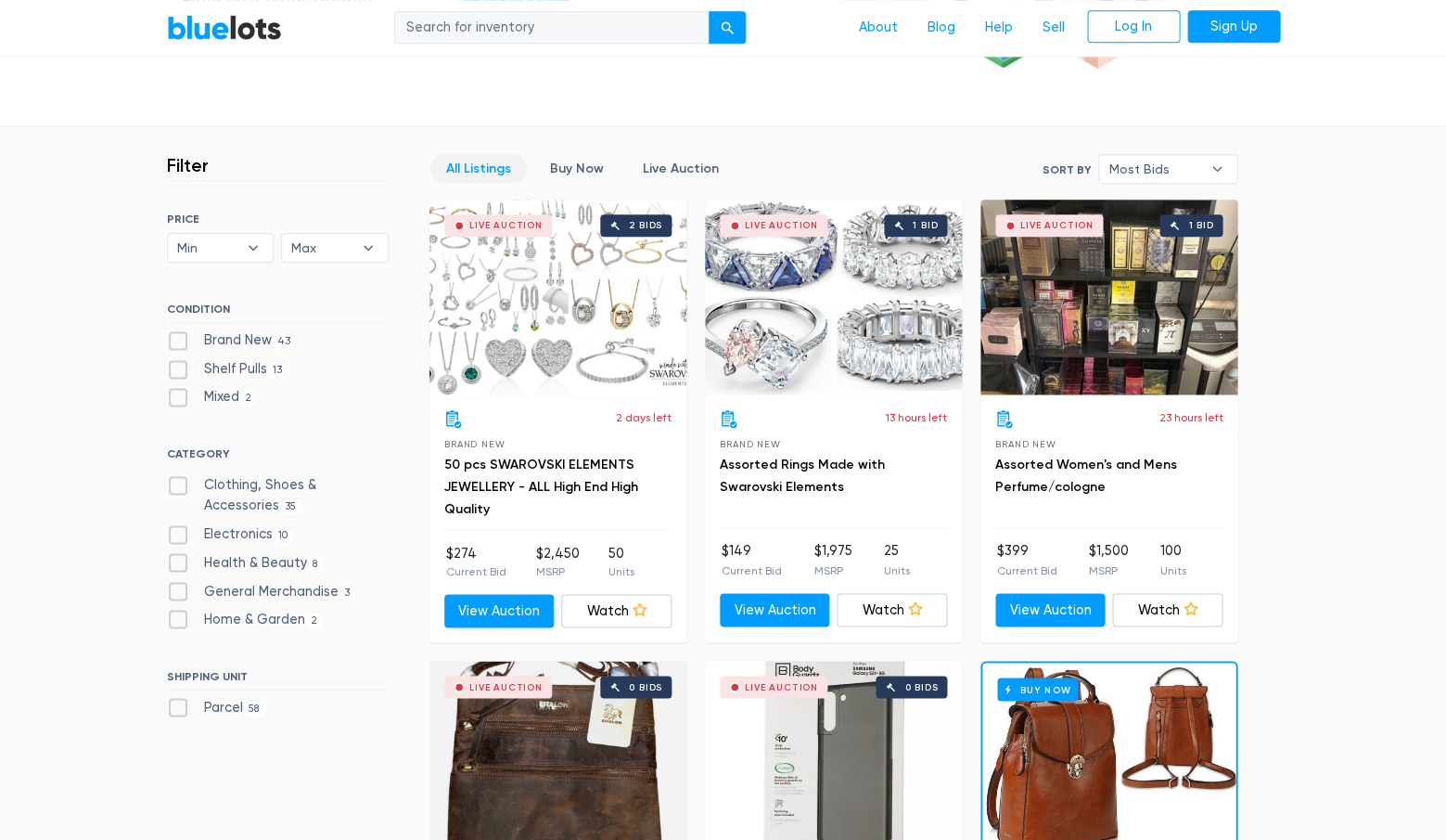
scroll to position [420, 0]
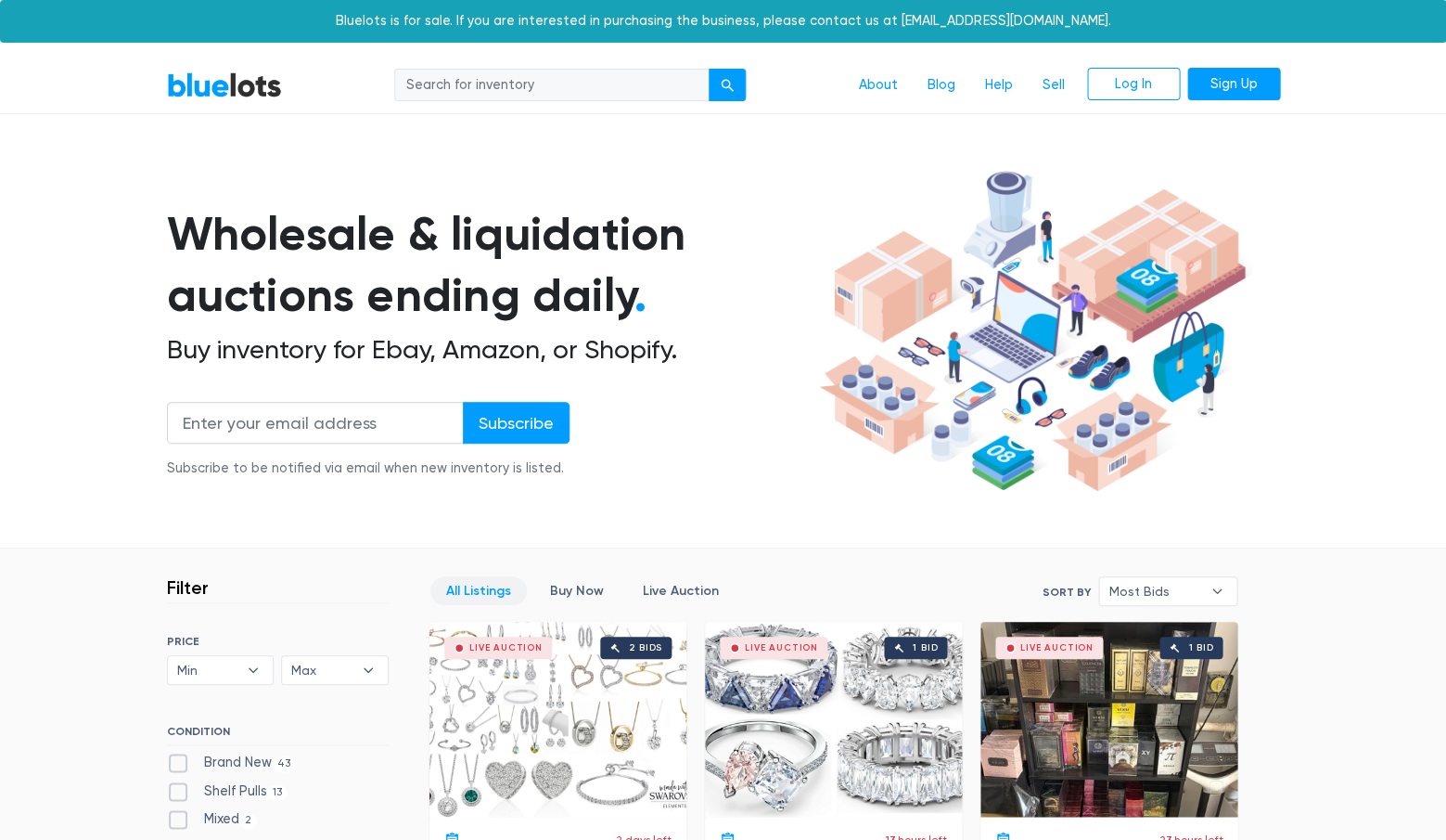
scroll to position [420, 0]
